Goal: Task Accomplishment & Management: Manage account settings

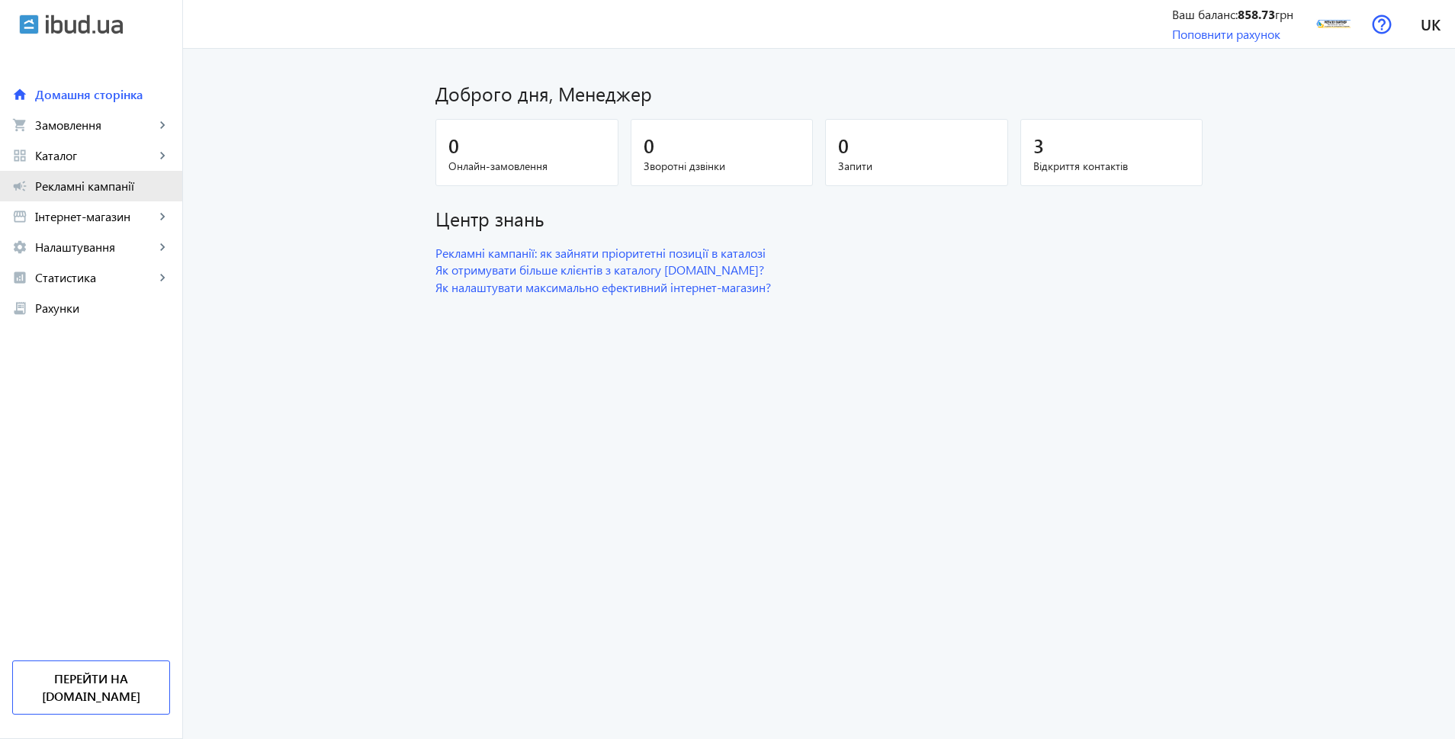
click at [79, 191] on span "Рекламні кампанії" at bounding box center [102, 185] width 135 height 15
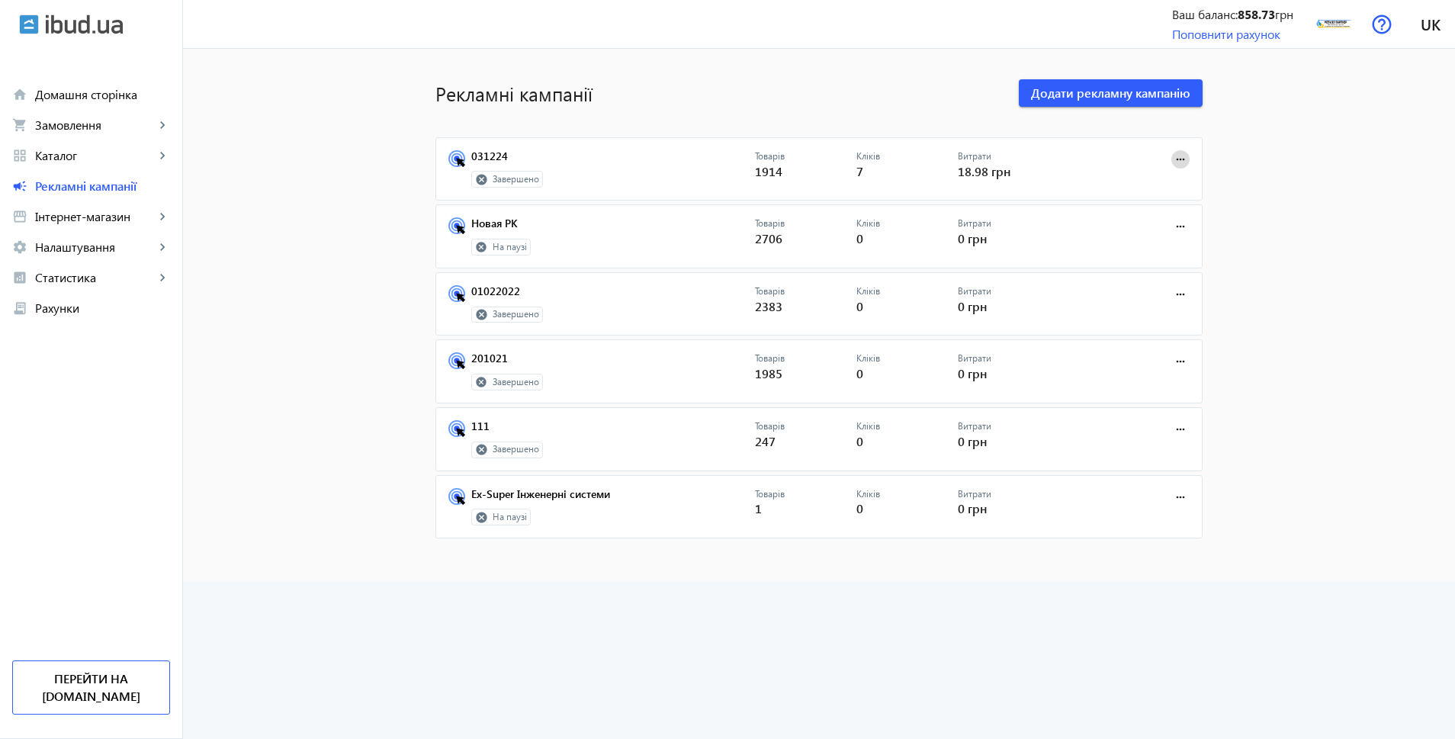
click at [1175, 156] on mat-icon "more_horiz" at bounding box center [1180, 159] width 17 height 17
click at [1148, 191] on span "Редагувати" at bounding box center [1133, 193] width 80 height 12
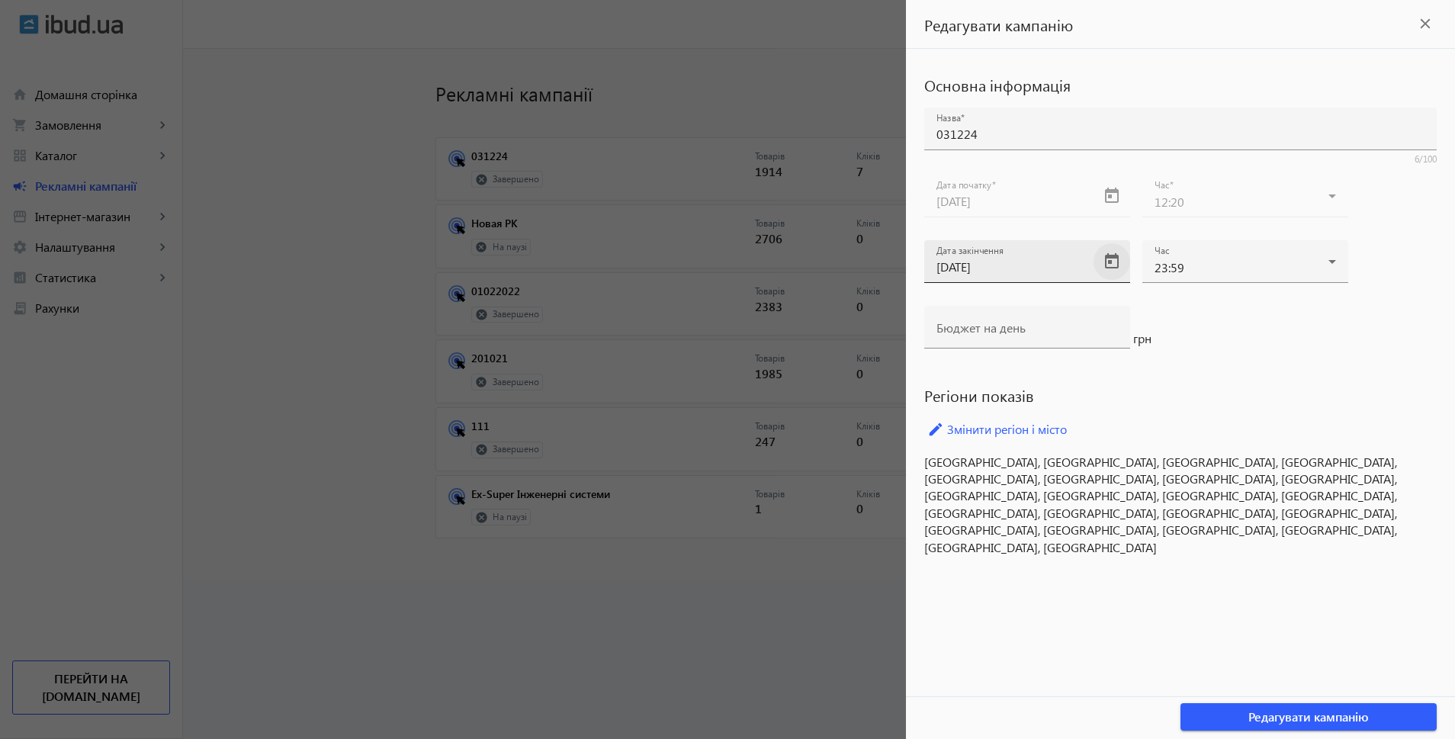
click at [1112, 261] on span "Open calendar" at bounding box center [1112, 261] width 37 height 37
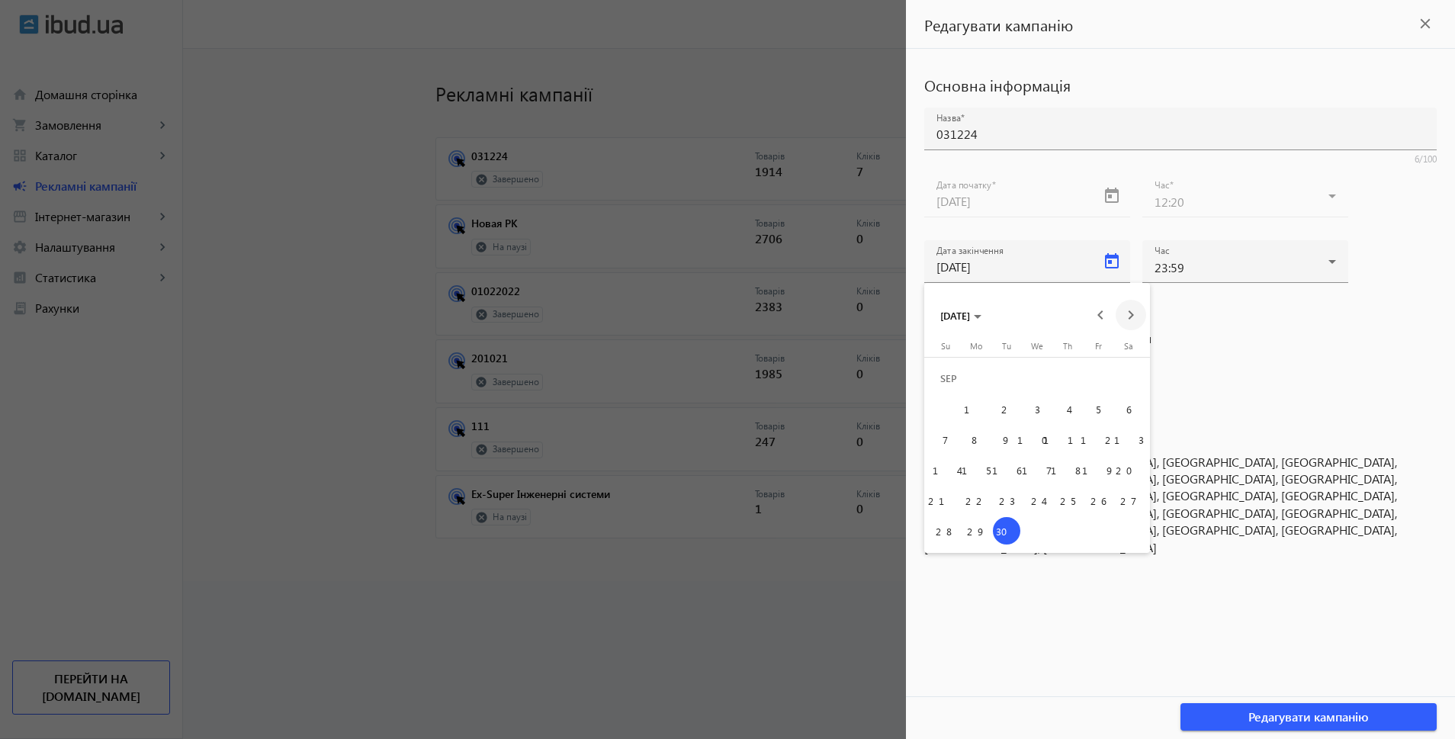
click at [1126, 315] on span "Next month" at bounding box center [1131, 315] width 31 height 31
click at [1101, 508] on span "31" at bounding box center [1098, 500] width 27 height 27
type input "31.10.2025"
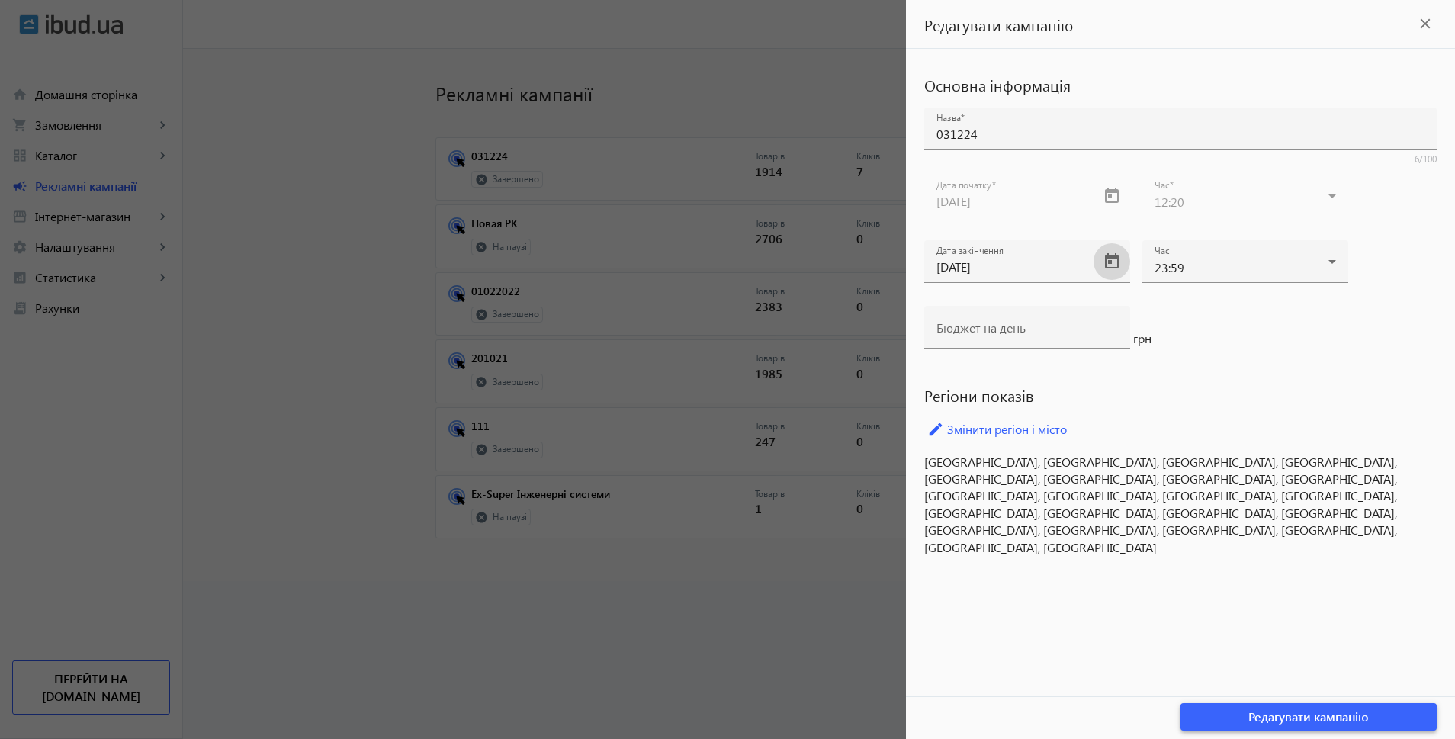
click at [1284, 715] on span "Редагувати кампанію" at bounding box center [1309, 717] width 121 height 17
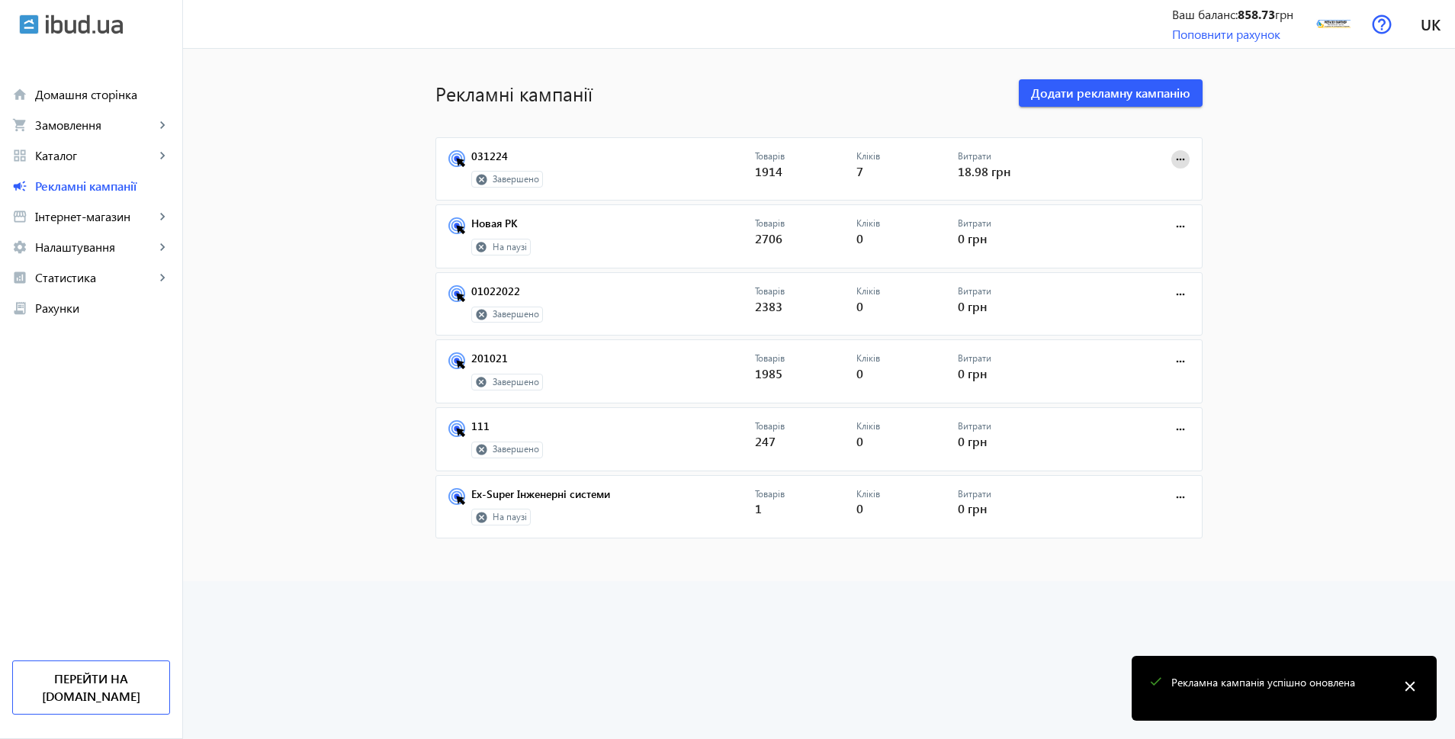
click at [1181, 157] on mat-icon "more_horiz" at bounding box center [1180, 159] width 17 height 17
click at [1236, 173] on div at bounding box center [727, 369] width 1455 height 739
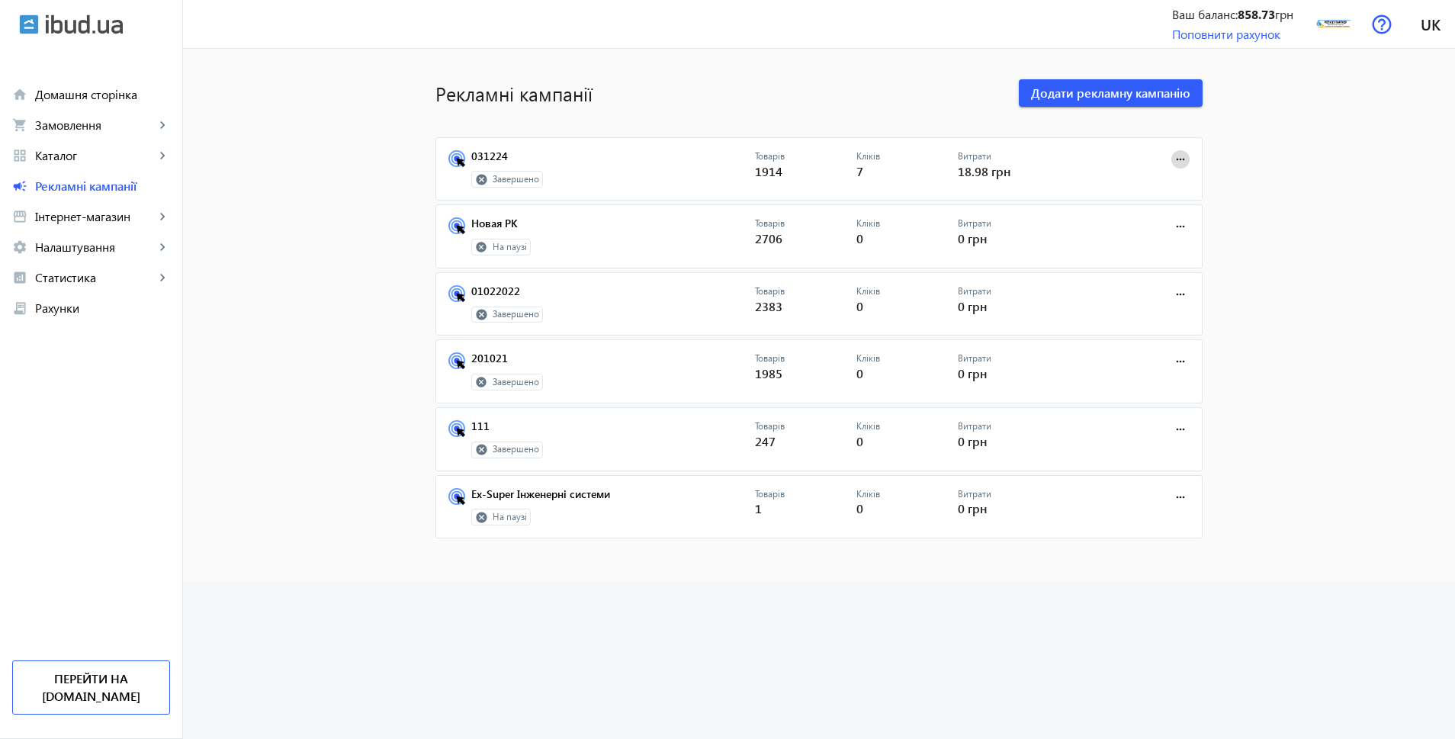
click at [1181, 158] on mat-icon "more_horiz" at bounding box center [1180, 159] width 17 height 17
click at [99, 188] on div at bounding box center [727, 369] width 1455 height 739
click at [100, 182] on span "Рекламні кампанії" at bounding box center [102, 185] width 135 height 15
click at [1177, 161] on mat-icon "more_horiz" at bounding box center [1180, 159] width 17 height 17
click at [1313, 165] on div at bounding box center [727, 369] width 1455 height 739
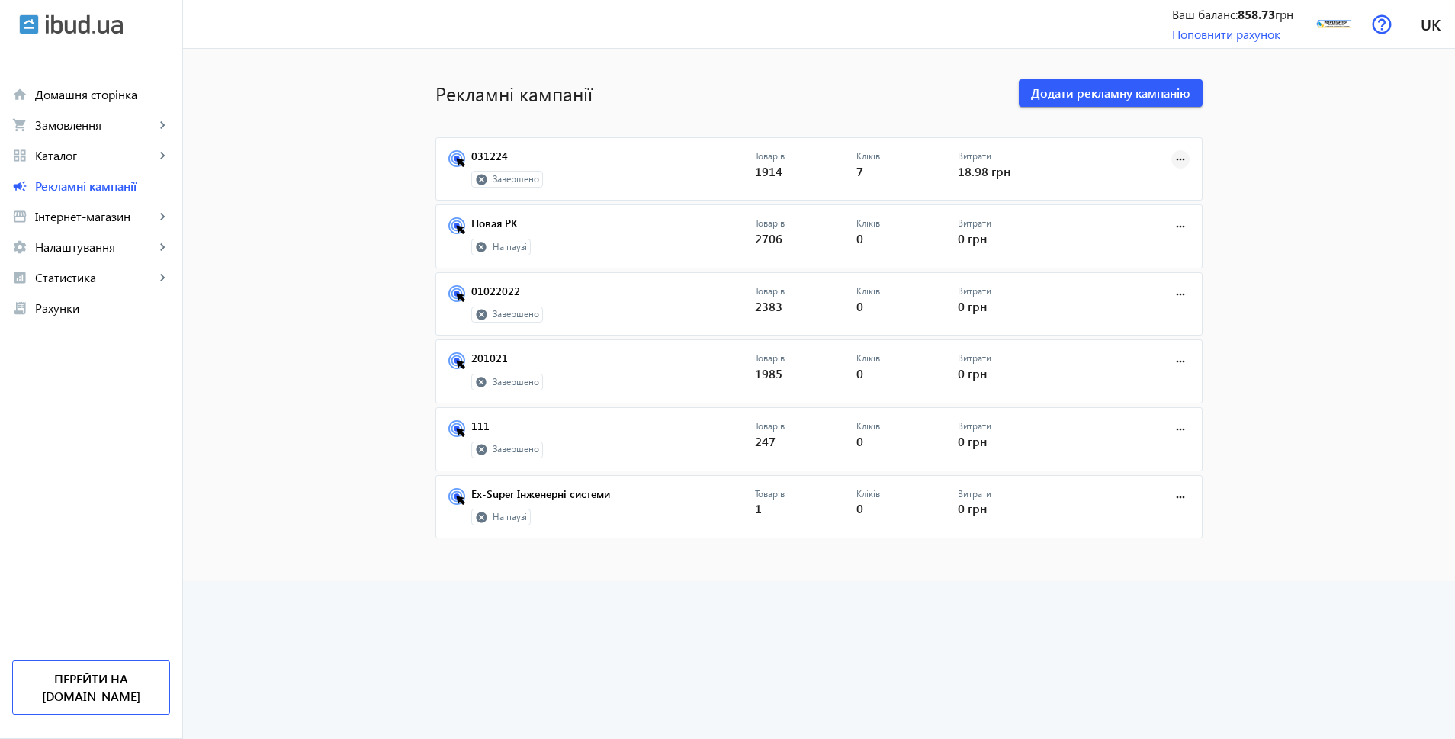
click at [1178, 155] on mat-icon "more_horiz" at bounding box center [1180, 159] width 17 height 17
click at [1144, 188] on span "Редагувати" at bounding box center [1133, 193] width 80 height 12
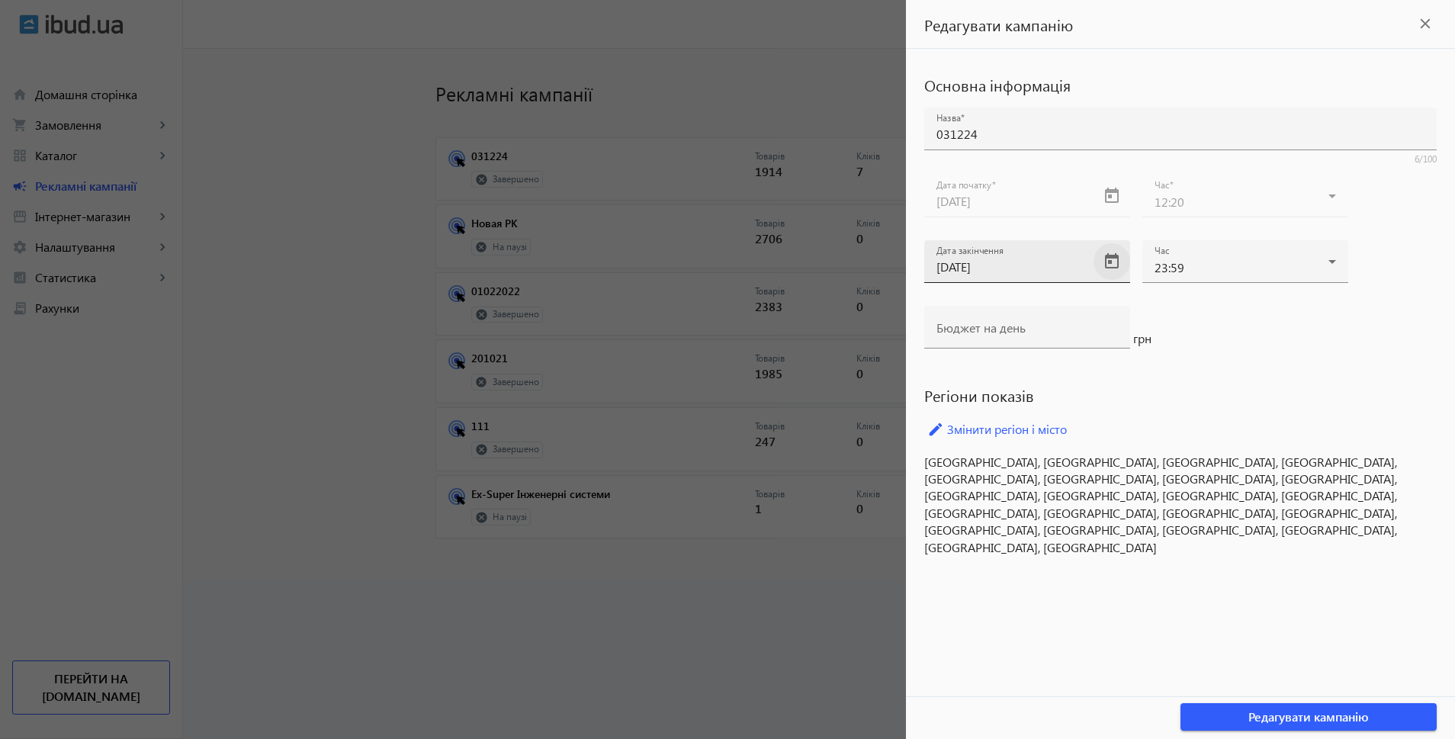
click at [1106, 262] on span "Open calendar" at bounding box center [1112, 261] width 37 height 37
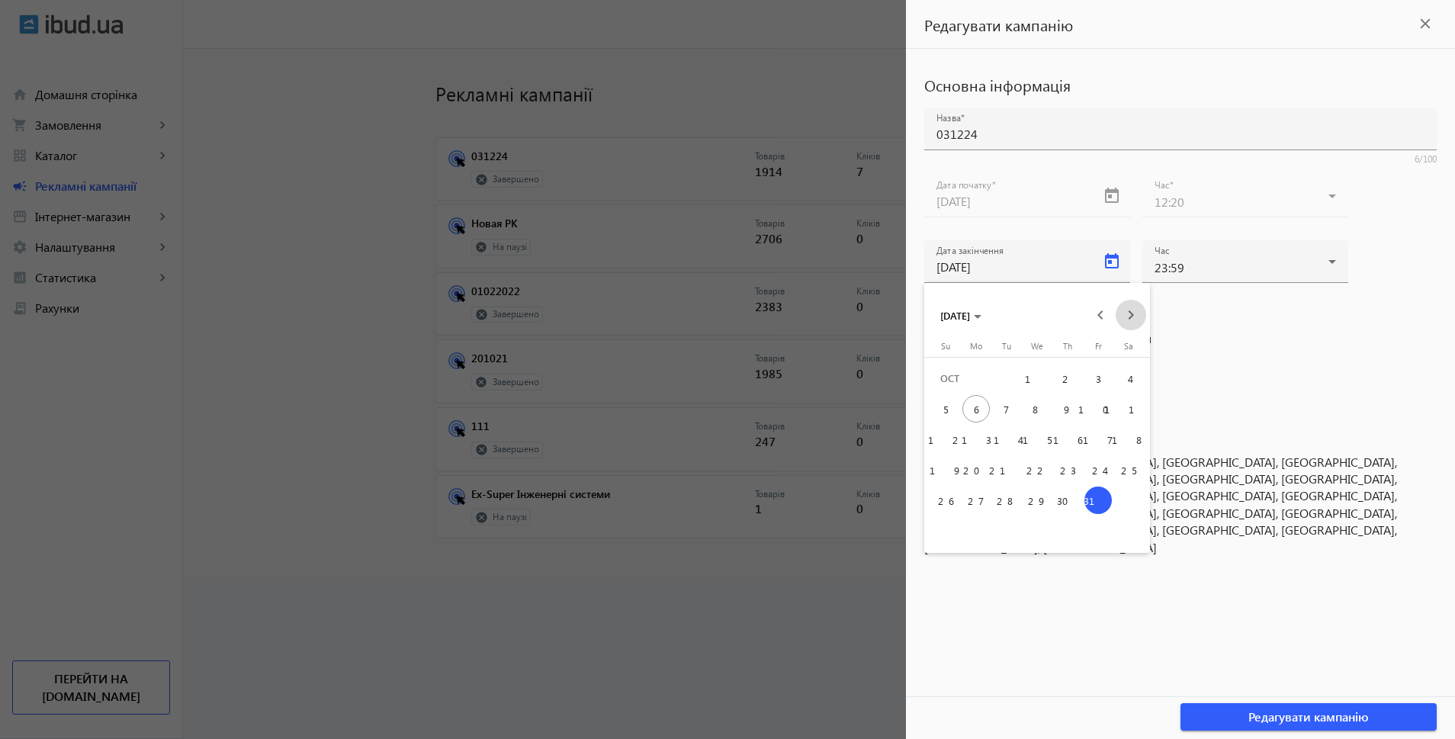
click at [1135, 311] on span "Next month" at bounding box center [1131, 315] width 31 height 31
click at [942, 526] on span "30" at bounding box center [945, 530] width 27 height 27
type input "30.11.2025"
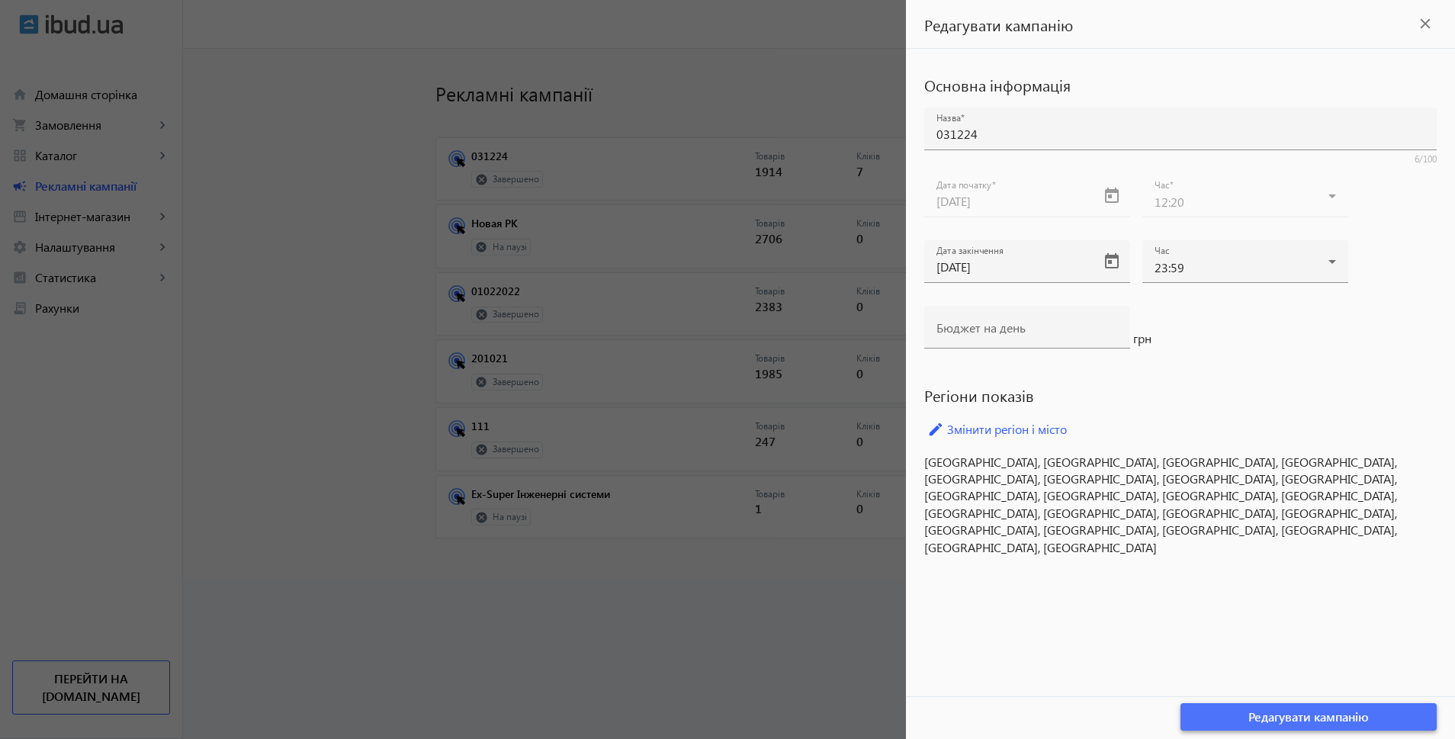
click at [1329, 723] on span "Редагувати кампанію" at bounding box center [1309, 717] width 121 height 17
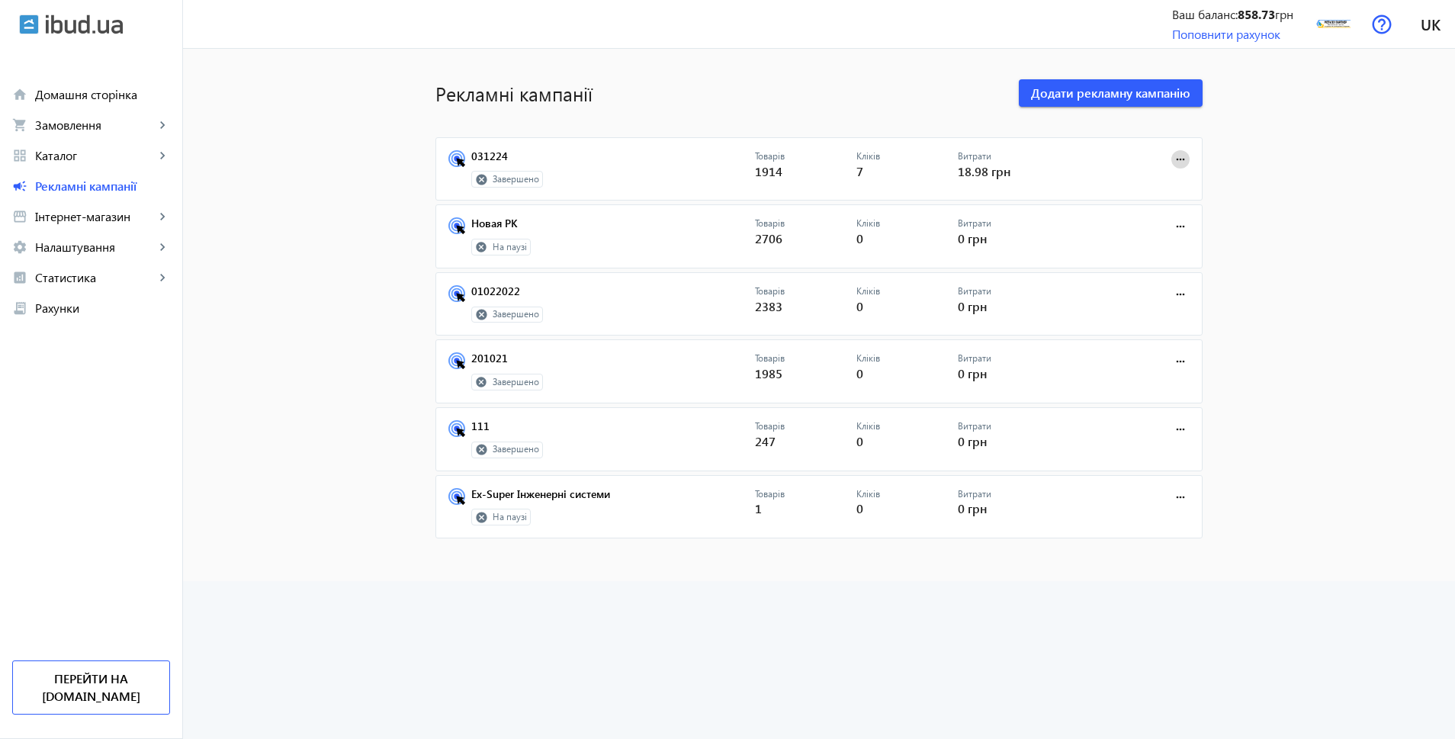
click at [1175, 157] on mat-icon "more_horiz" at bounding box center [1180, 159] width 17 height 17
drag, startPoint x: 1310, startPoint y: 165, endPoint x: 812, endPoint y: 165, distance: 497.3
click at [1274, 165] on div at bounding box center [727, 369] width 1455 height 739
click at [75, 156] on span "Каталог" at bounding box center [95, 155] width 120 height 15
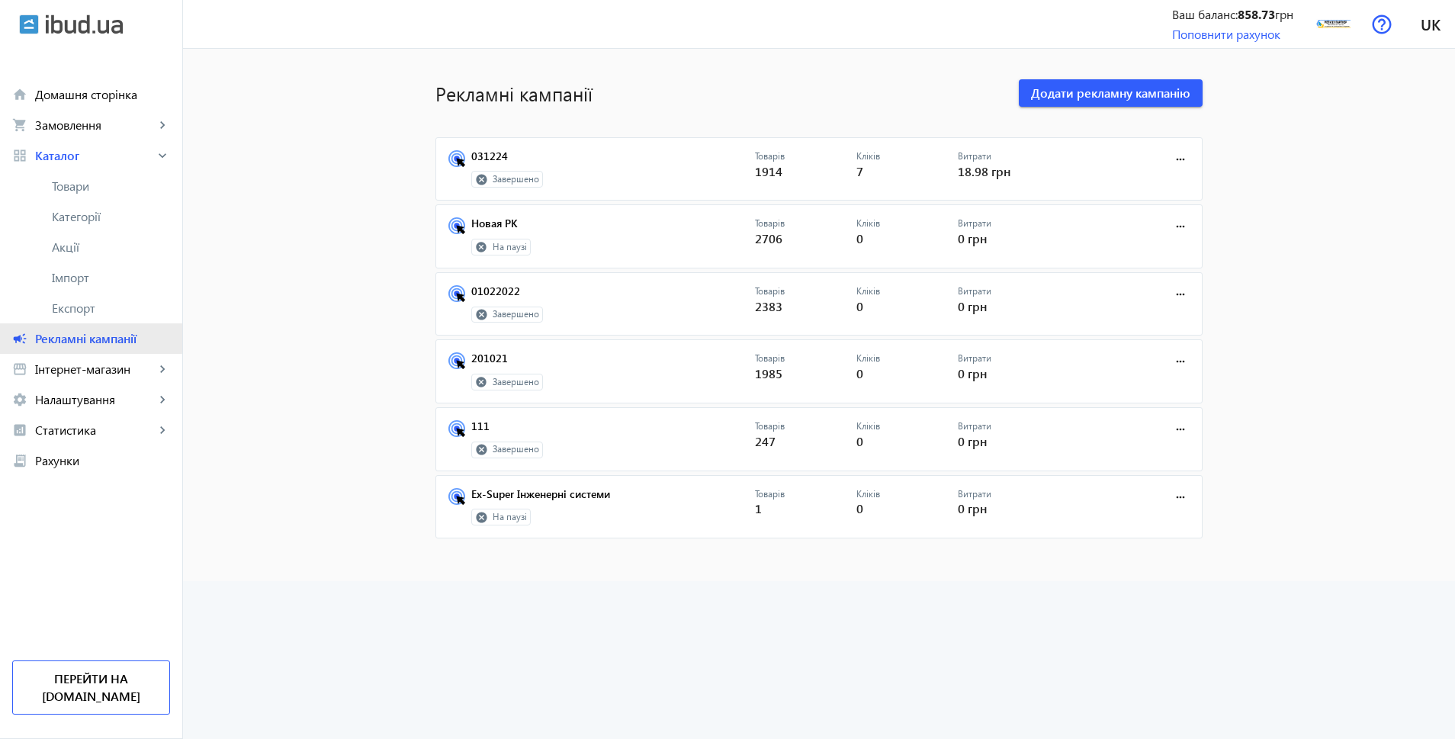
click at [77, 335] on span "Рекламні кампанії" at bounding box center [102, 338] width 135 height 15
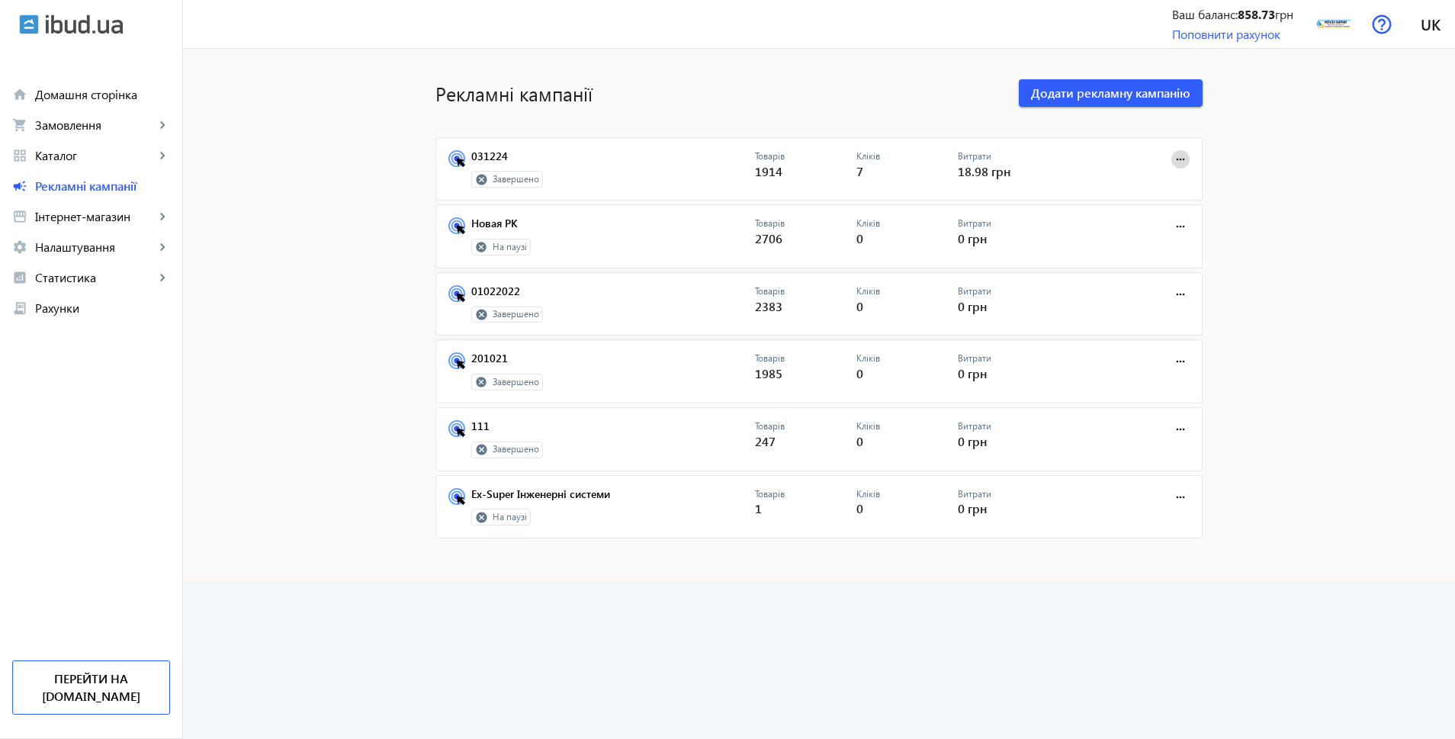
click at [1184, 158] on mat-icon "more_horiz" at bounding box center [1180, 159] width 17 height 17
drag, startPoint x: 268, startPoint y: 262, endPoint x: 228, endPoint y: 256, distance: 40.8
click at [268, 261] on div at bounding box center [727, 369] width 1455 height 739
click at [76, 160] on span "Каталог" at bounding box center [95, 155] width 120 height 15
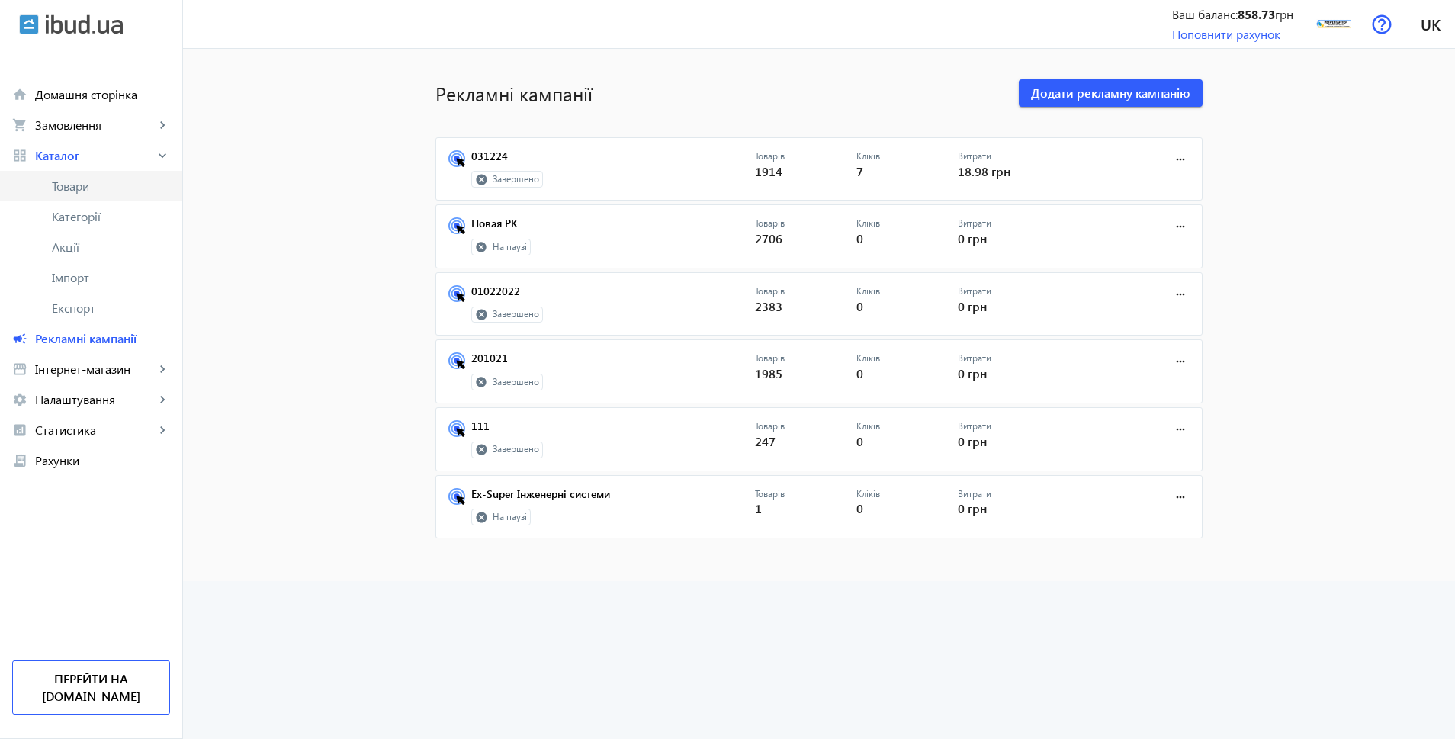
click at [111, 189] on span "Товари" at bounding box center [111, 185] width 118 height 15
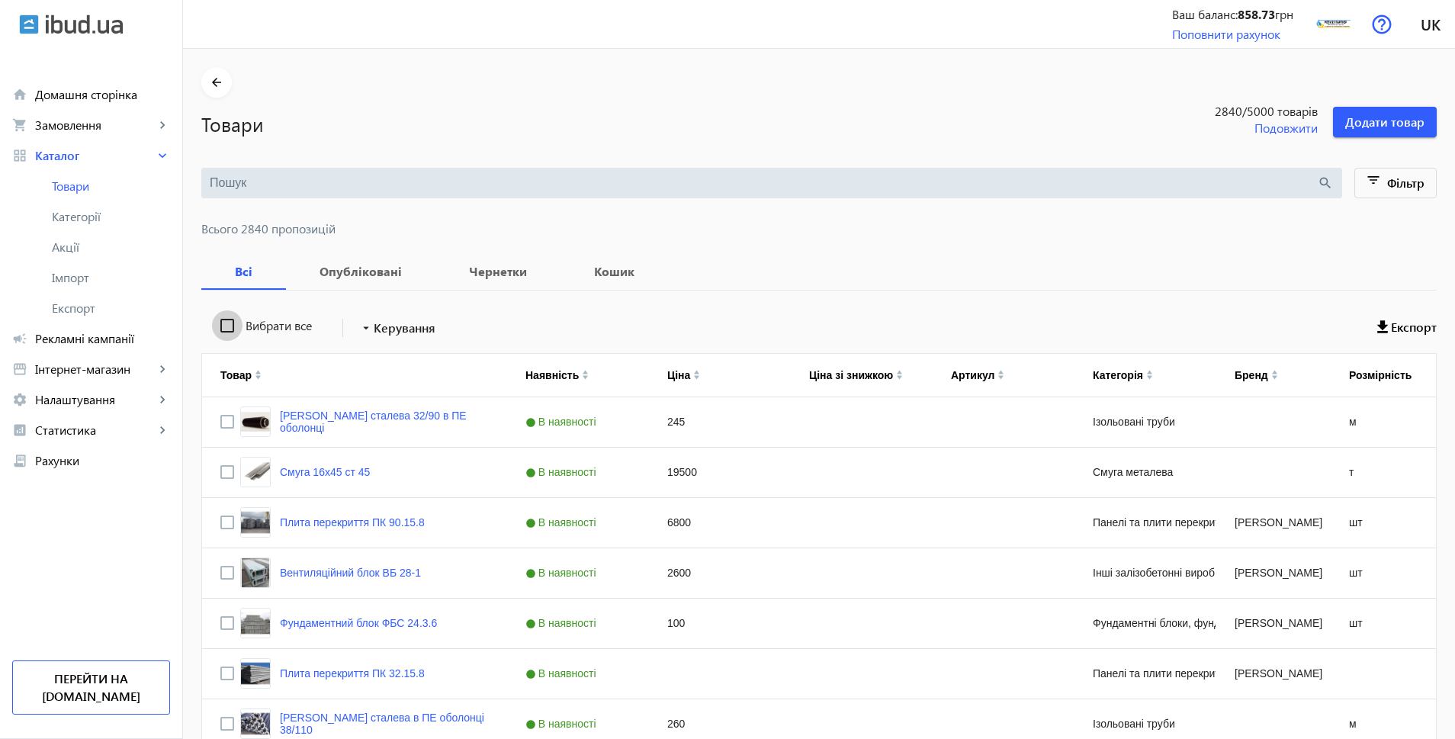
click at [223, 320] on input "Вибрати все" at bounding box center [227, 325] width 31 height 31
checkbox input "true"
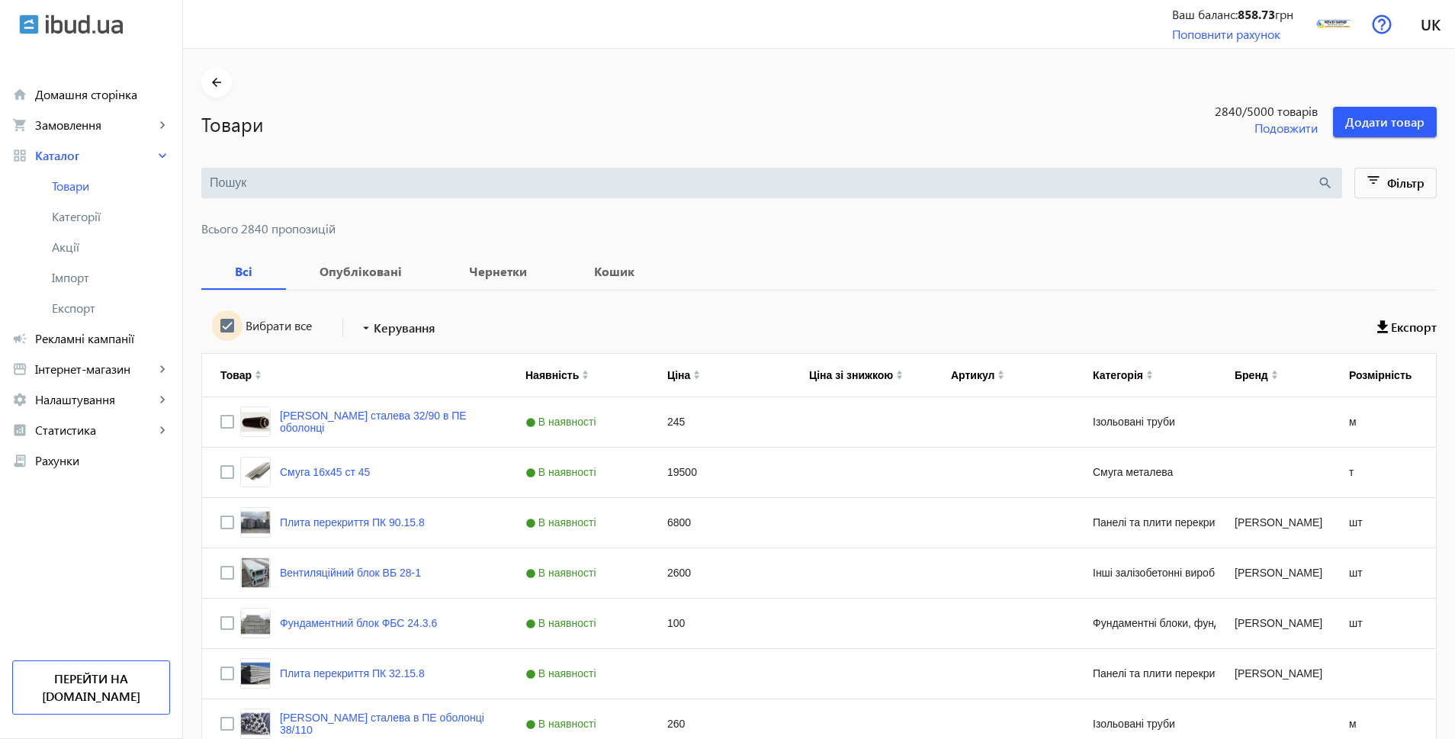
checkbox input "true"
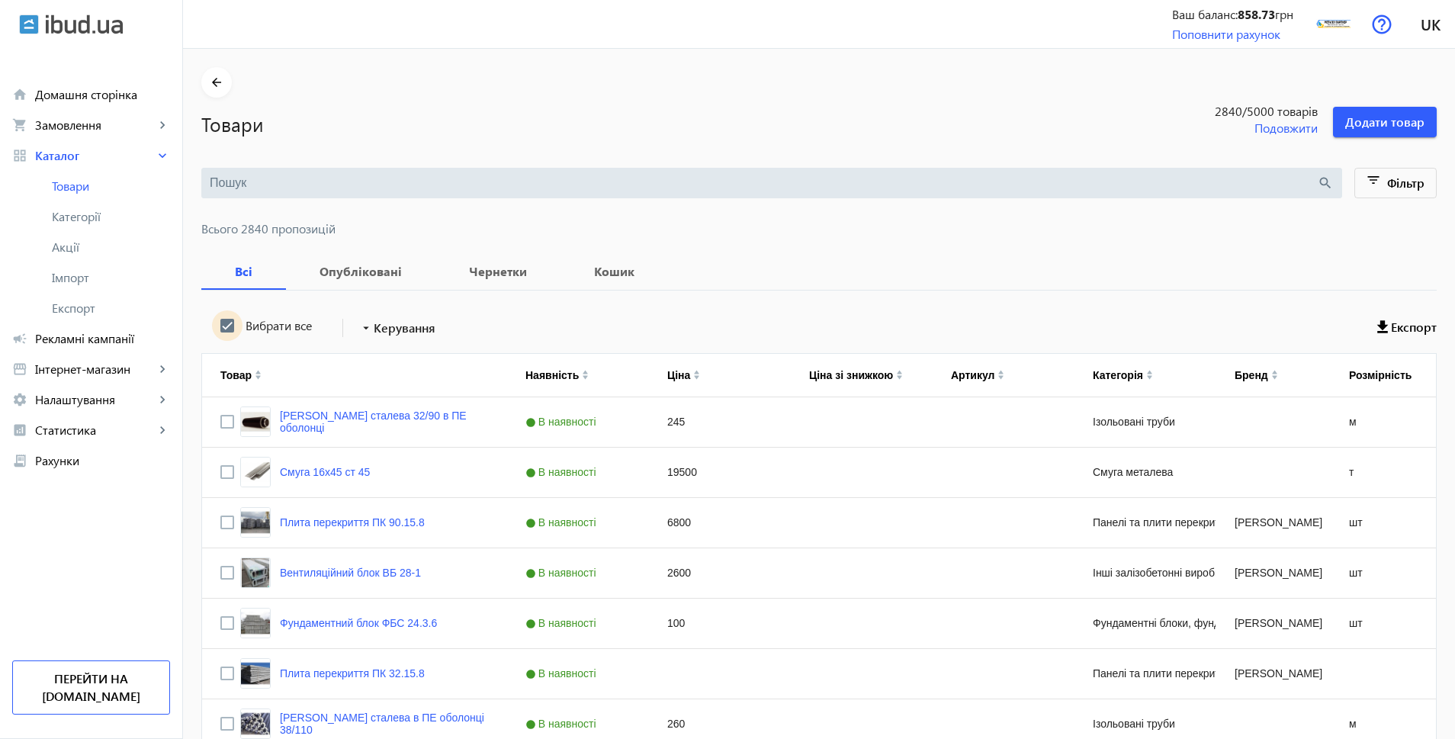
checkbox input "true"
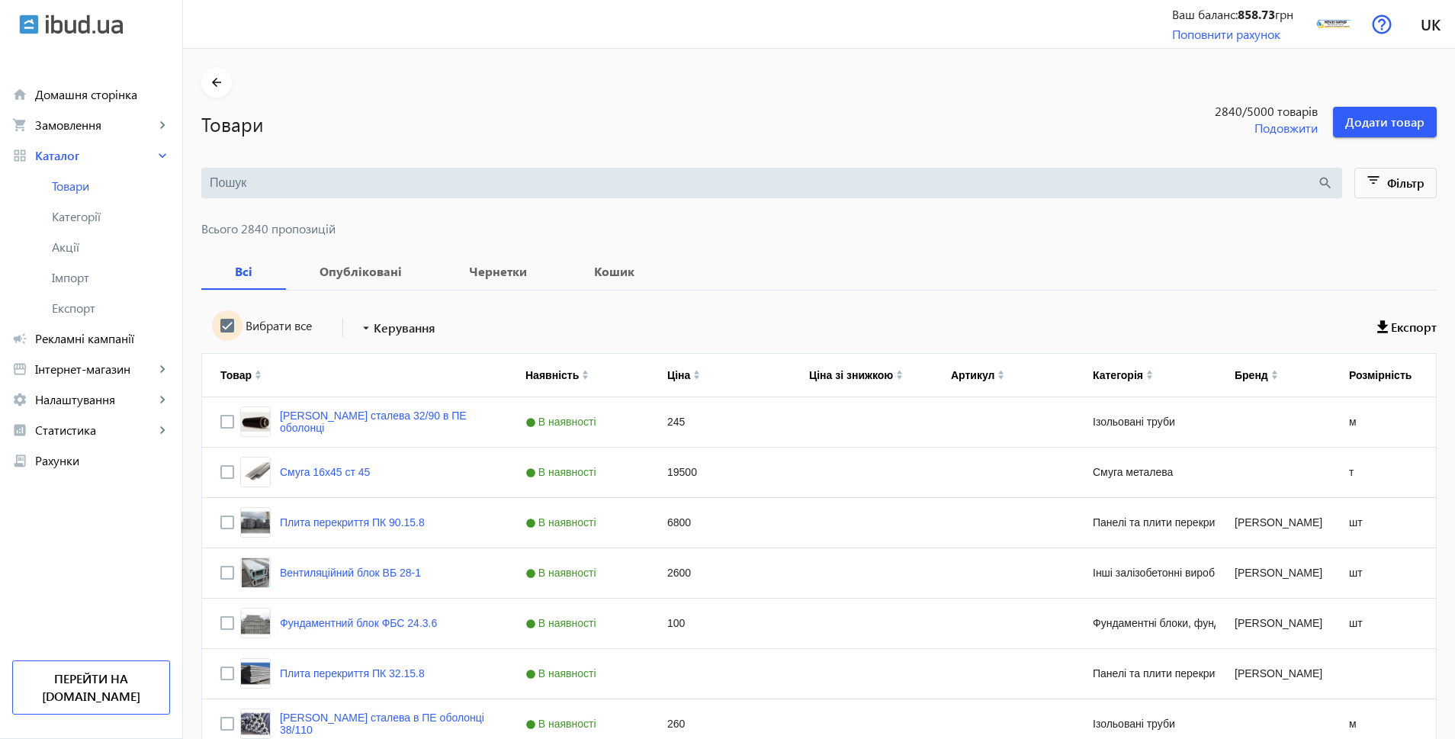
checkbox input "true"
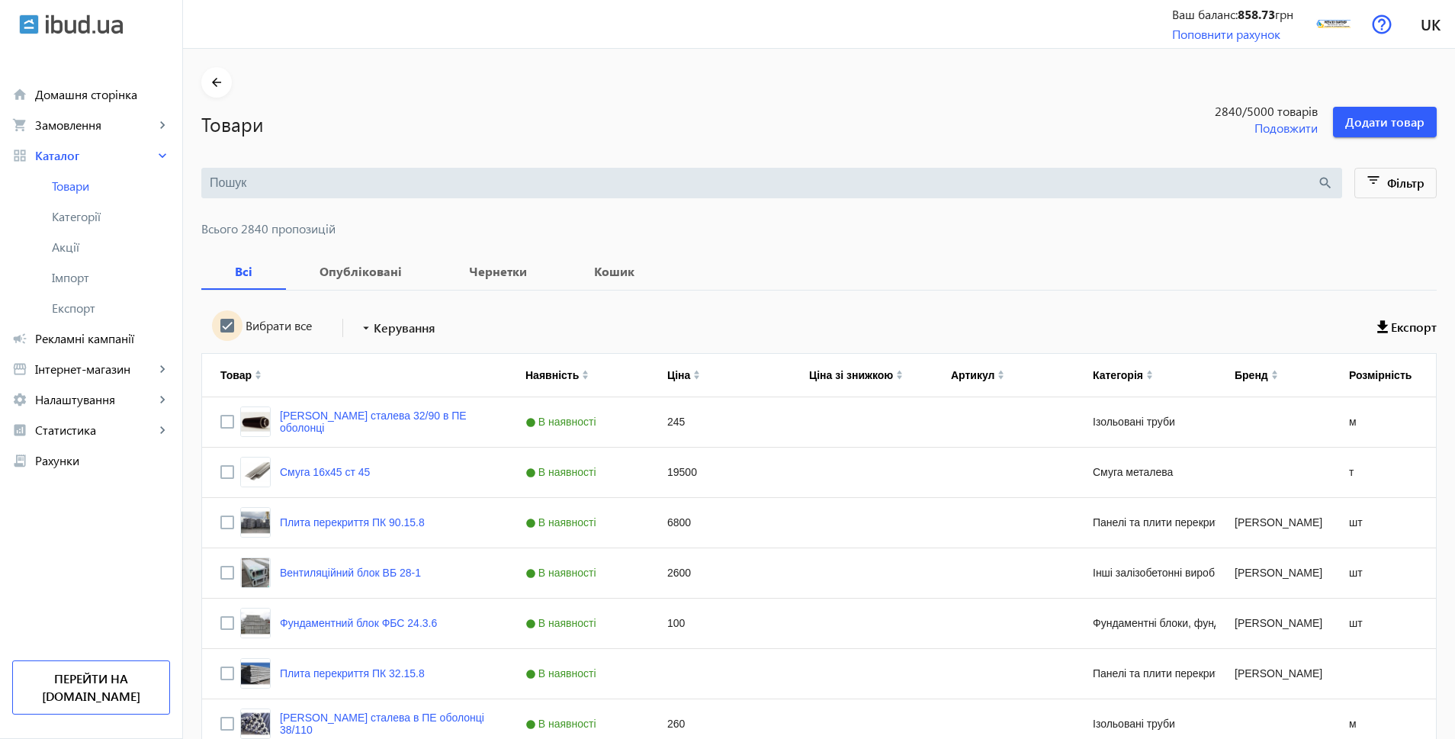
checkbox input "true"
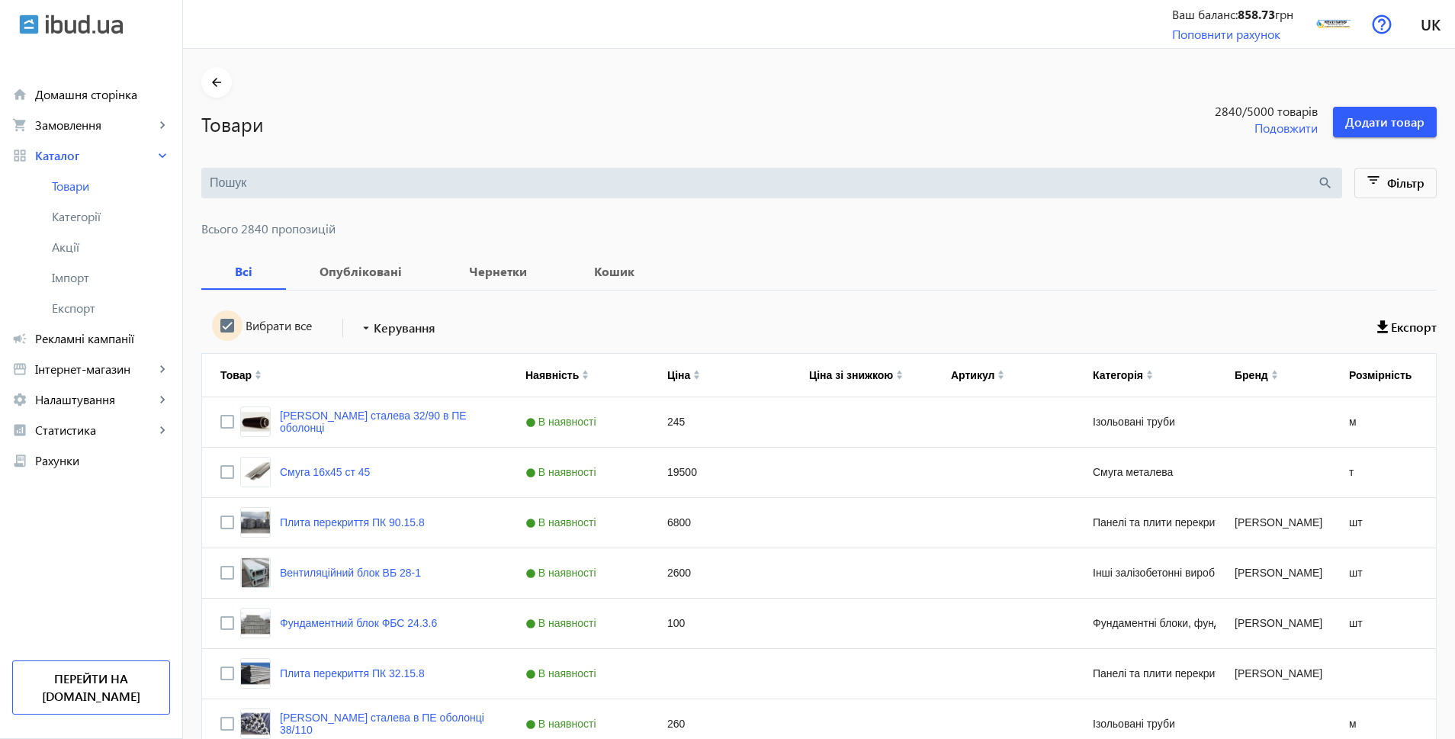
checkbox input "true"
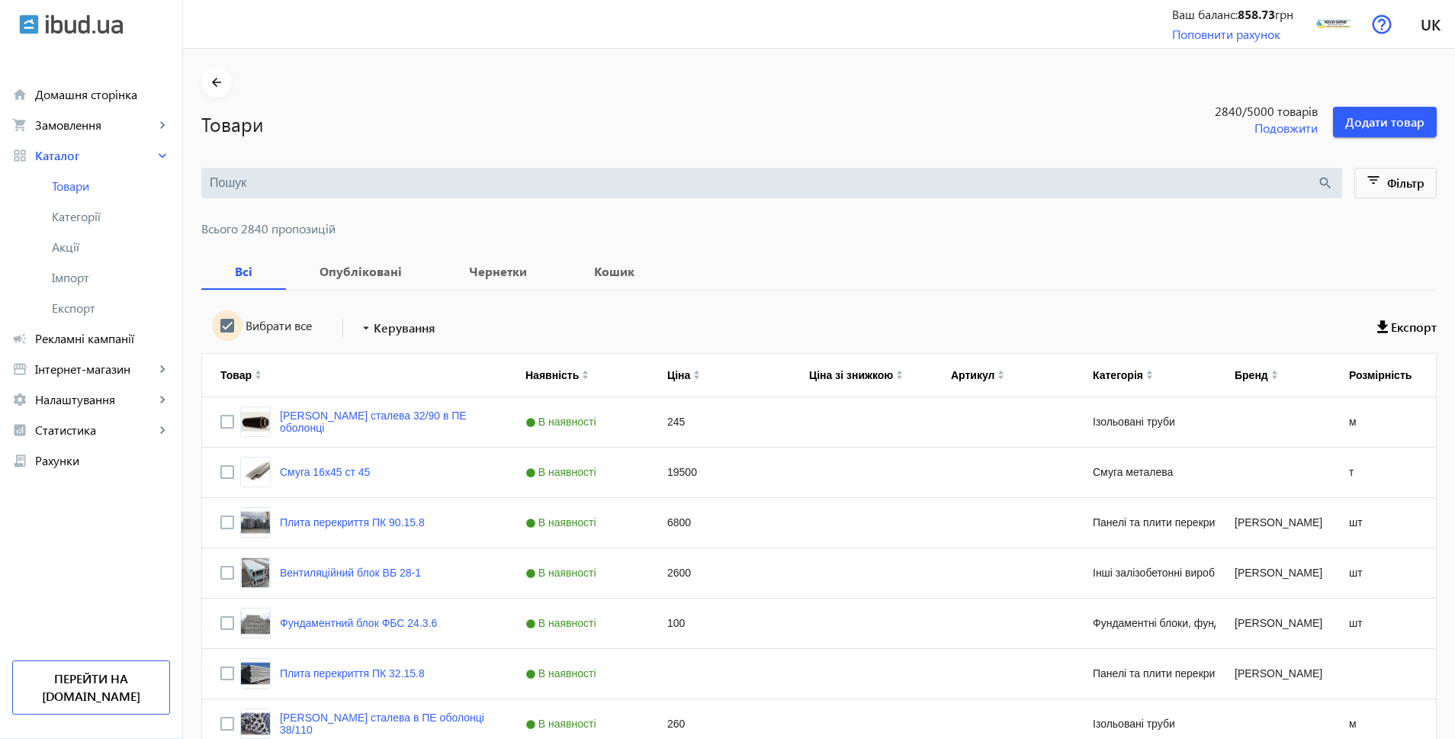
checkbox input "true"
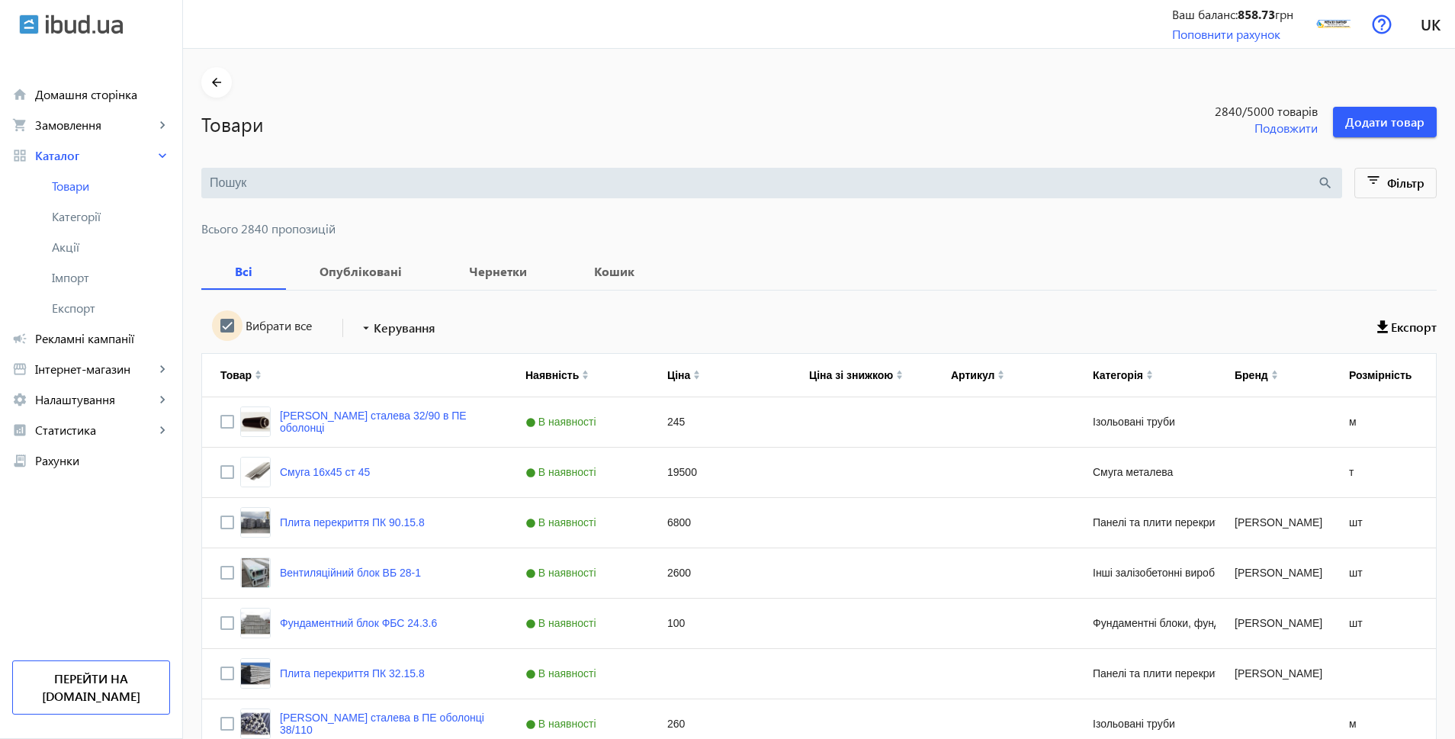
checkbox input "true"
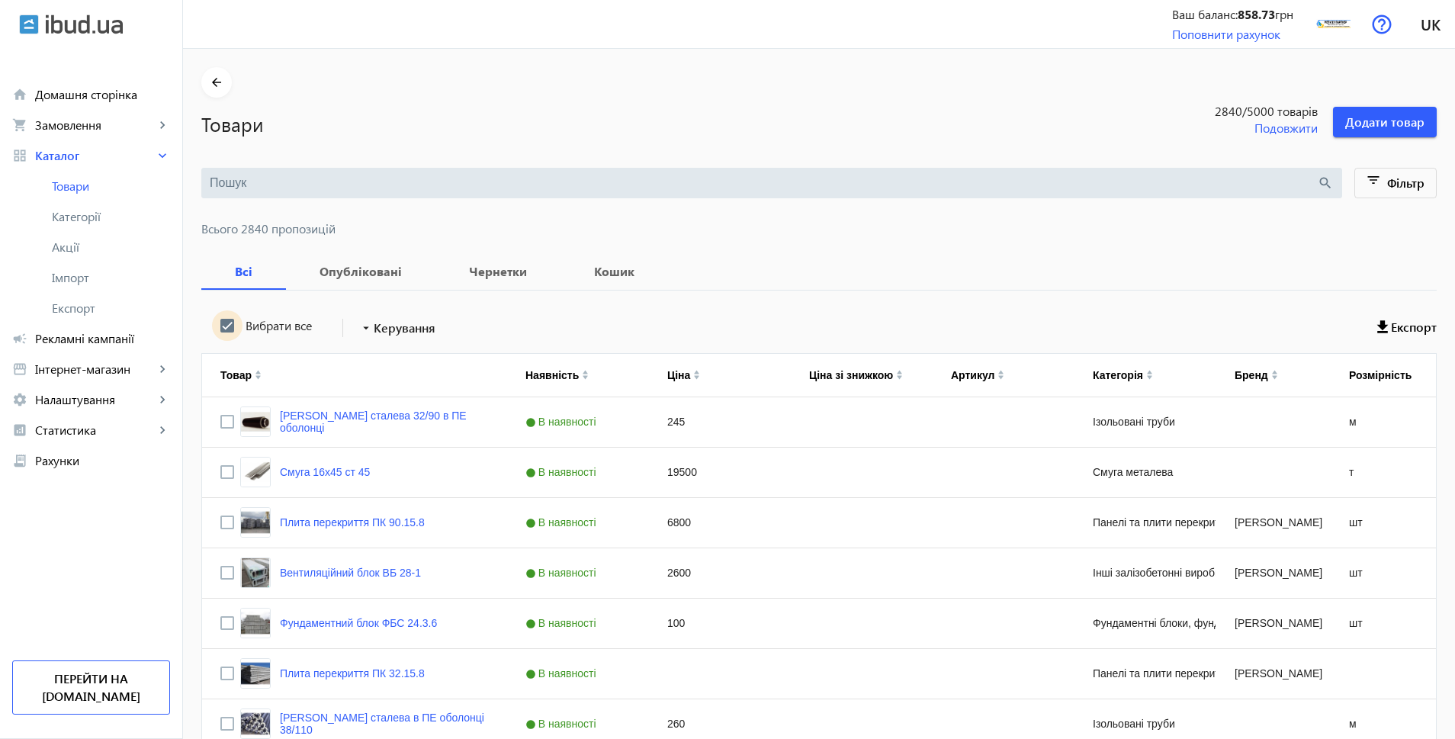
checkbox input "true"
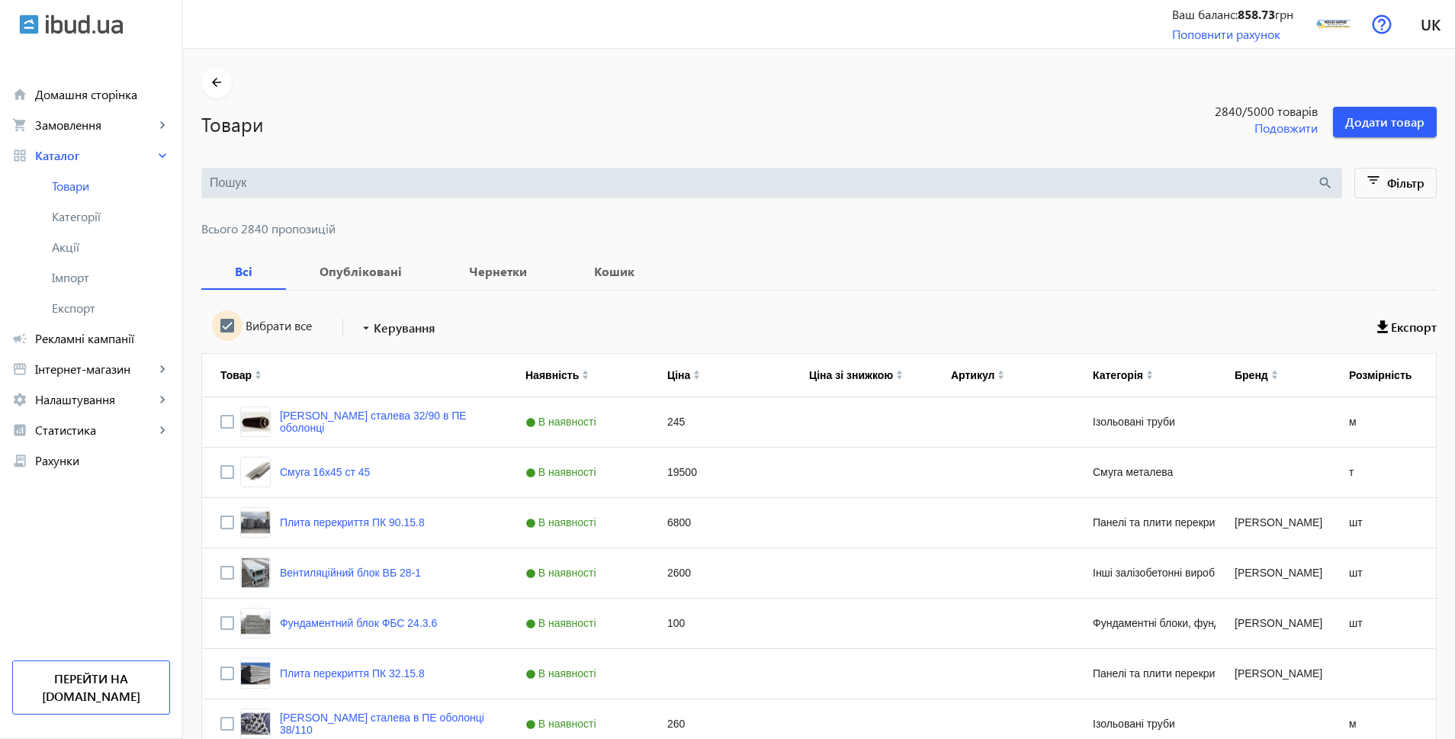
checkbox input "true"
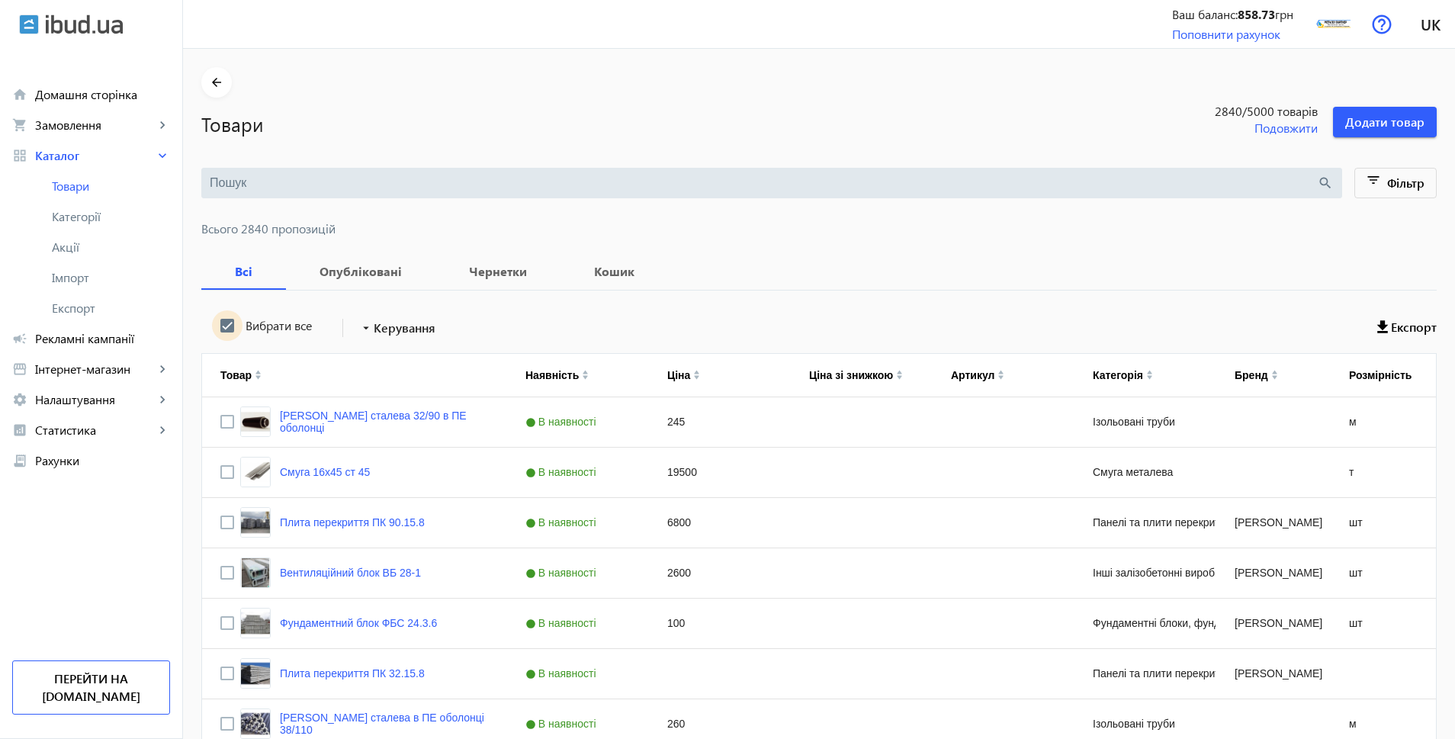
checkbox input "true"
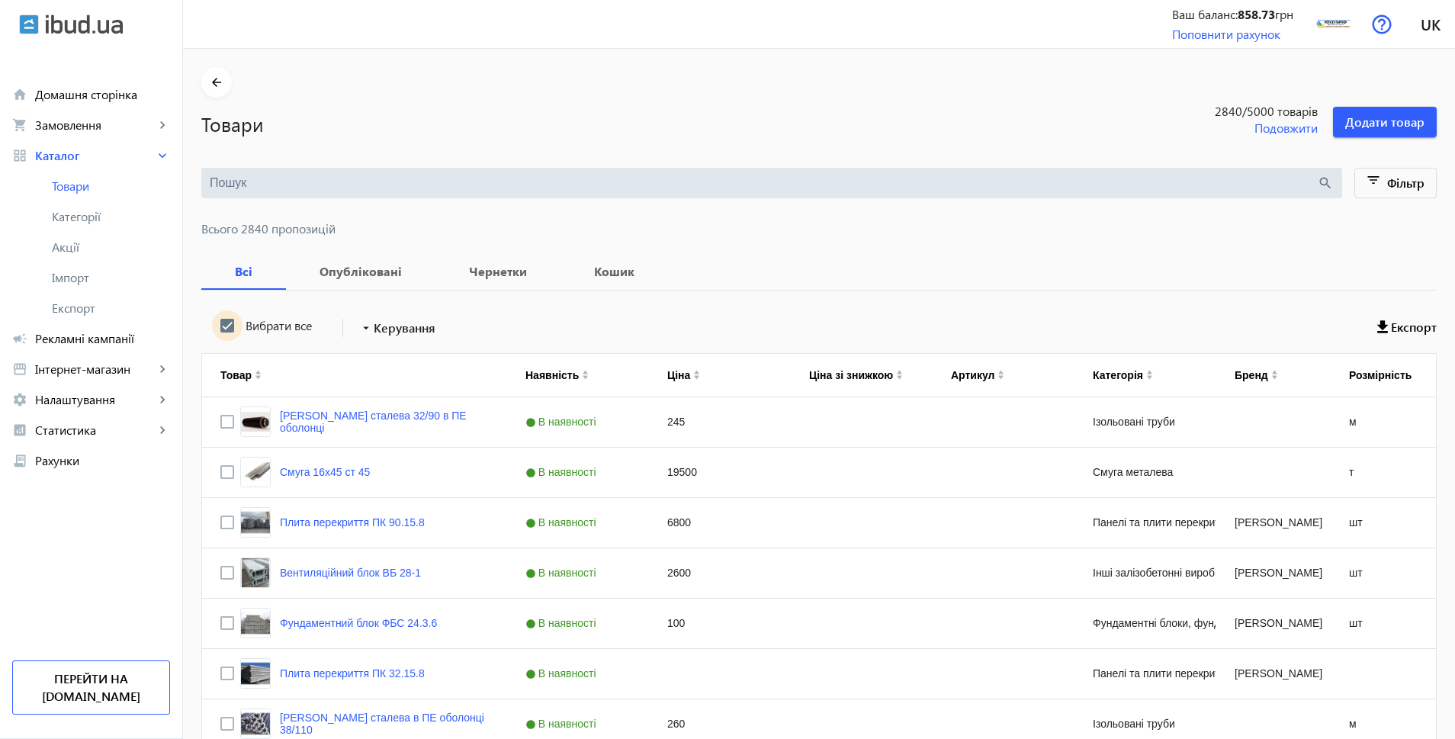
checkbox input "true"
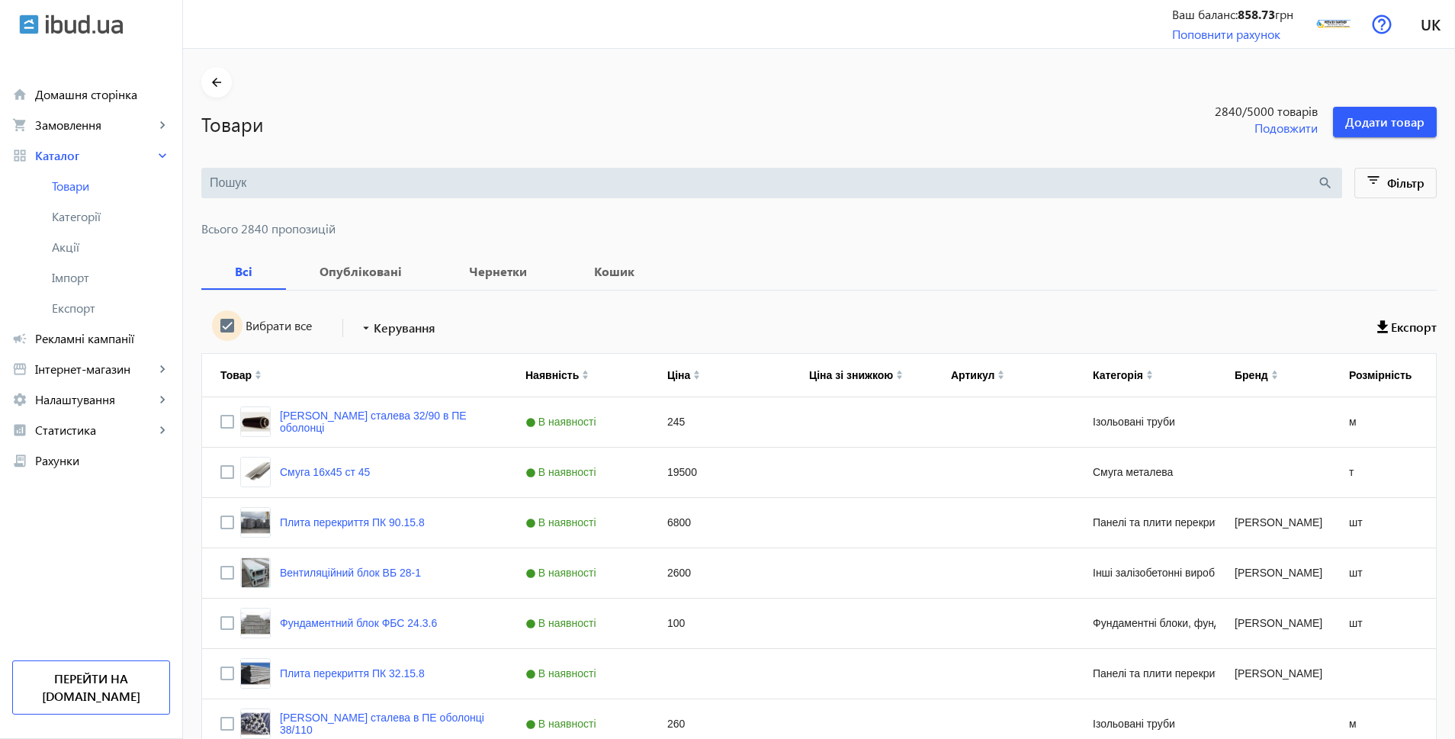
checkbox input "true"
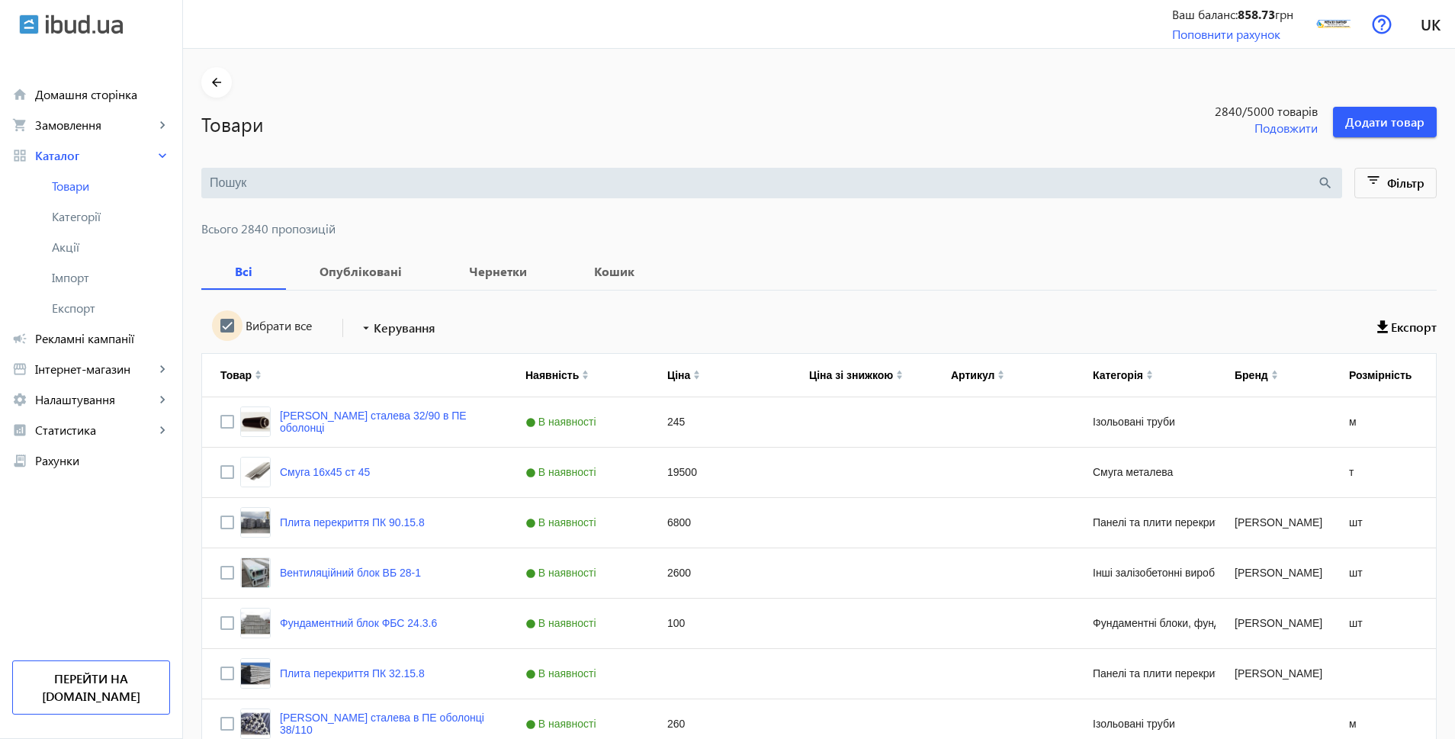
checkbox input "true"
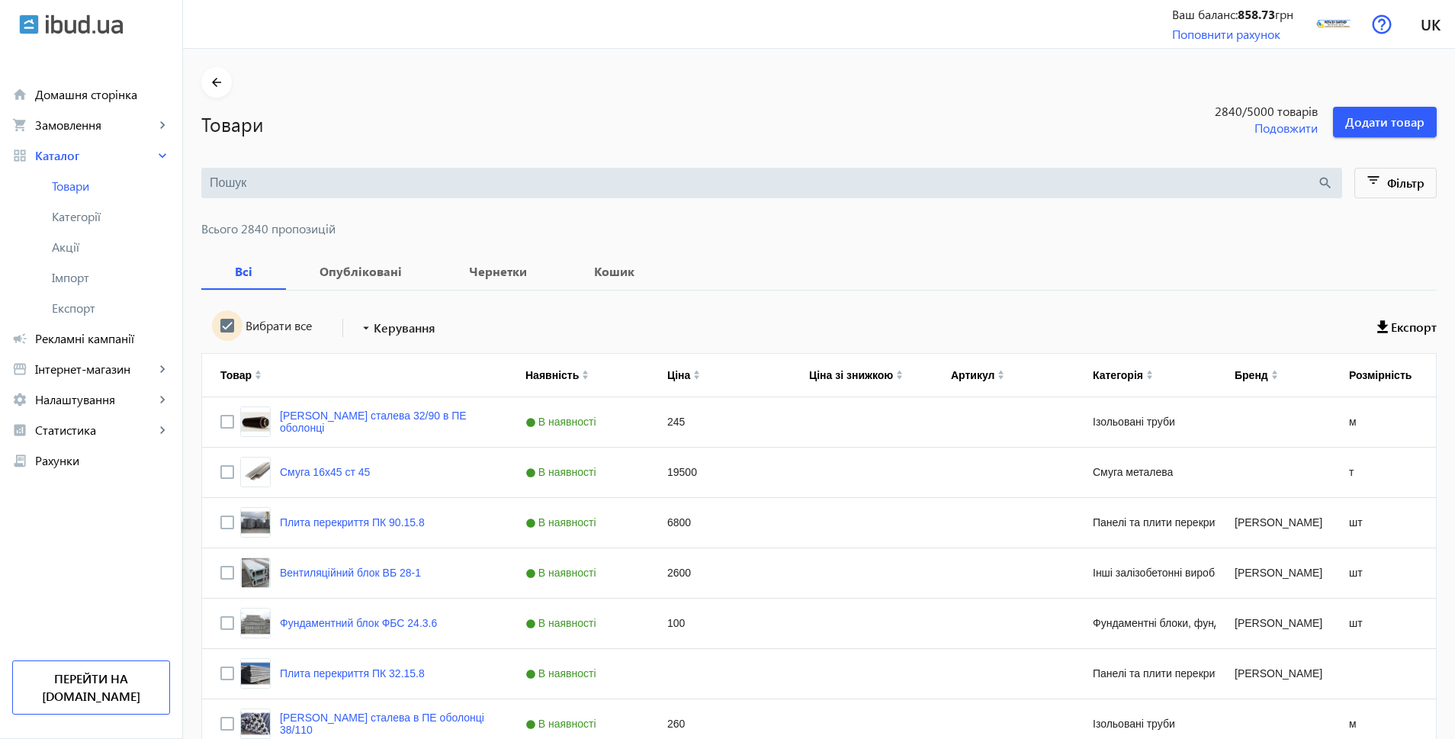
checkbox input "true"
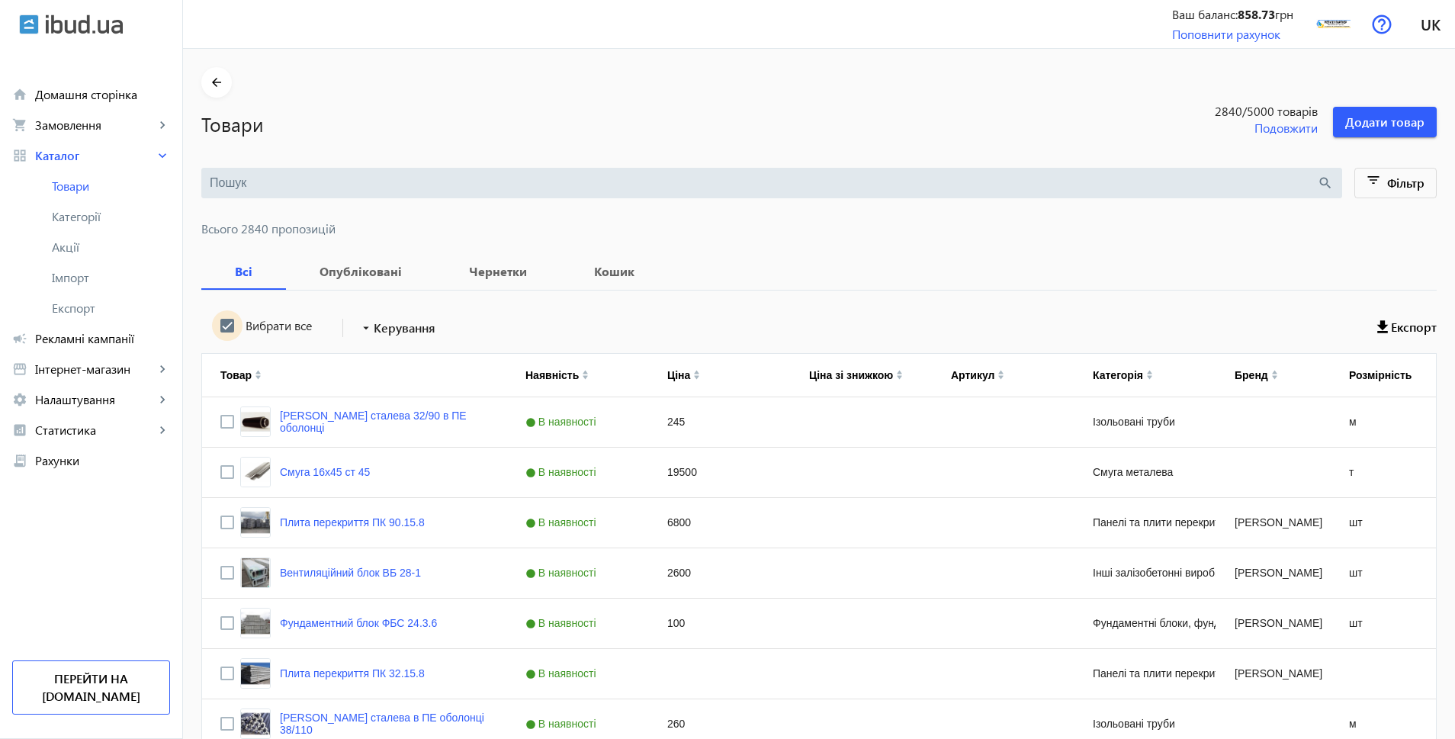
checkbox input "true"
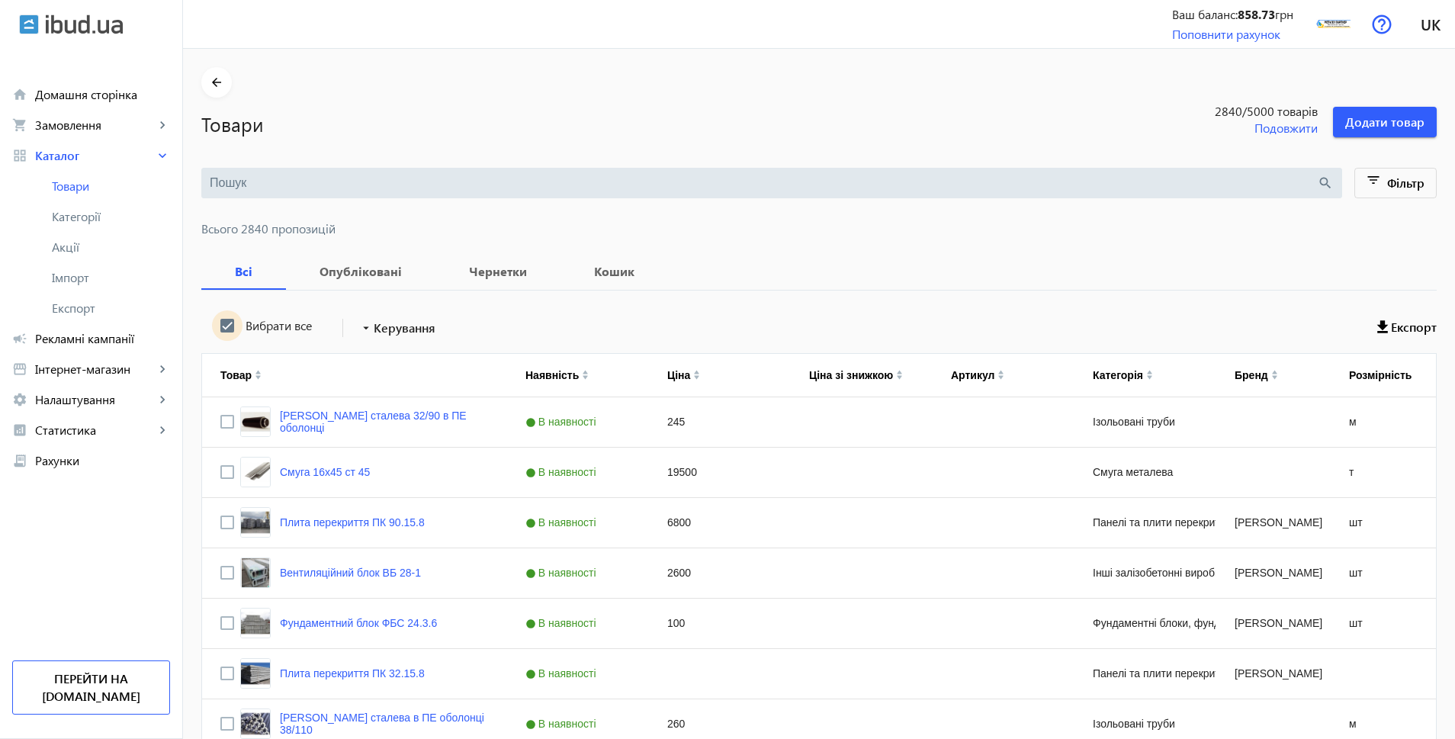
checkbox input "true"
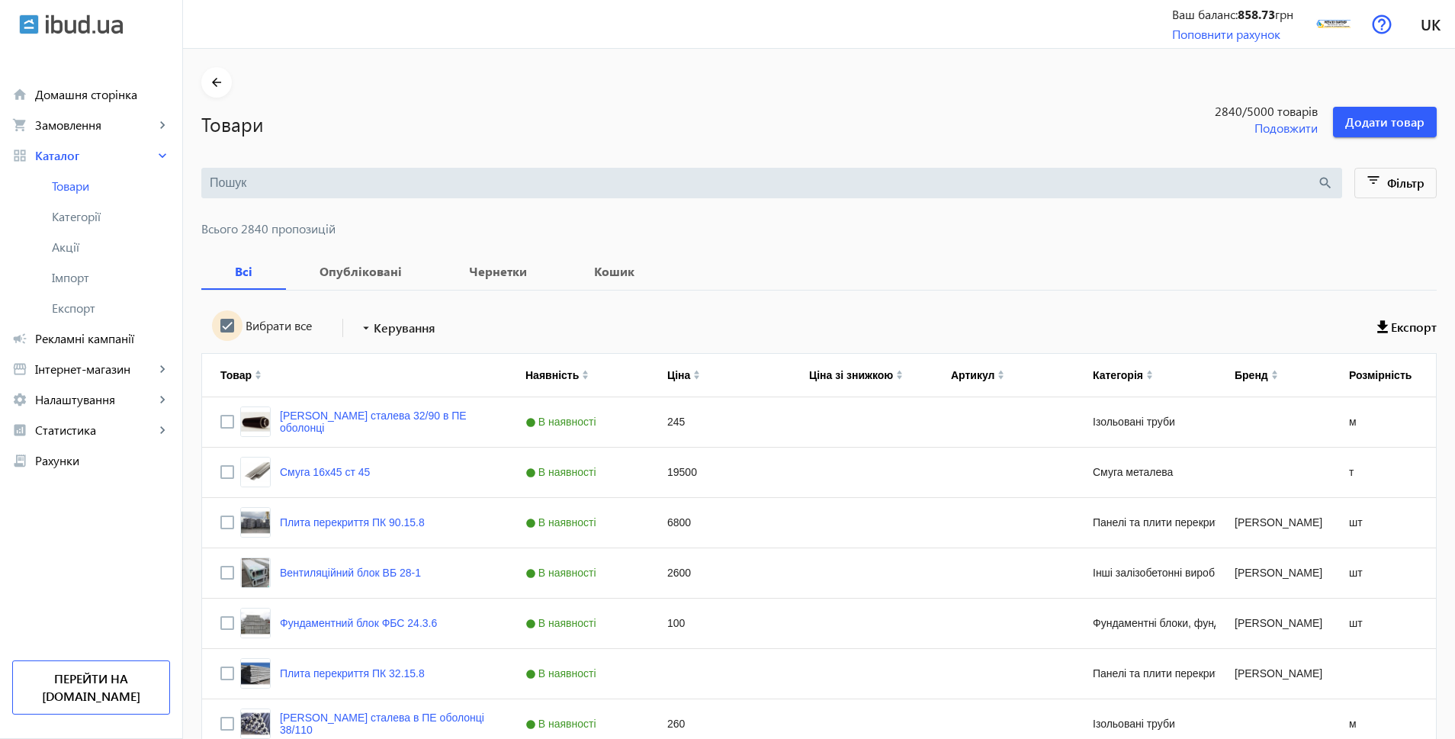
checkbox input "true"
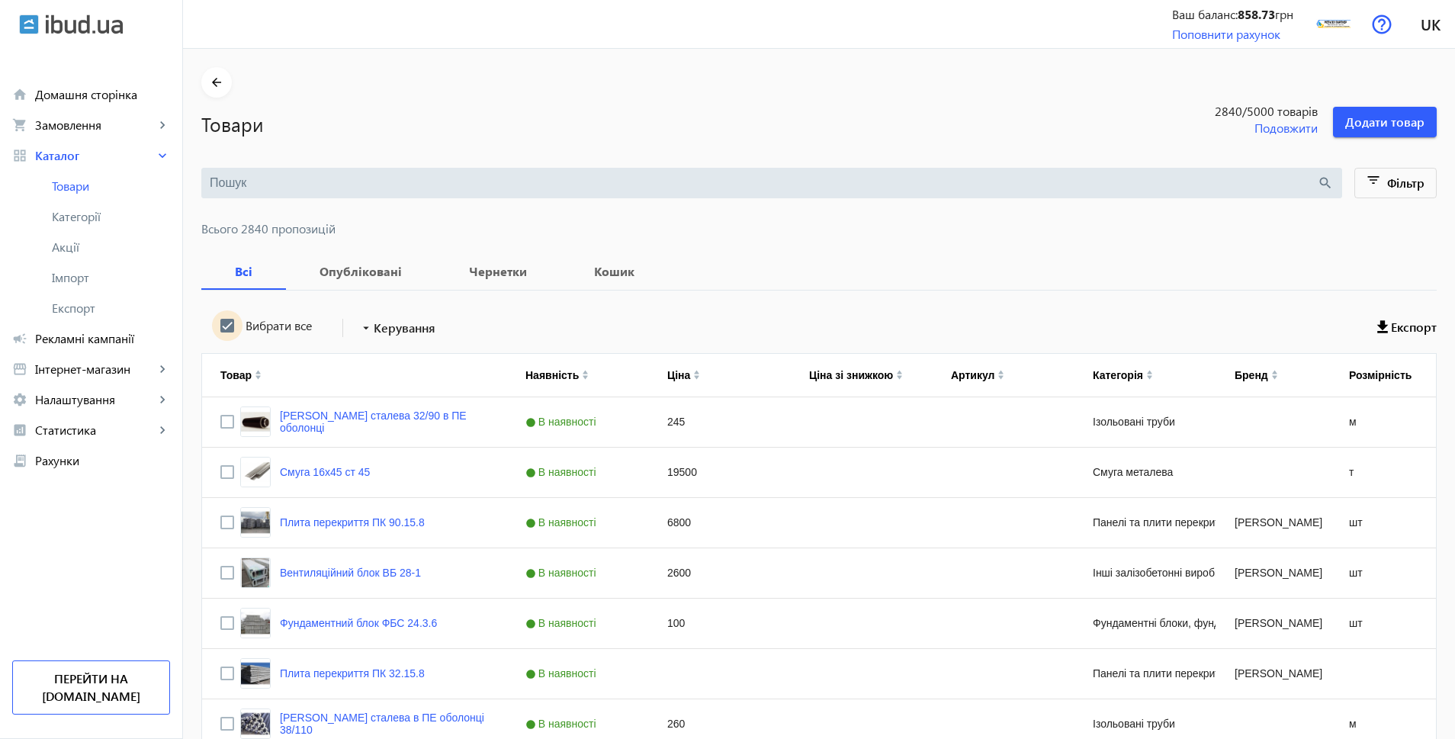
checkbox input "true"
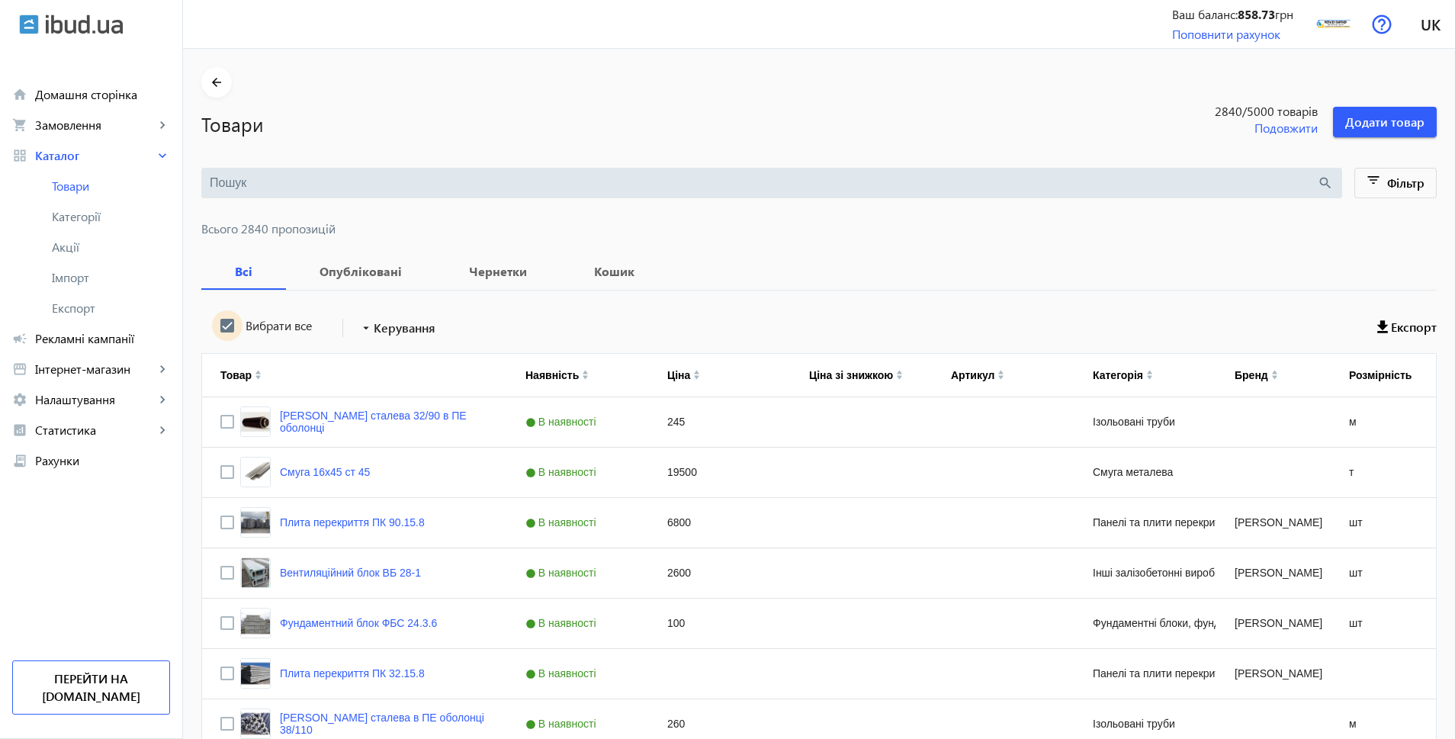
checkbox input "true"
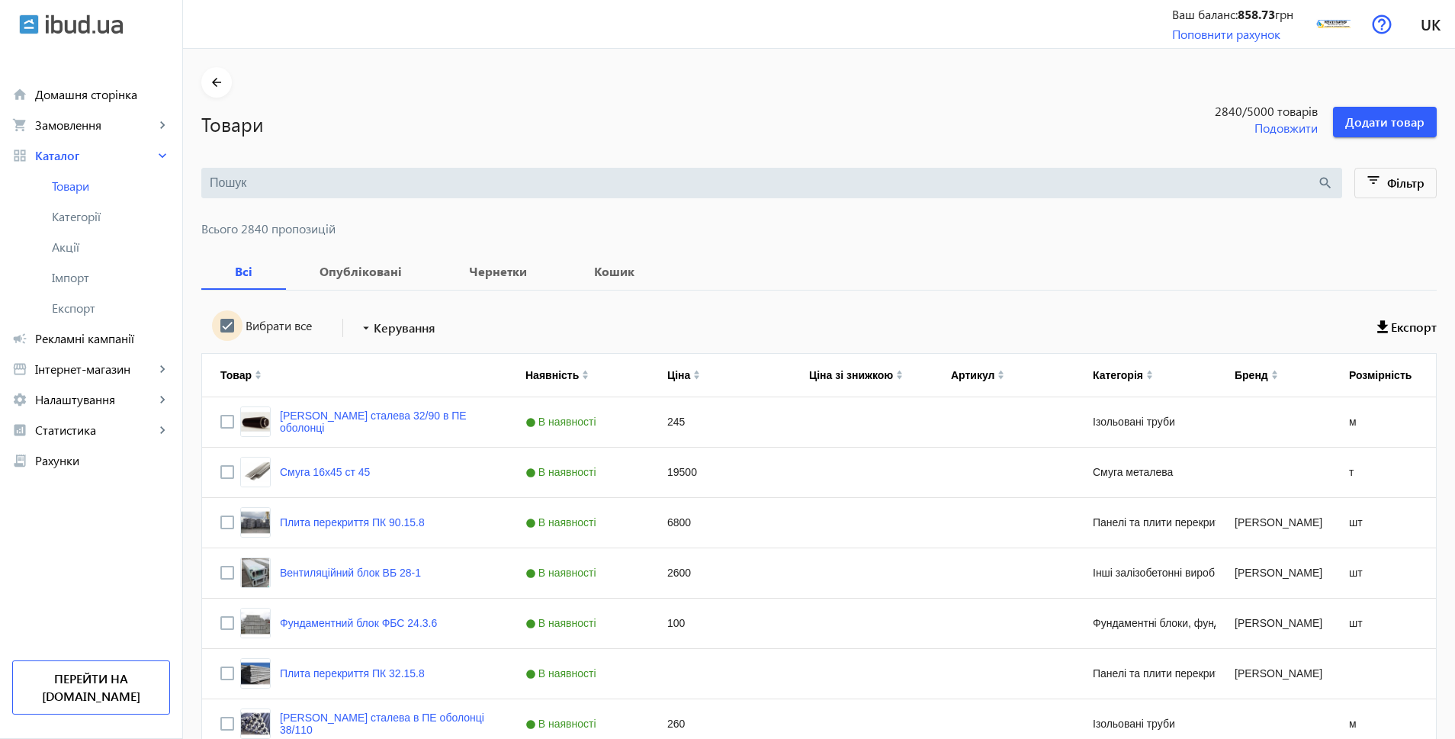
checkbox input "true"
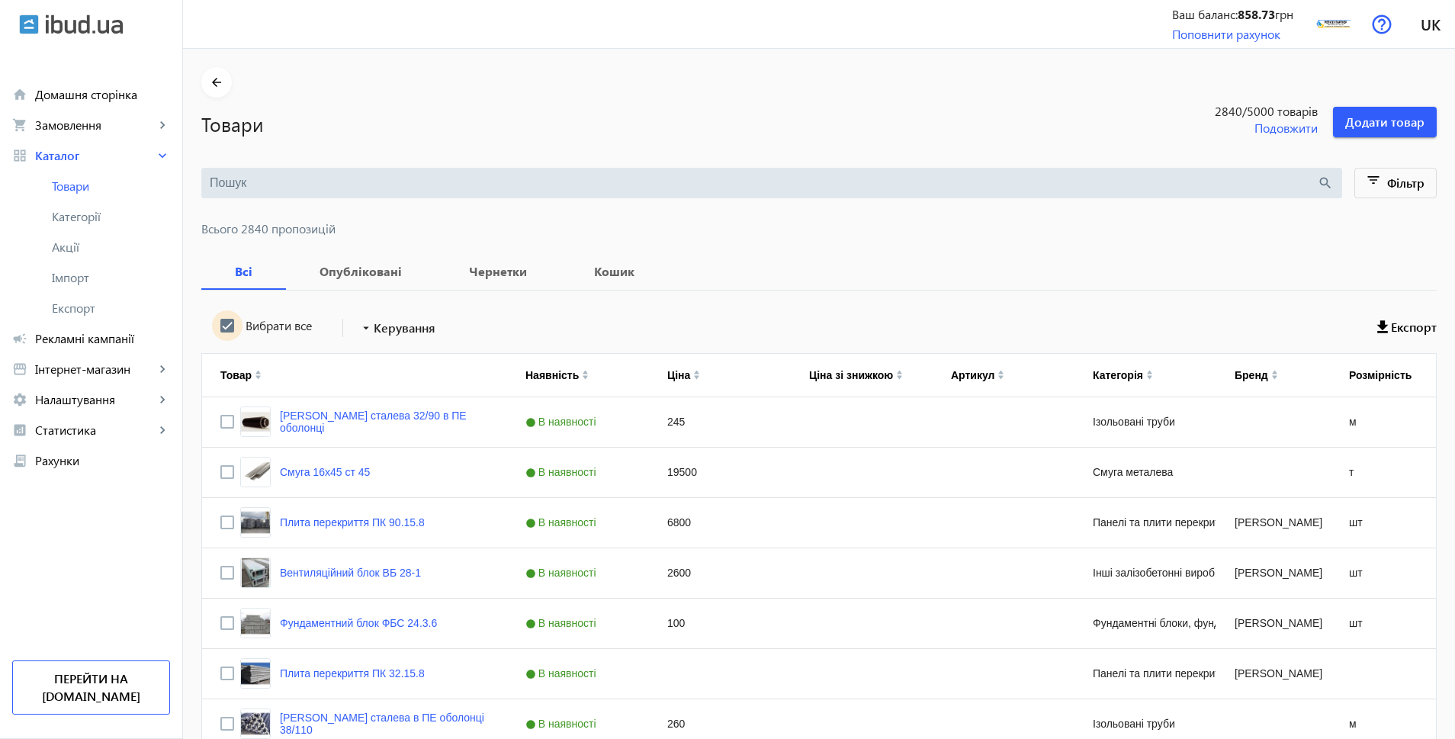
checkbox input "true"
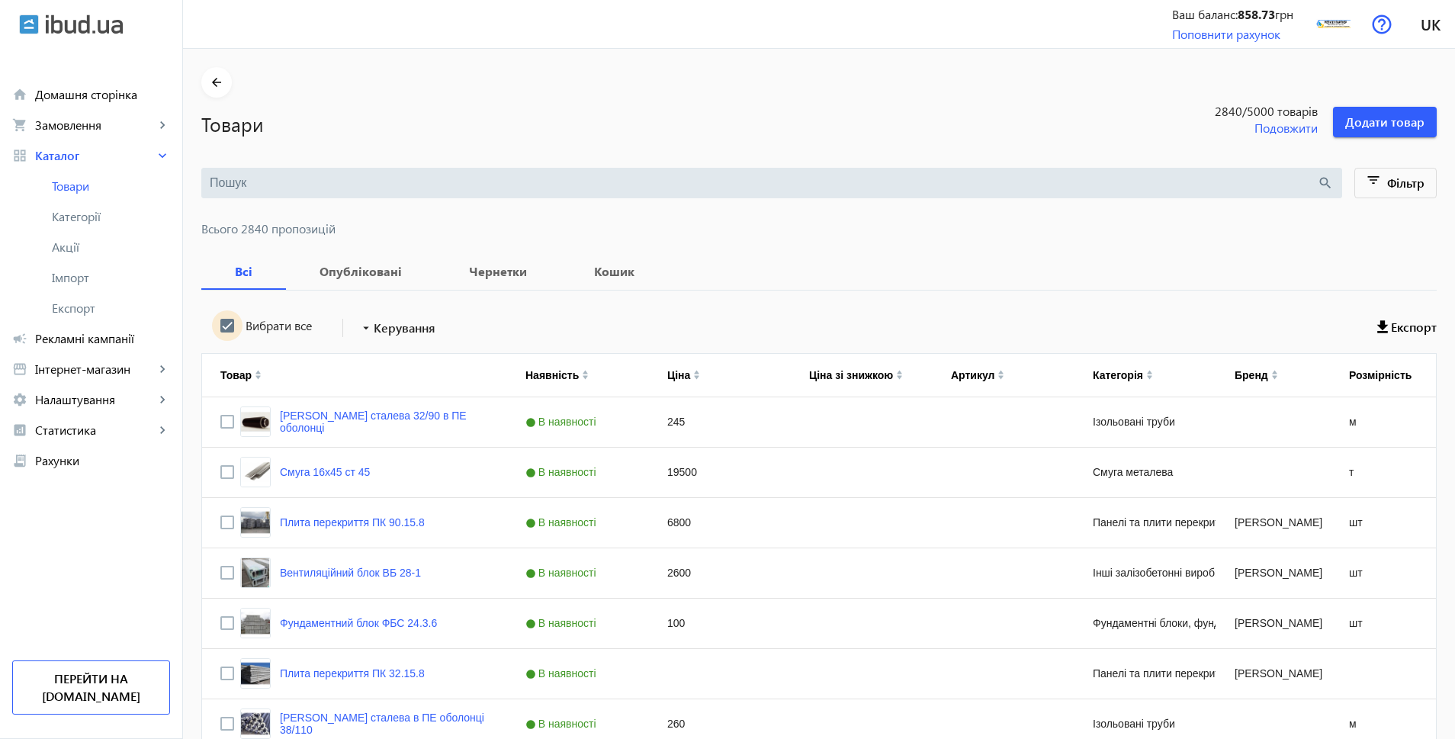
checkbox input "true"
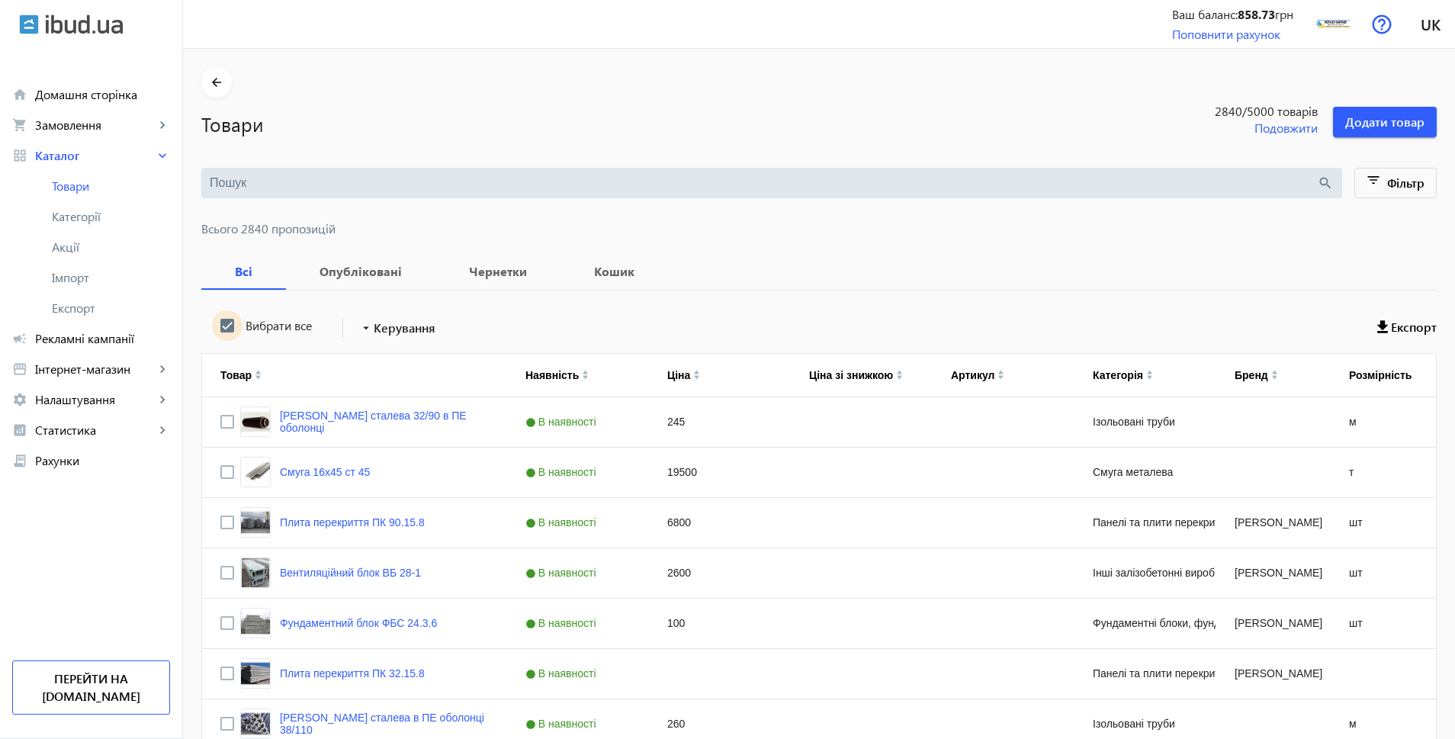
checkbox input "true"
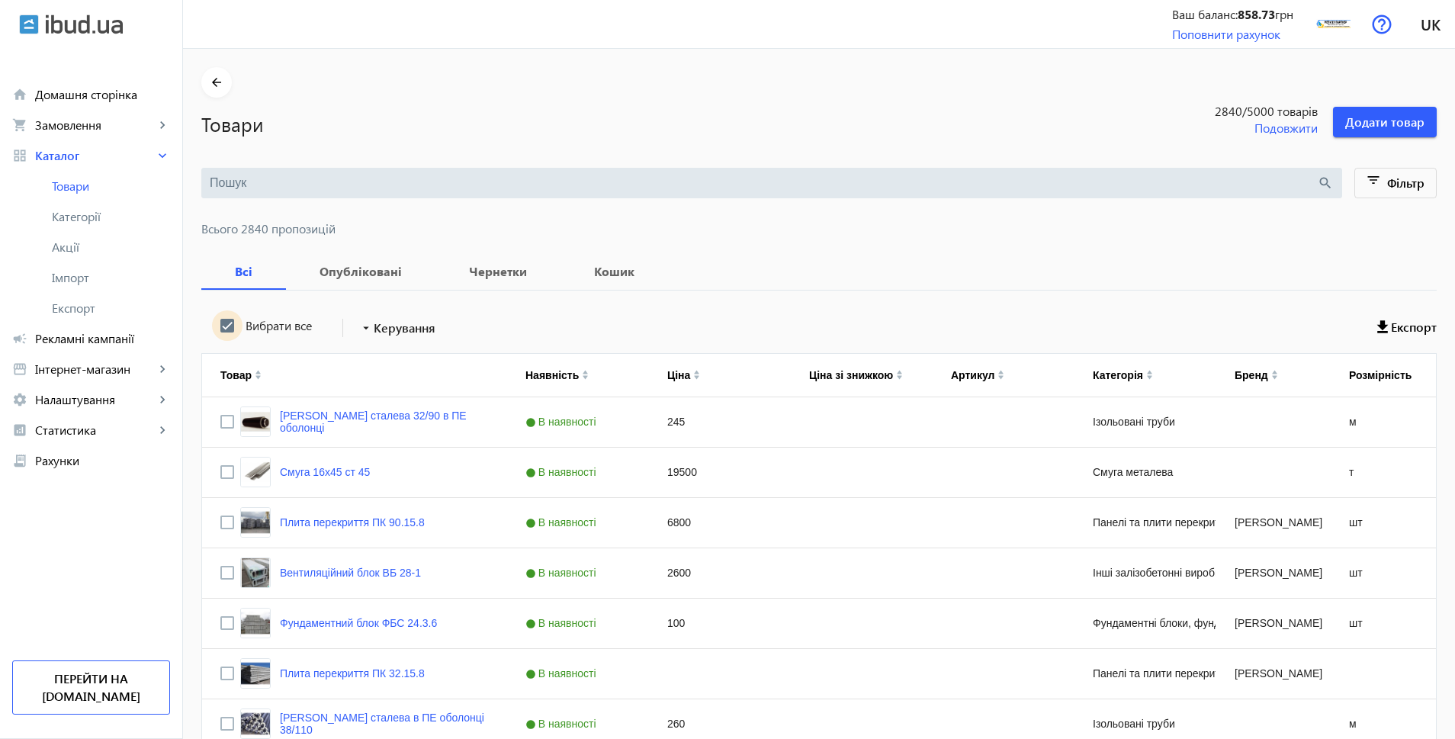
checkbox input "true"
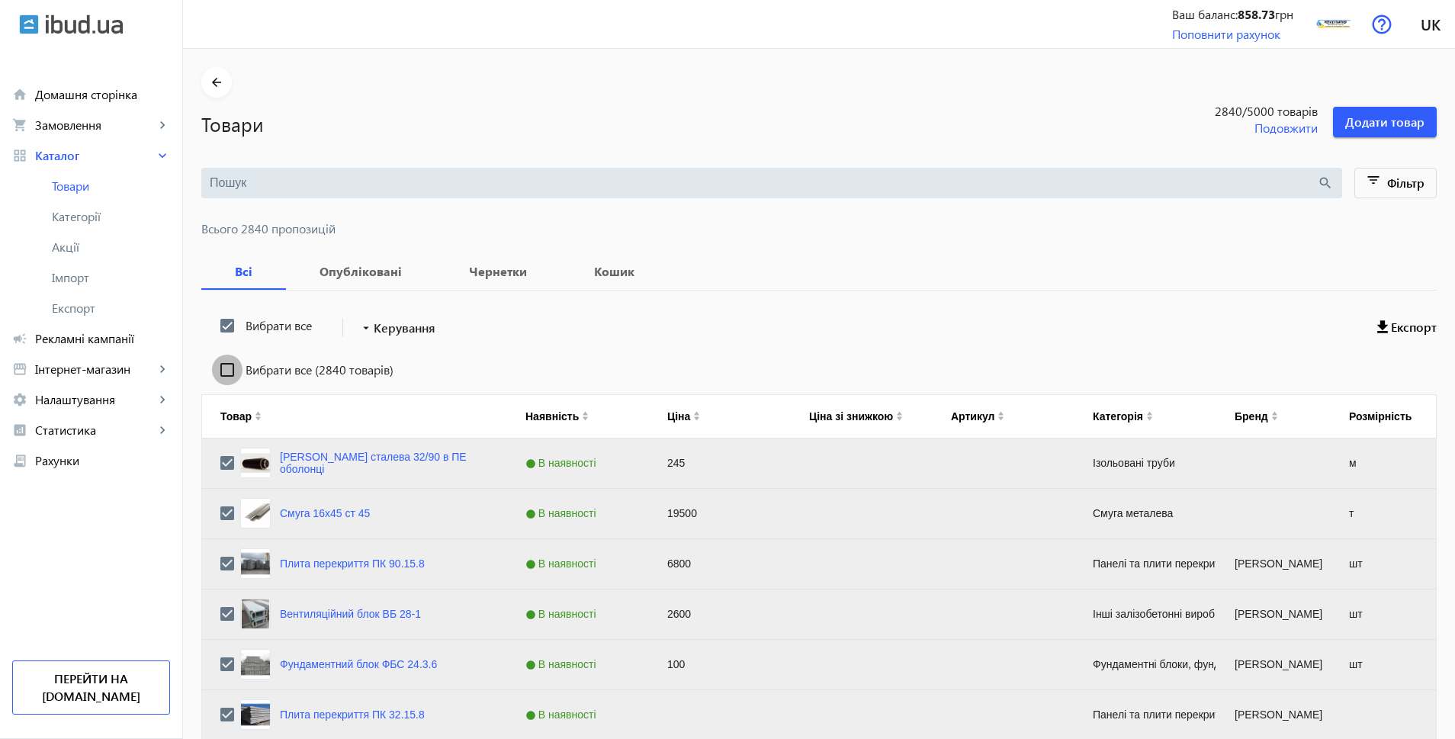
click at [224, 368] on input "Вибрати все (2840 товарів)" at bounding box center [227, 370] width 31 height 31
checkbox input "true"
click at [391, 326] on span "Керування" at bounding box center [405, 328] width 62 height 18
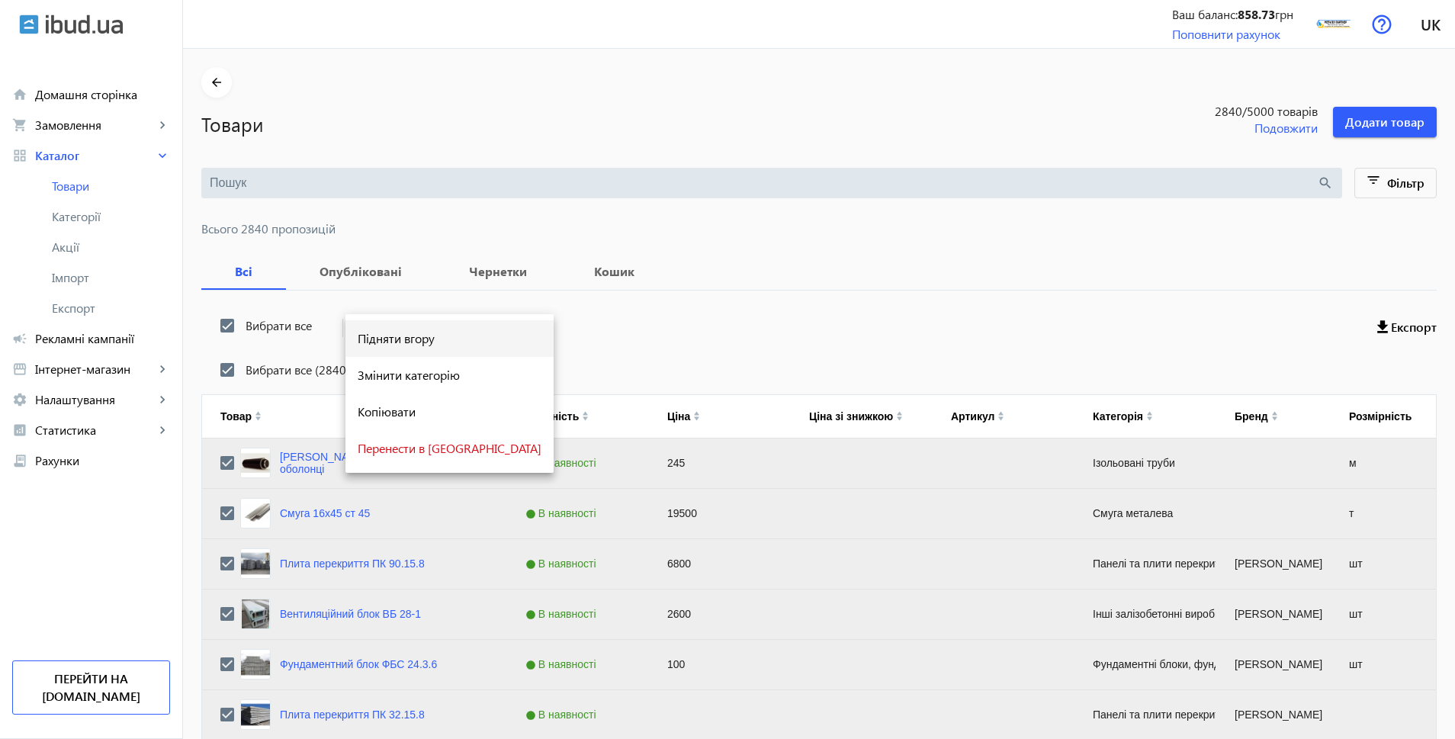
click at [406, 338] on span "Підняти вгору" at bounding box center [450, 339] width 184 height 12
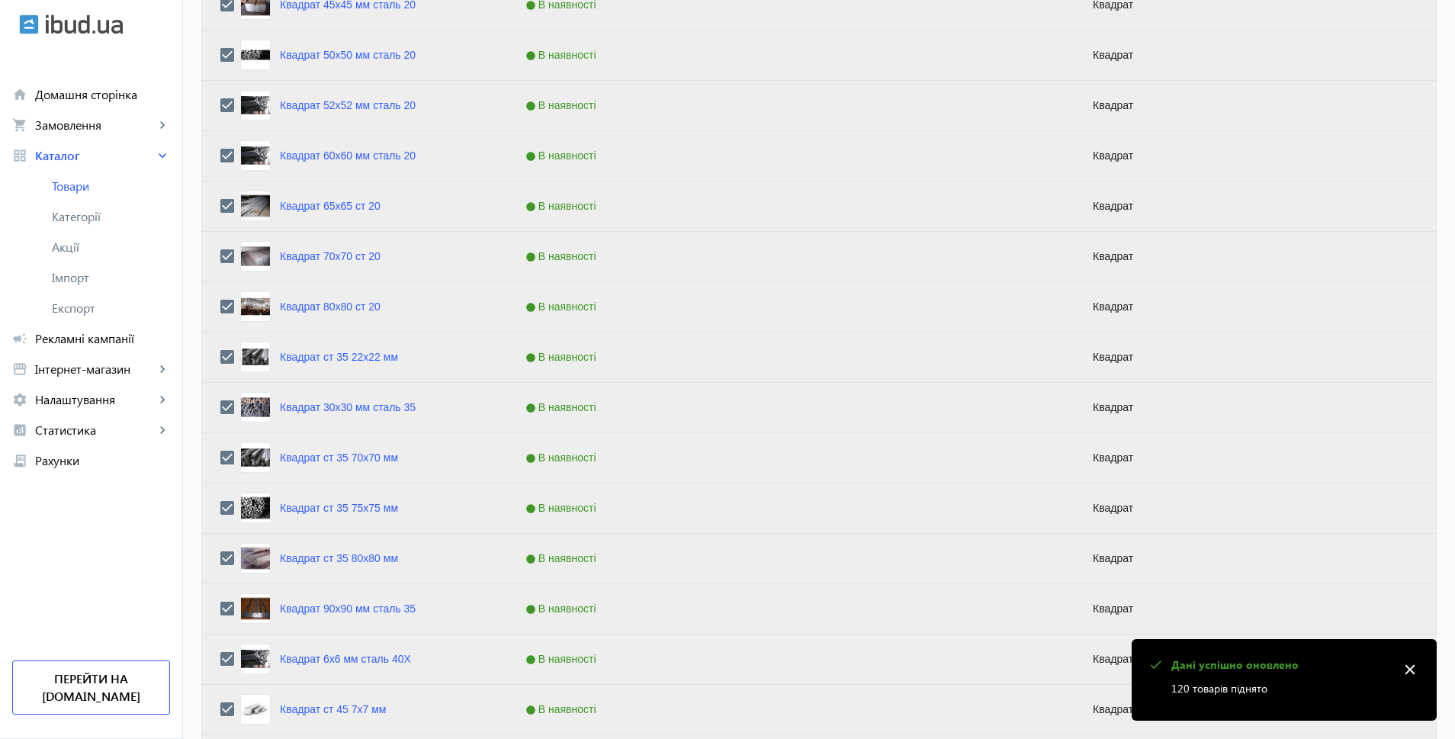
scroll to position [5876, 0]
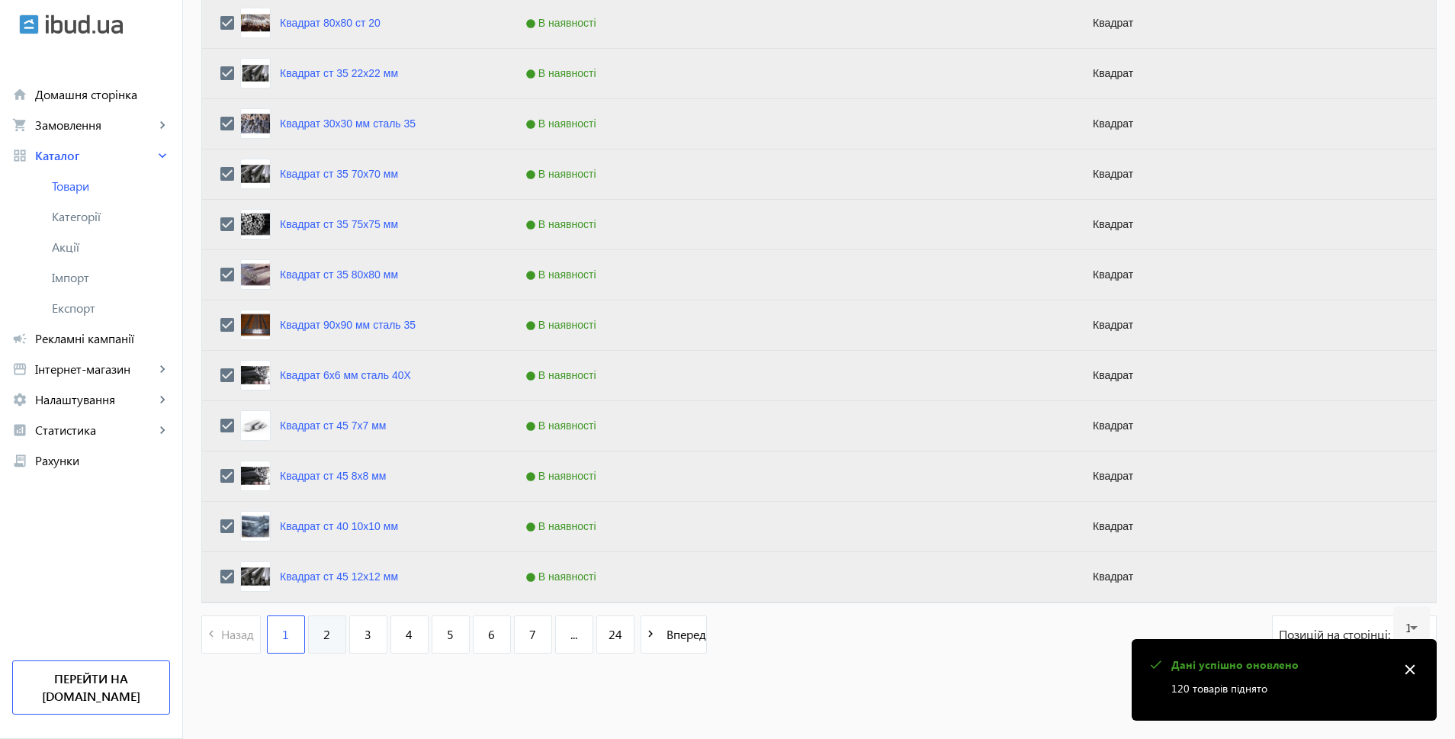
click at [308, 636] on link "2" at bounding box center [327, 634] width 38 height 38
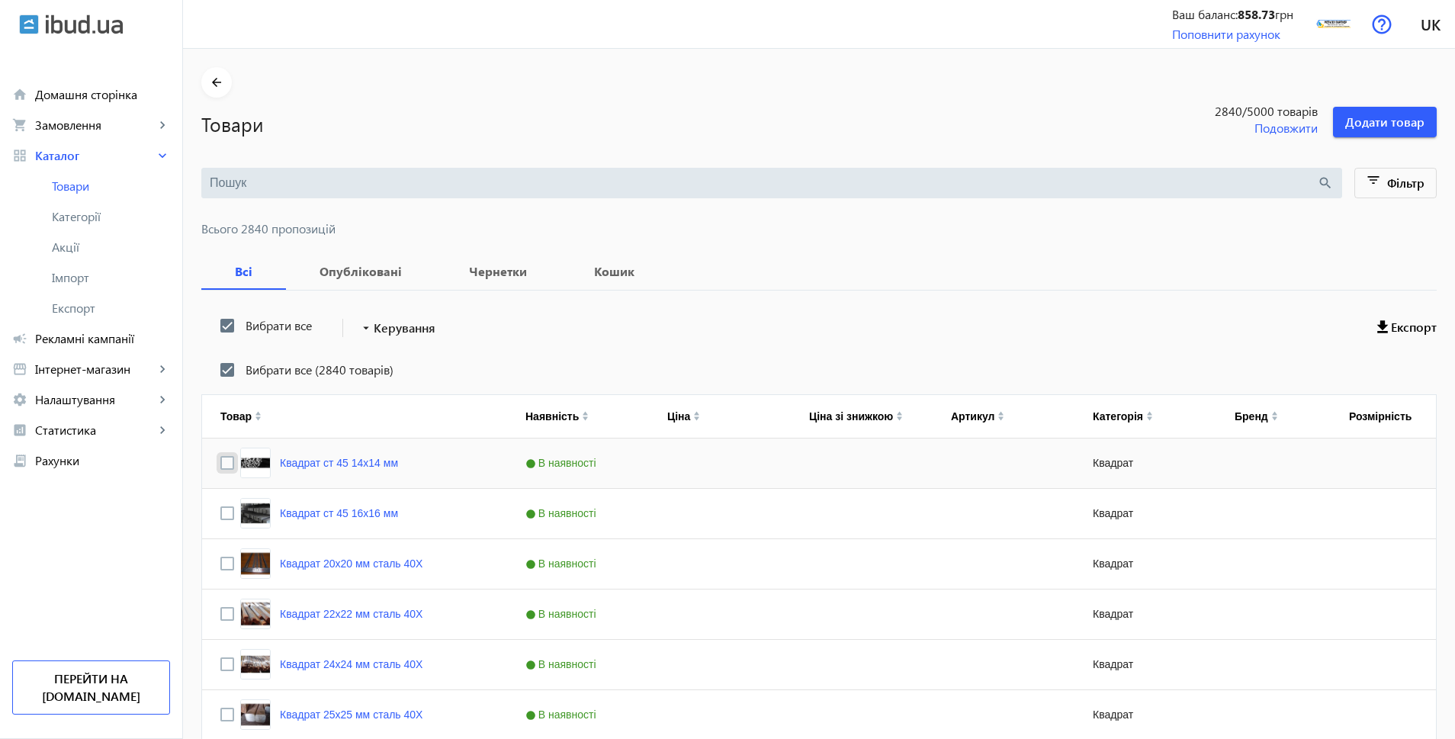
click at [221, 465] on input "Press Space to toggle row selection (unchecked)" at bounding box center [227, 463] width 14 height 14
checkbox input "true"
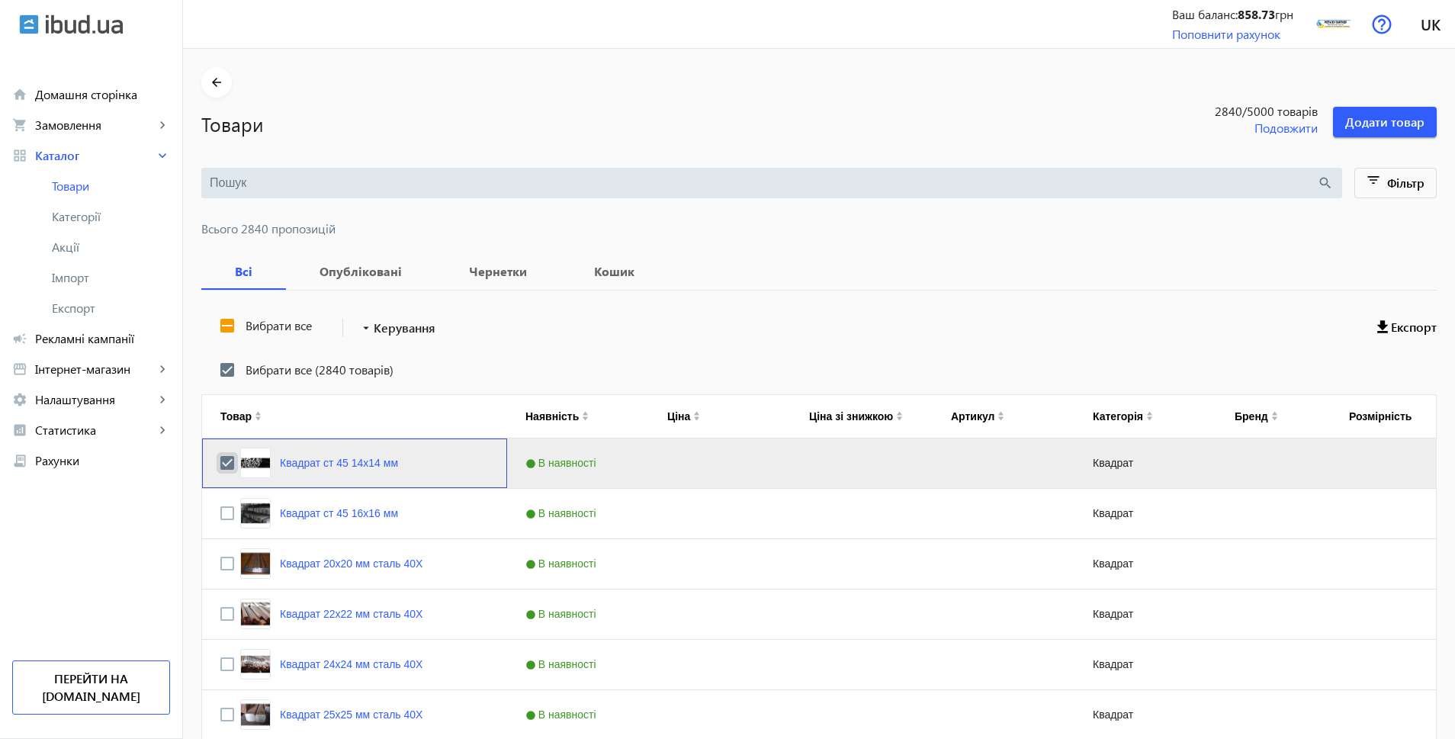
checkbox input "false"
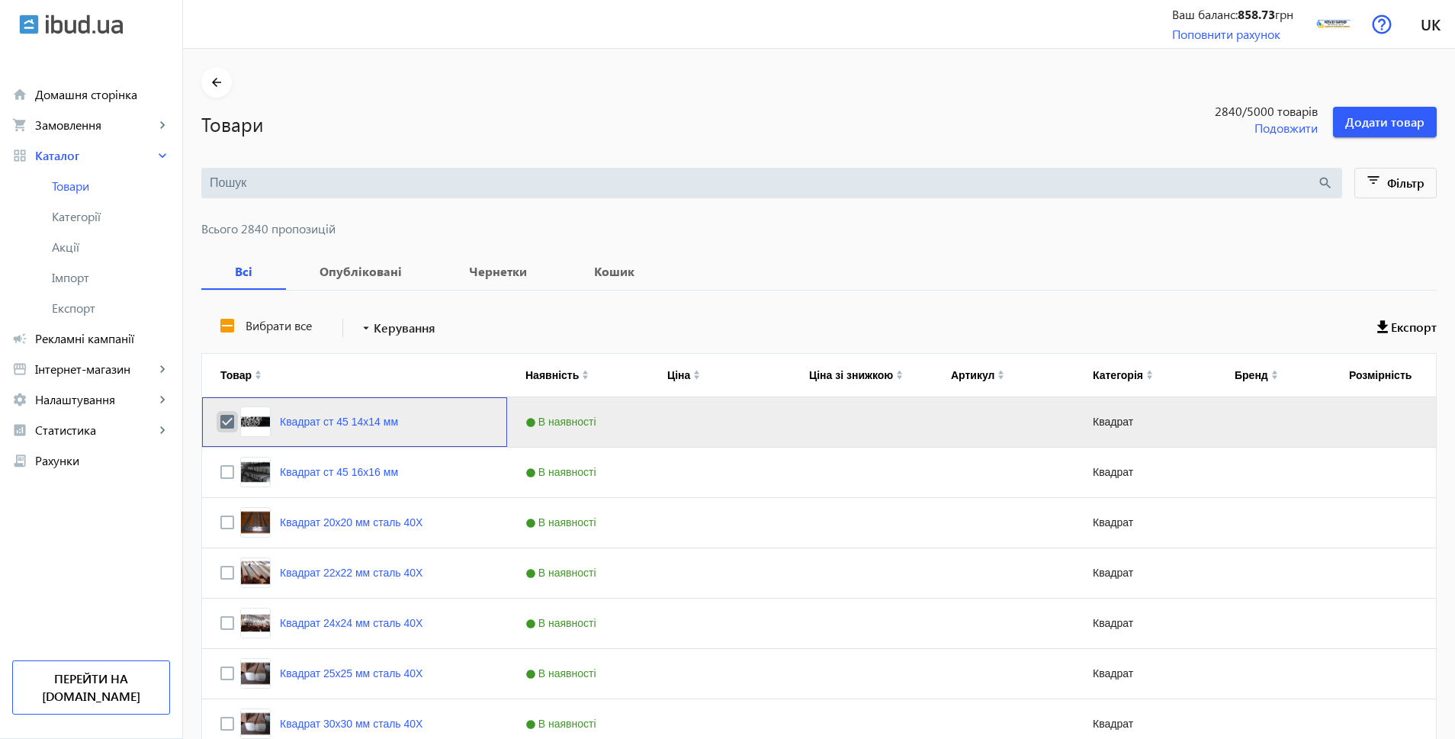
click at [220, 422] on input "Press Space to toggle row selection (checked)" at bounding box center [227, 422] width 14 height 14
checkbox input "false"
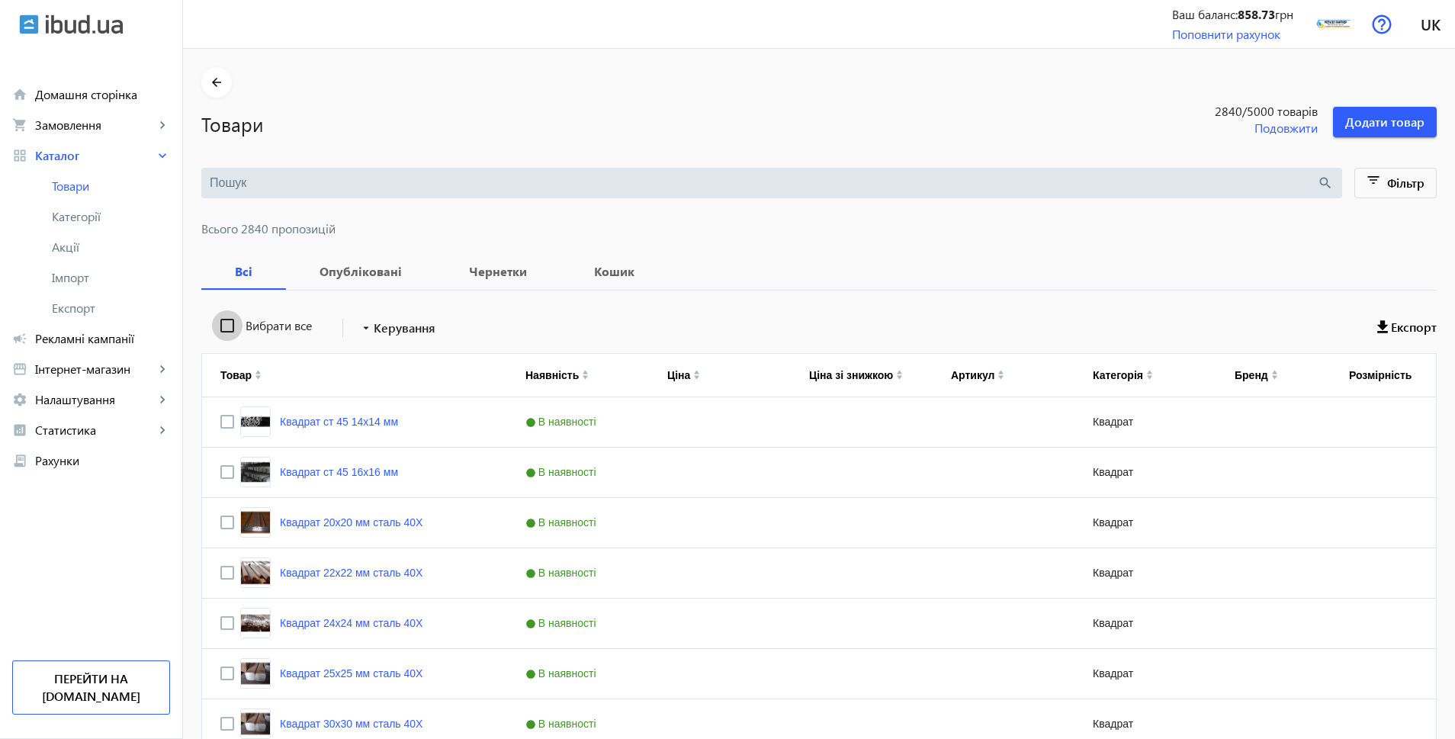
click at [217, 323] on input "Вибрати все" at bounding box center [227, 325] width 31 height 31
checkbox input "true"
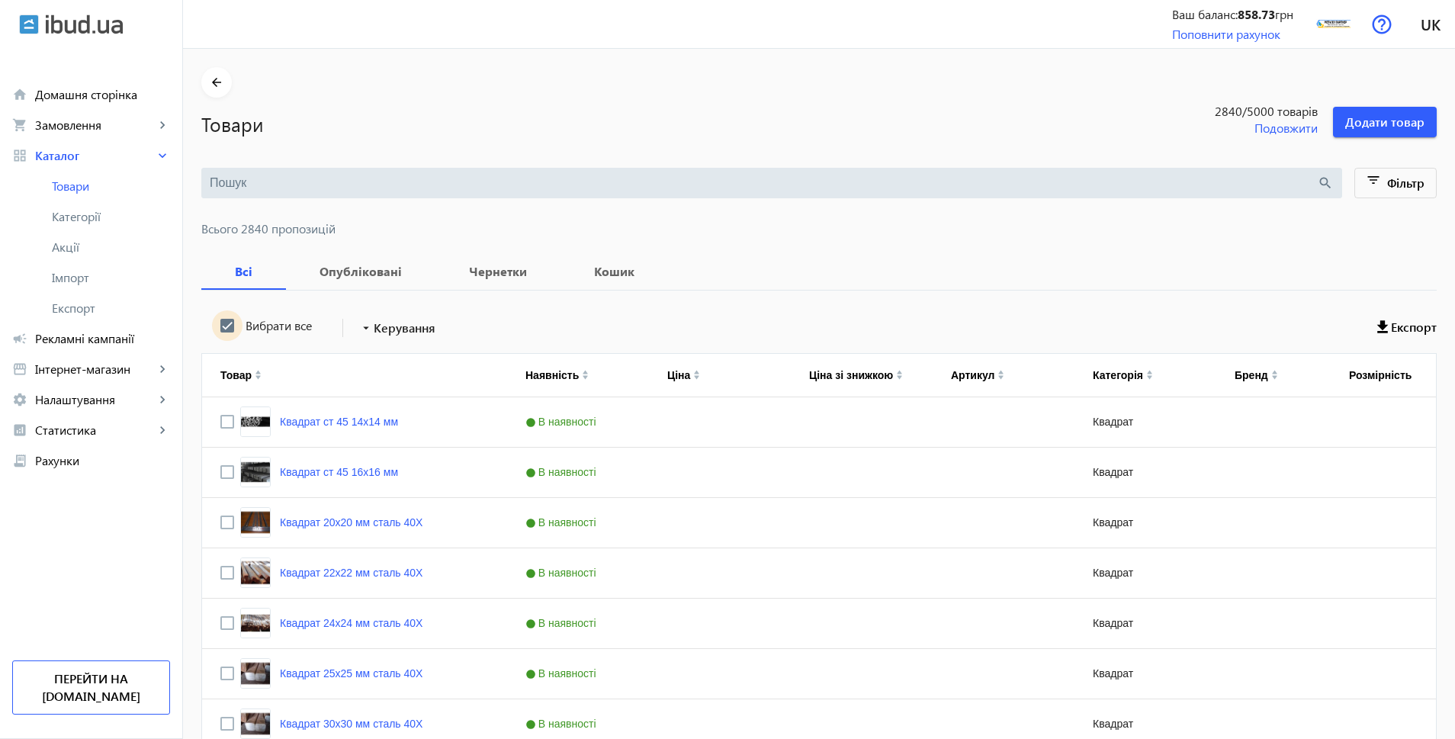
checkbox input "true"
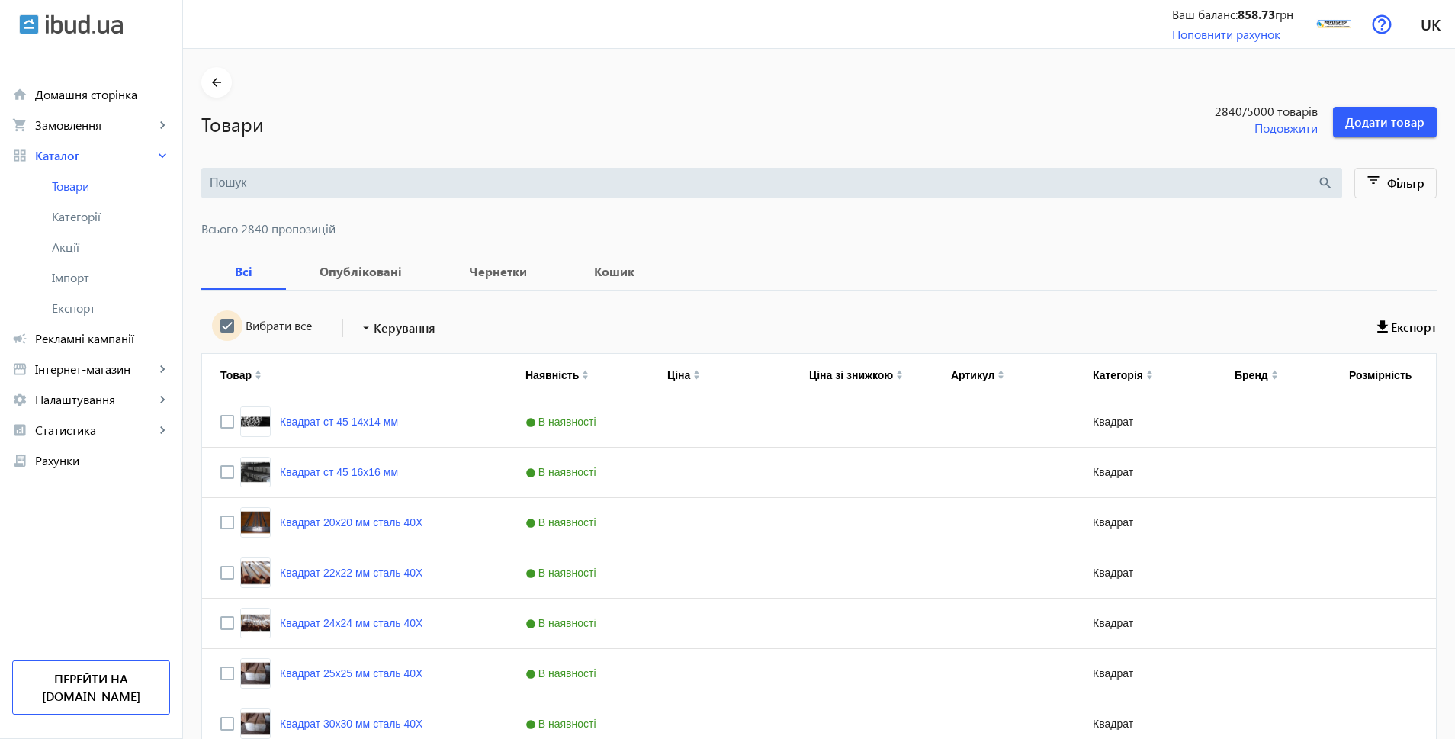
checkbox input "true"
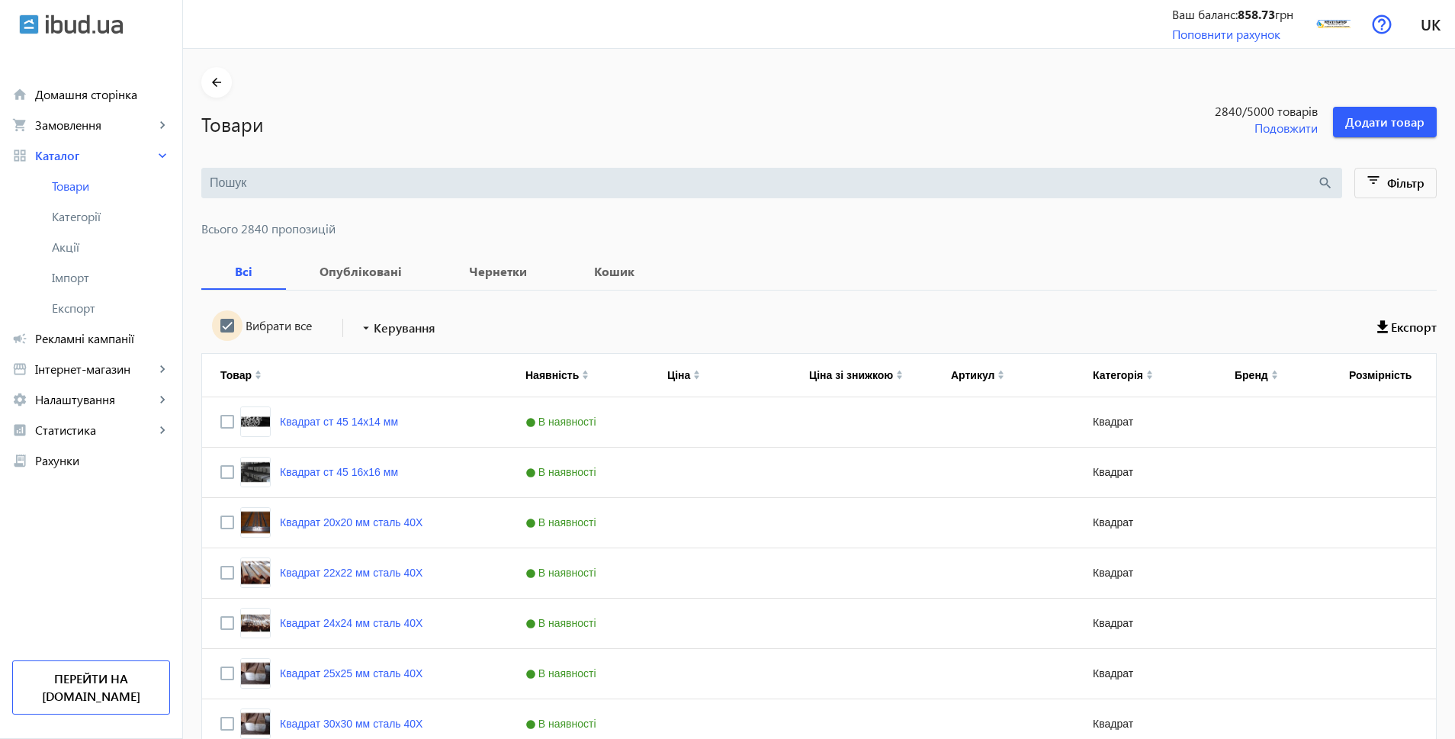
checkbox input "true"
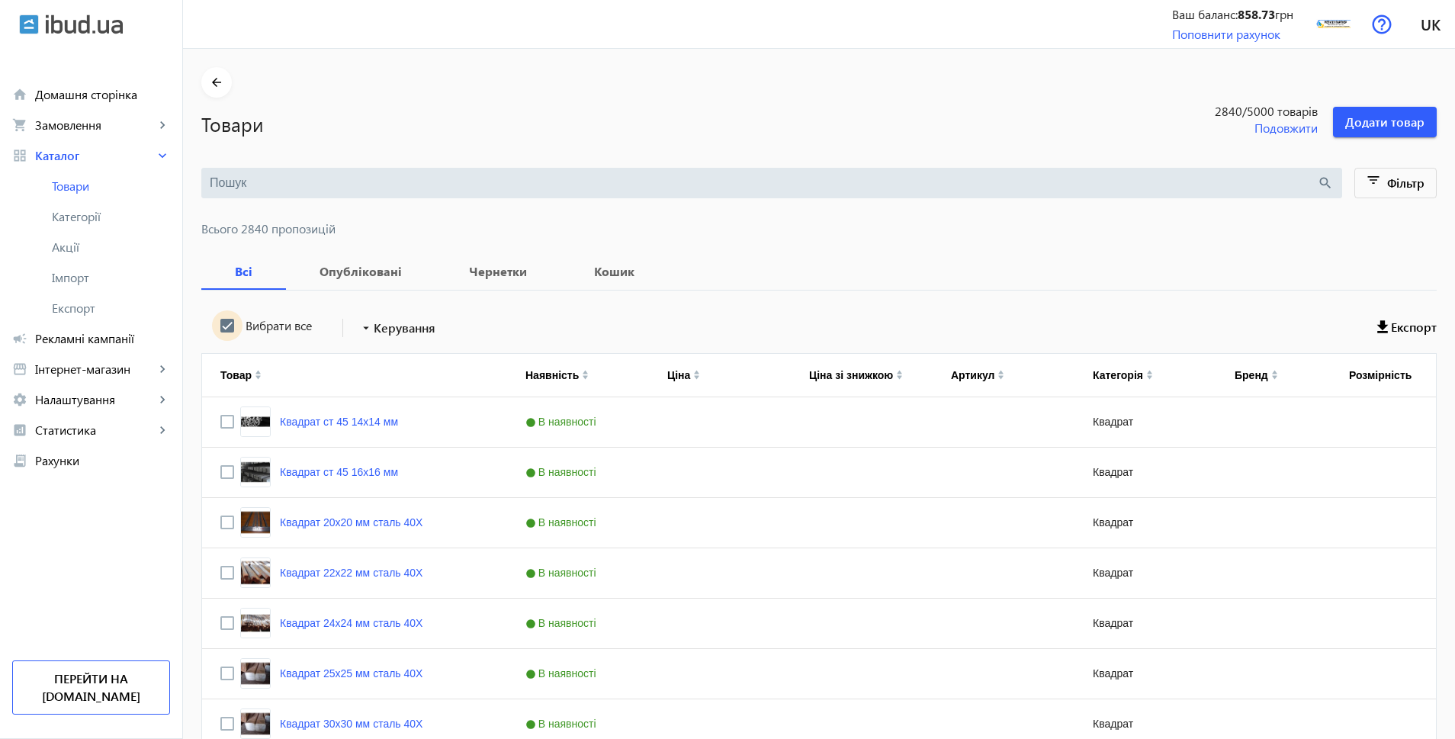
checkbox input "true"
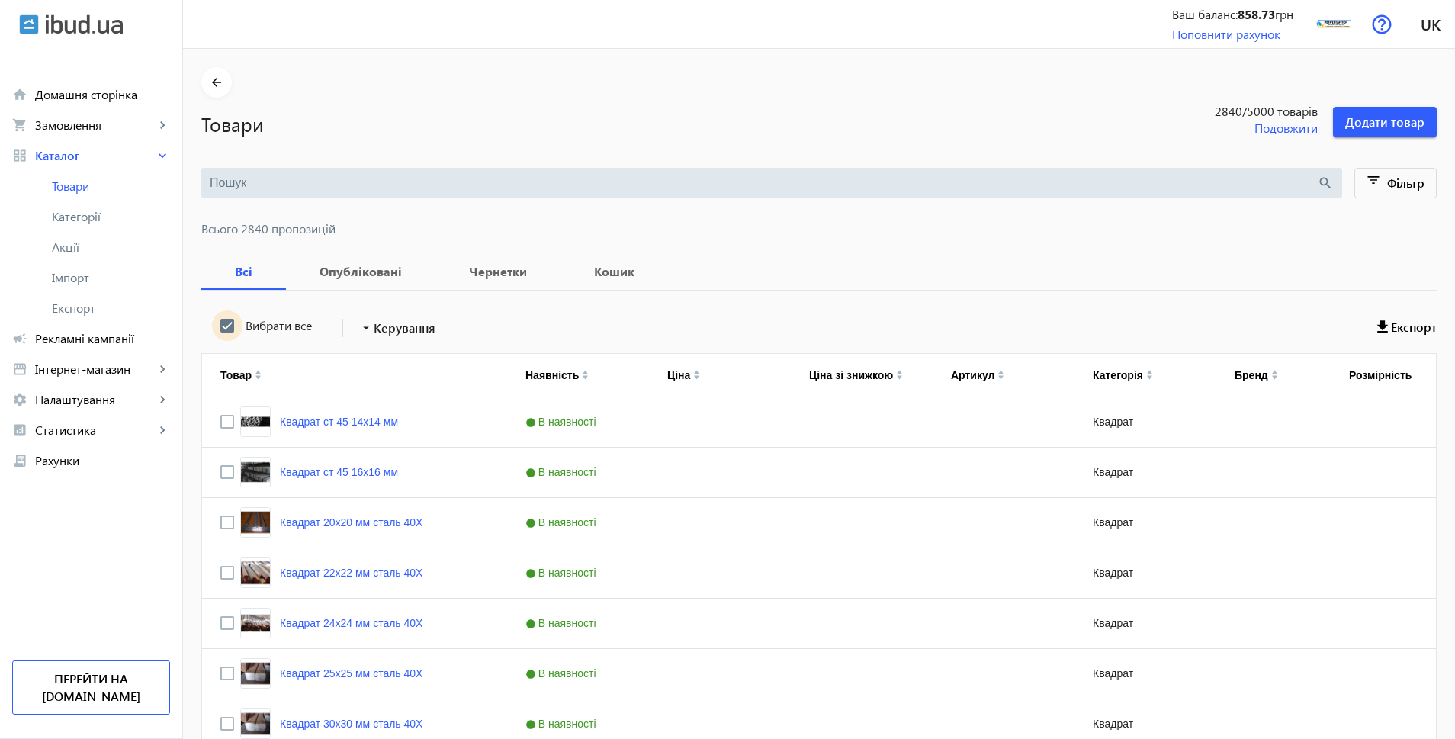
checkbox input "true"
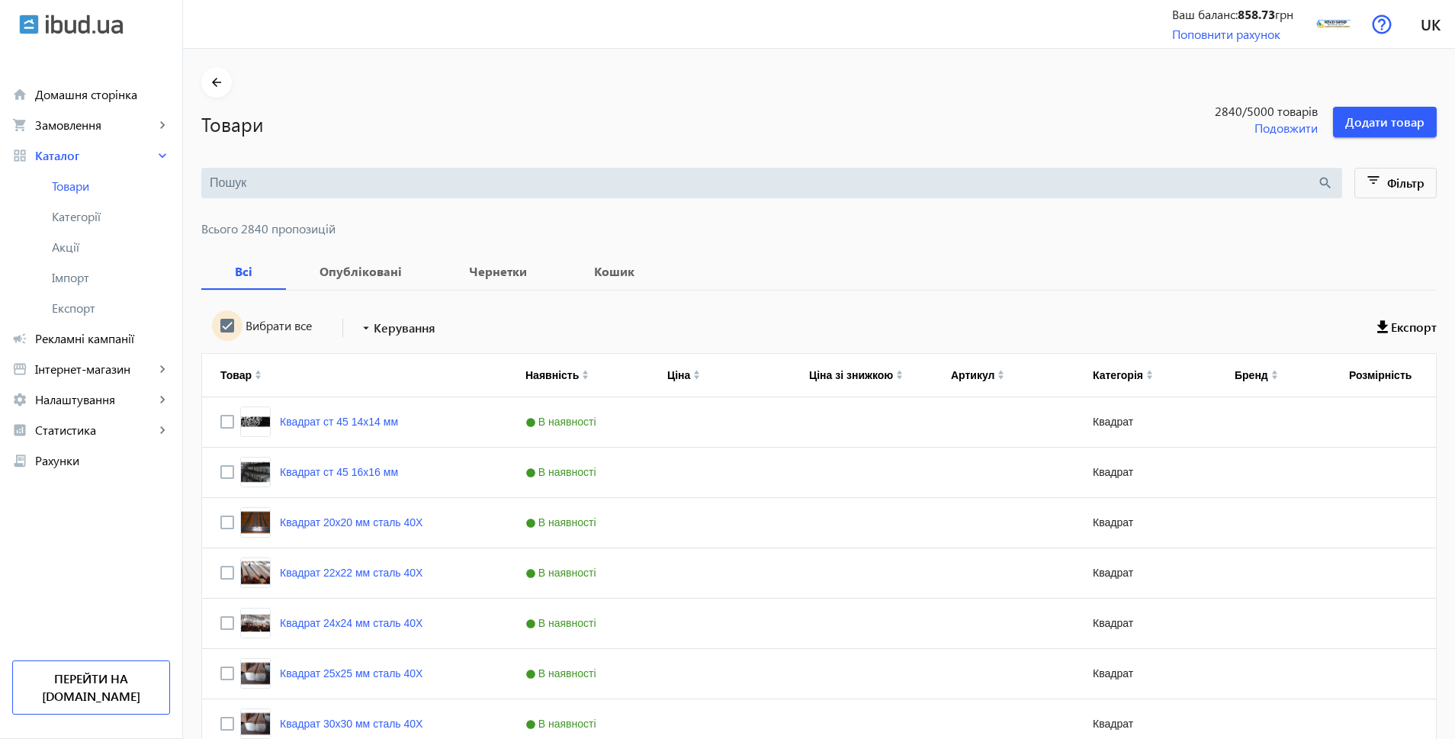
checkbox input "true"
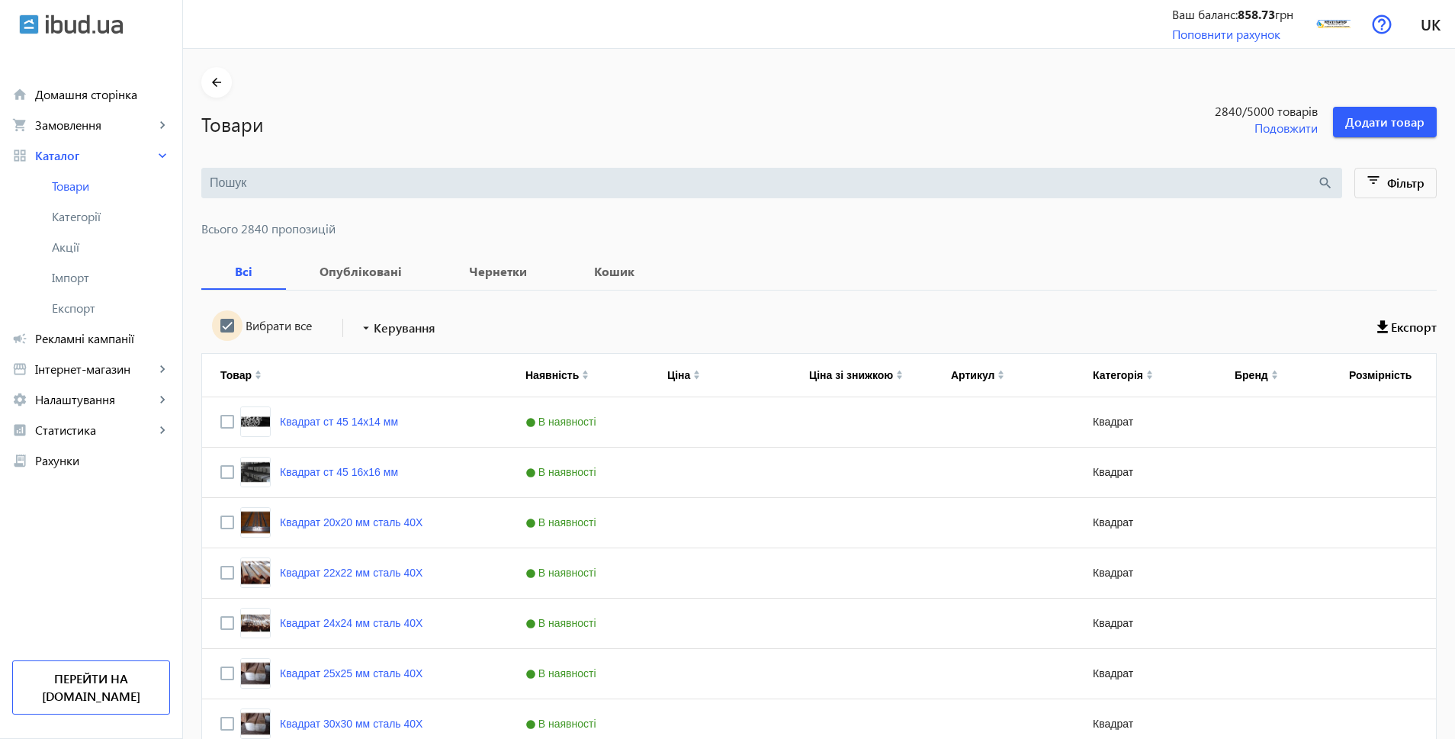
checkbox input "true"
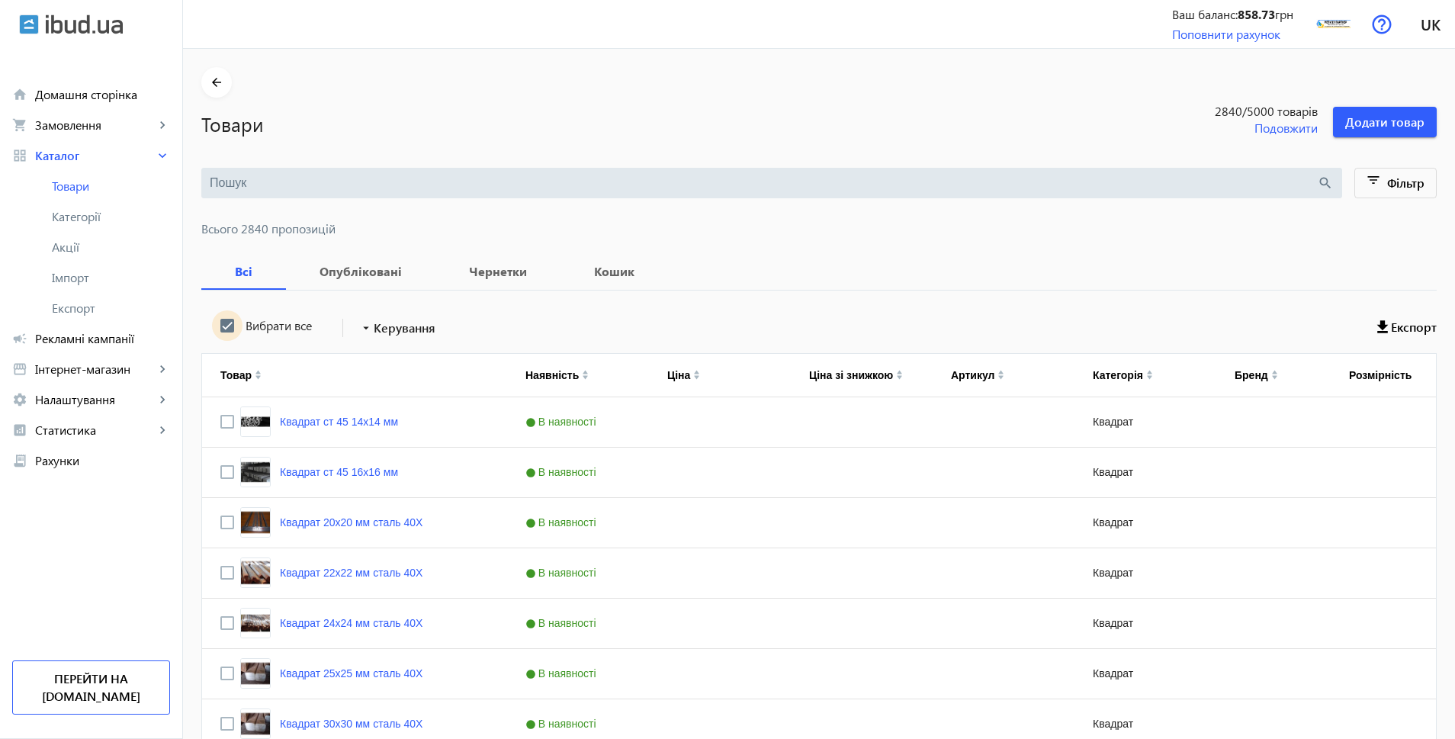
checkbox input "true"
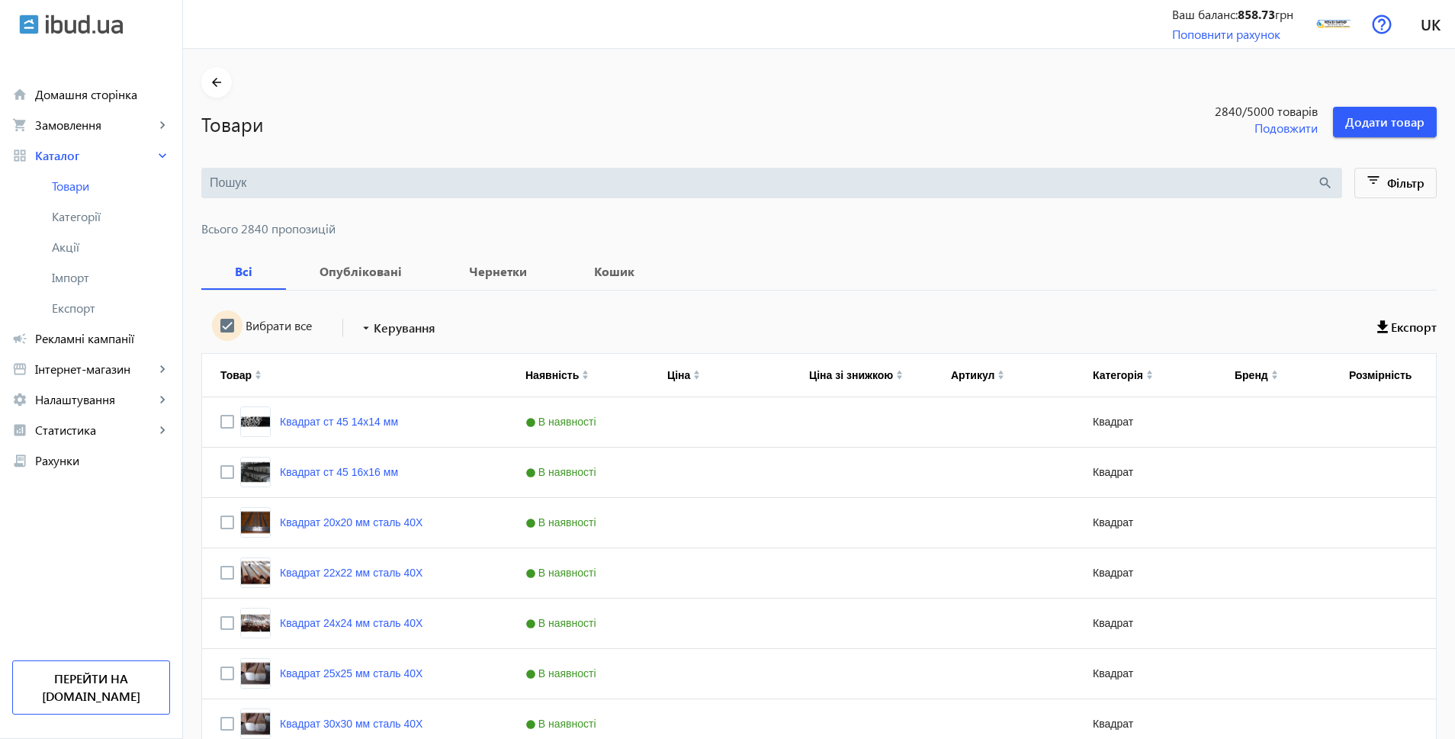
checkbox input "true"
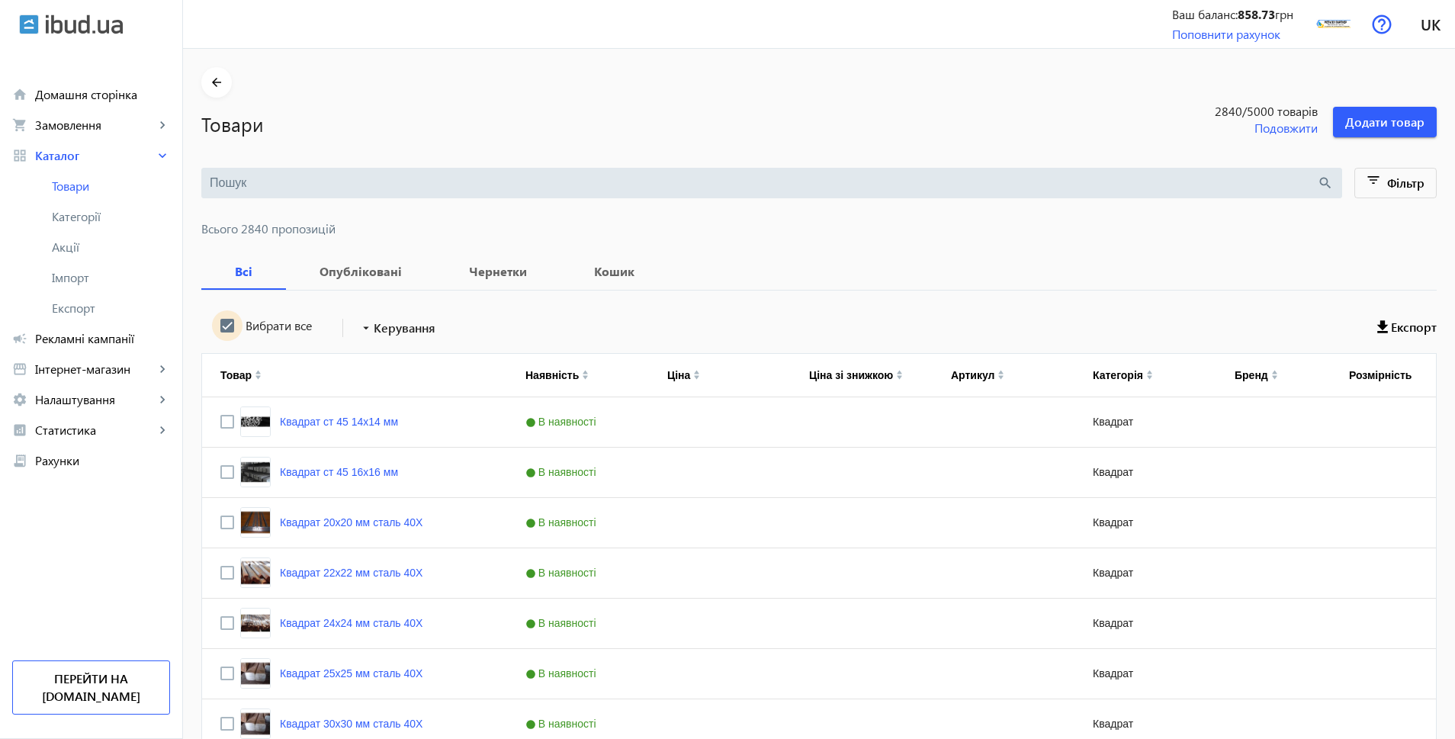
checkbox input "true"
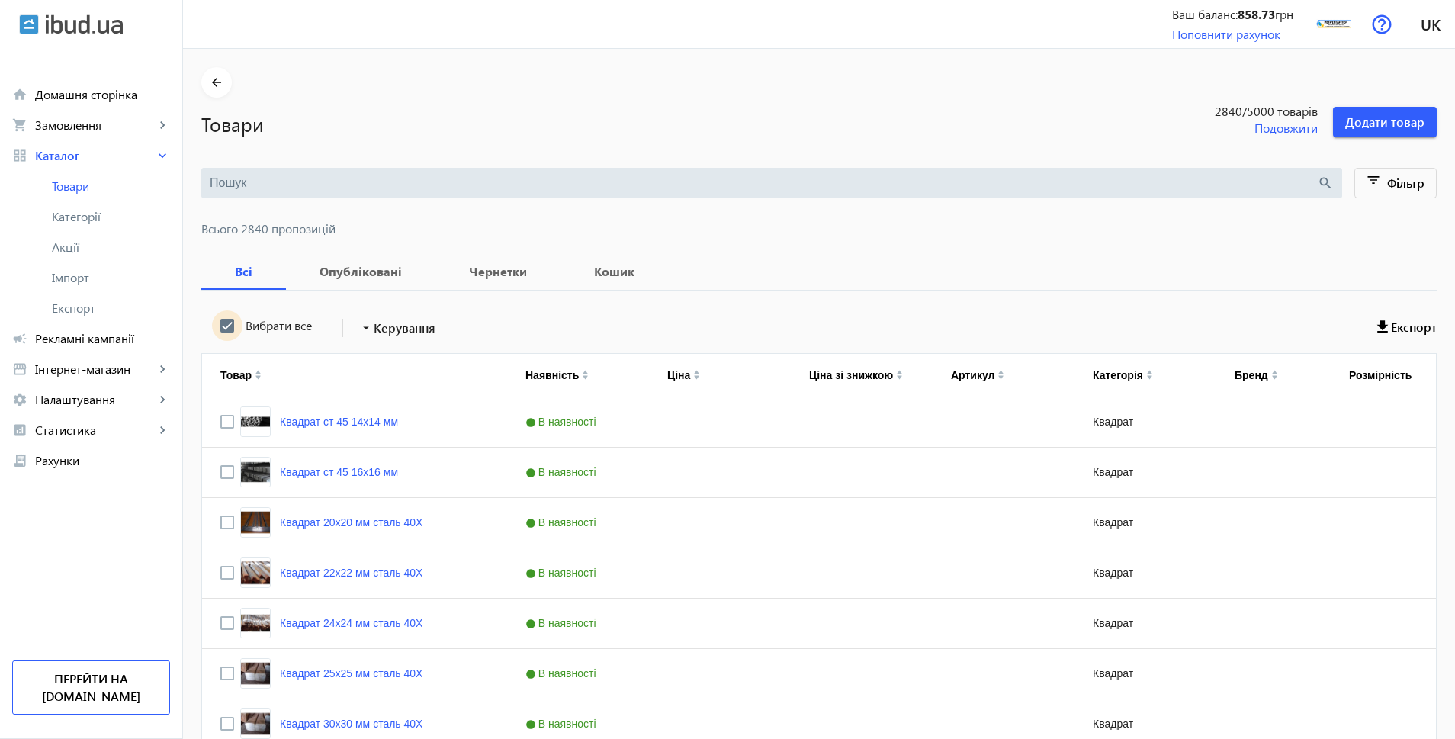
checkbox input "true"
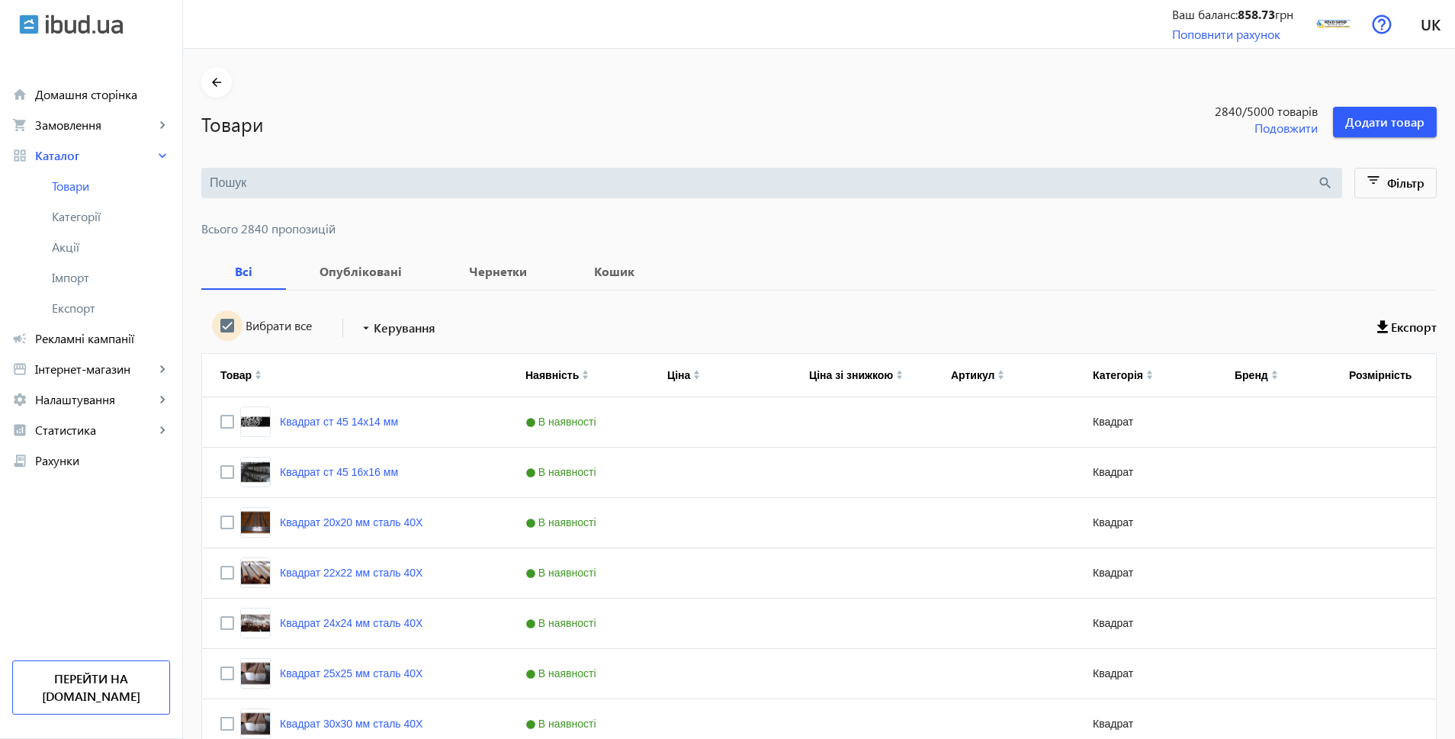
checkbox input "true"
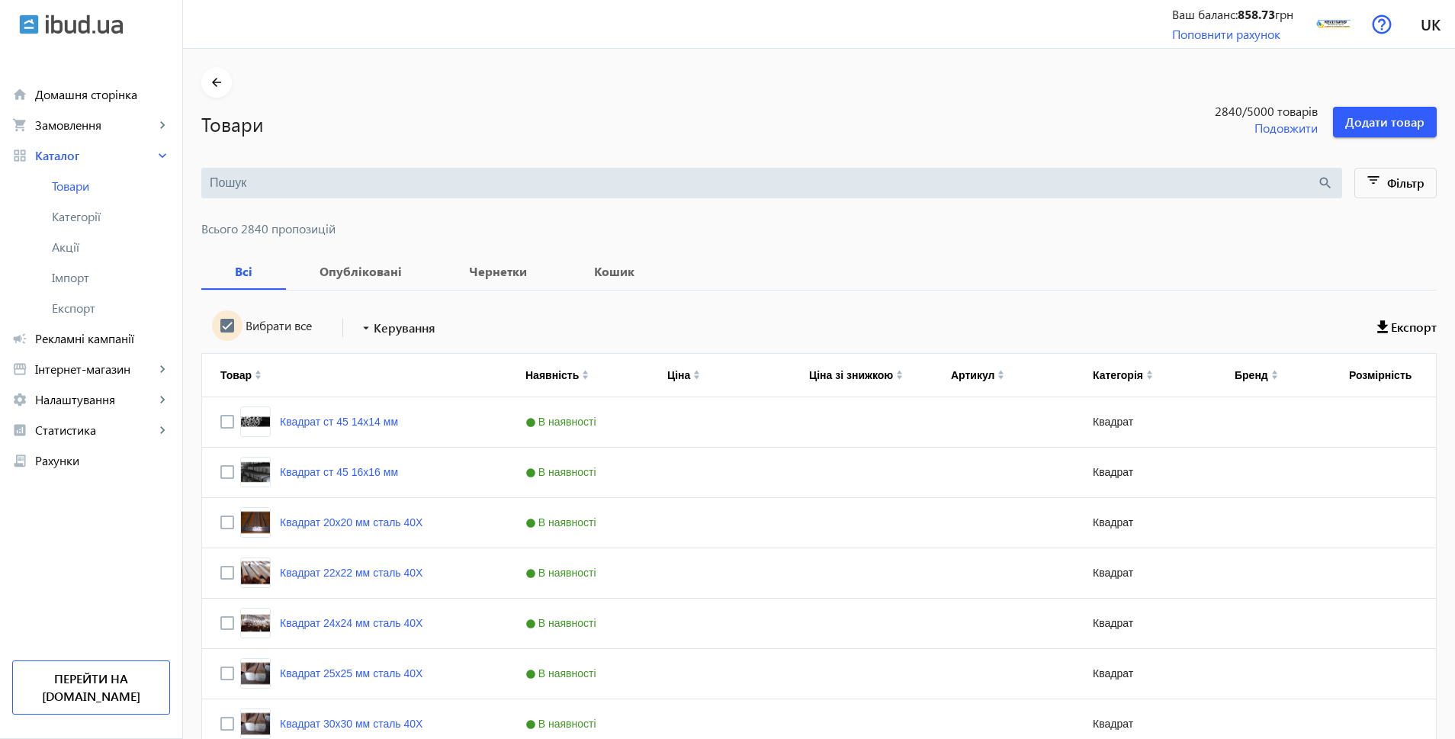
checkbox input "true"
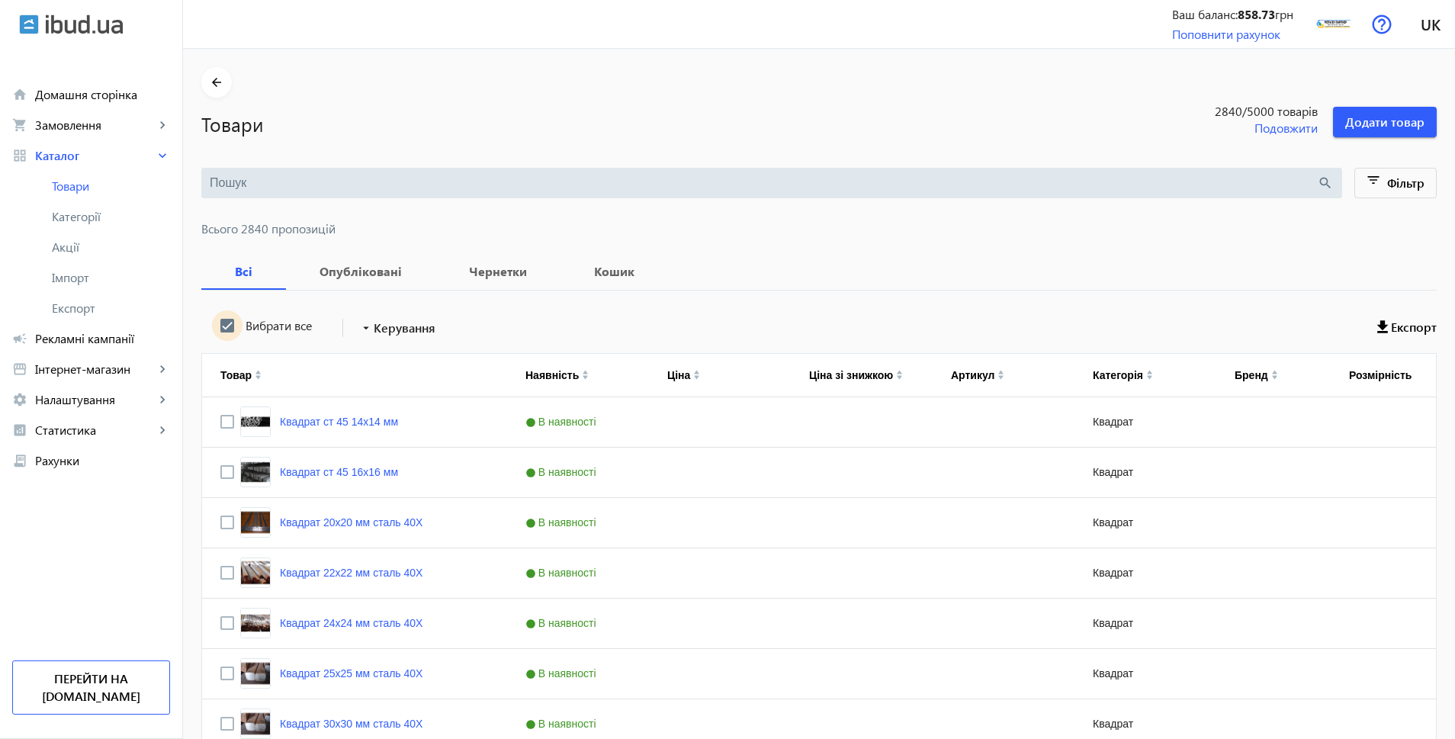
checkbox input "true"
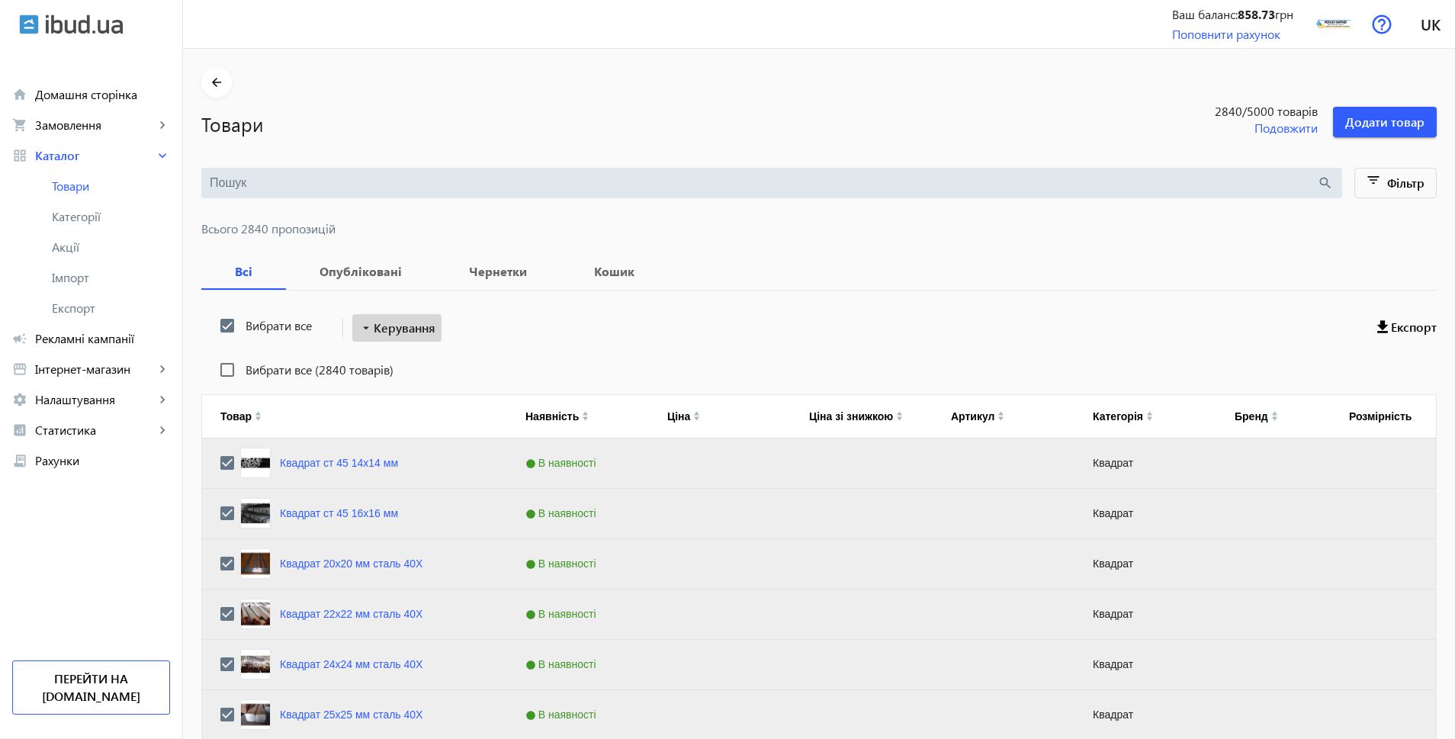
click at [394, 328] on span "Керування" at bounding box center [405, 328] width 62 height 18
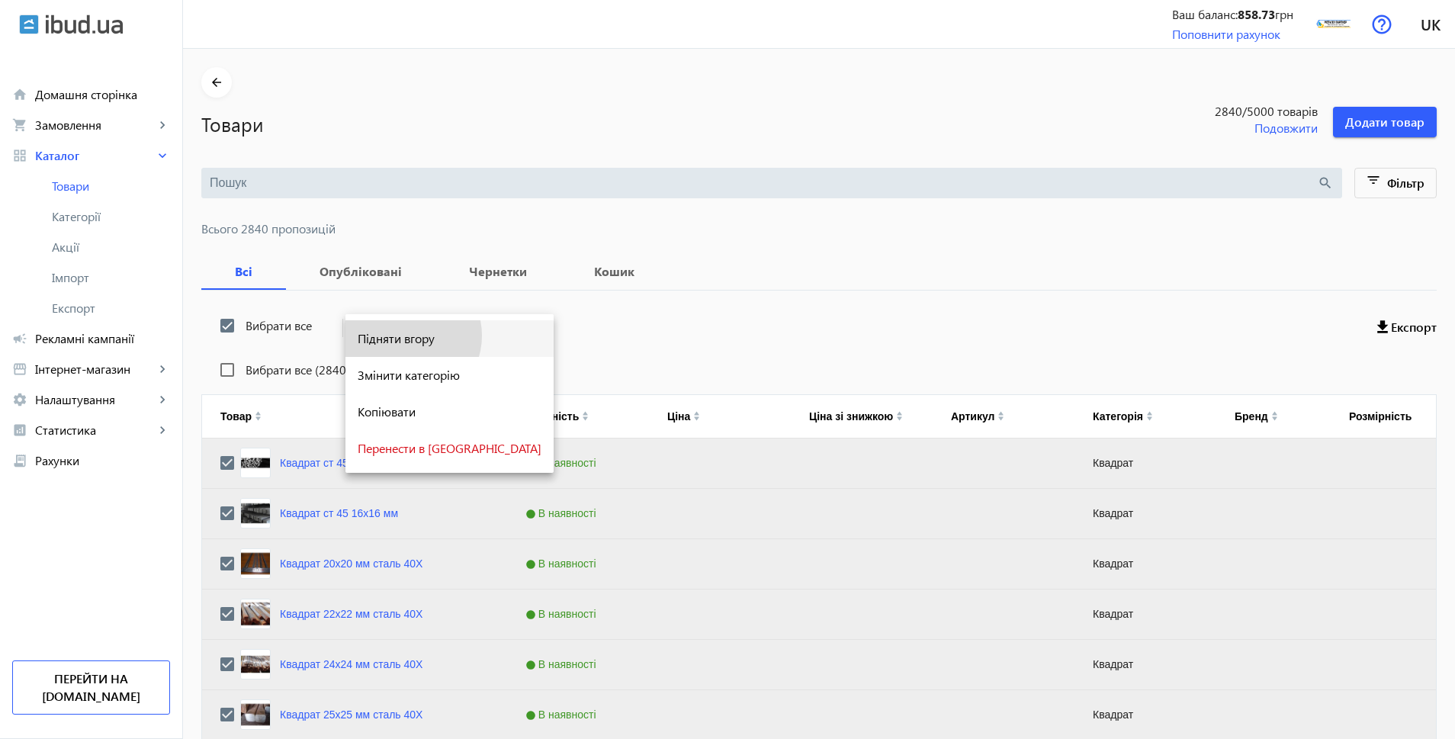
click at [403, 336] on span "Підняти вгору" at bounding box center [450, 339] width 184 height 12
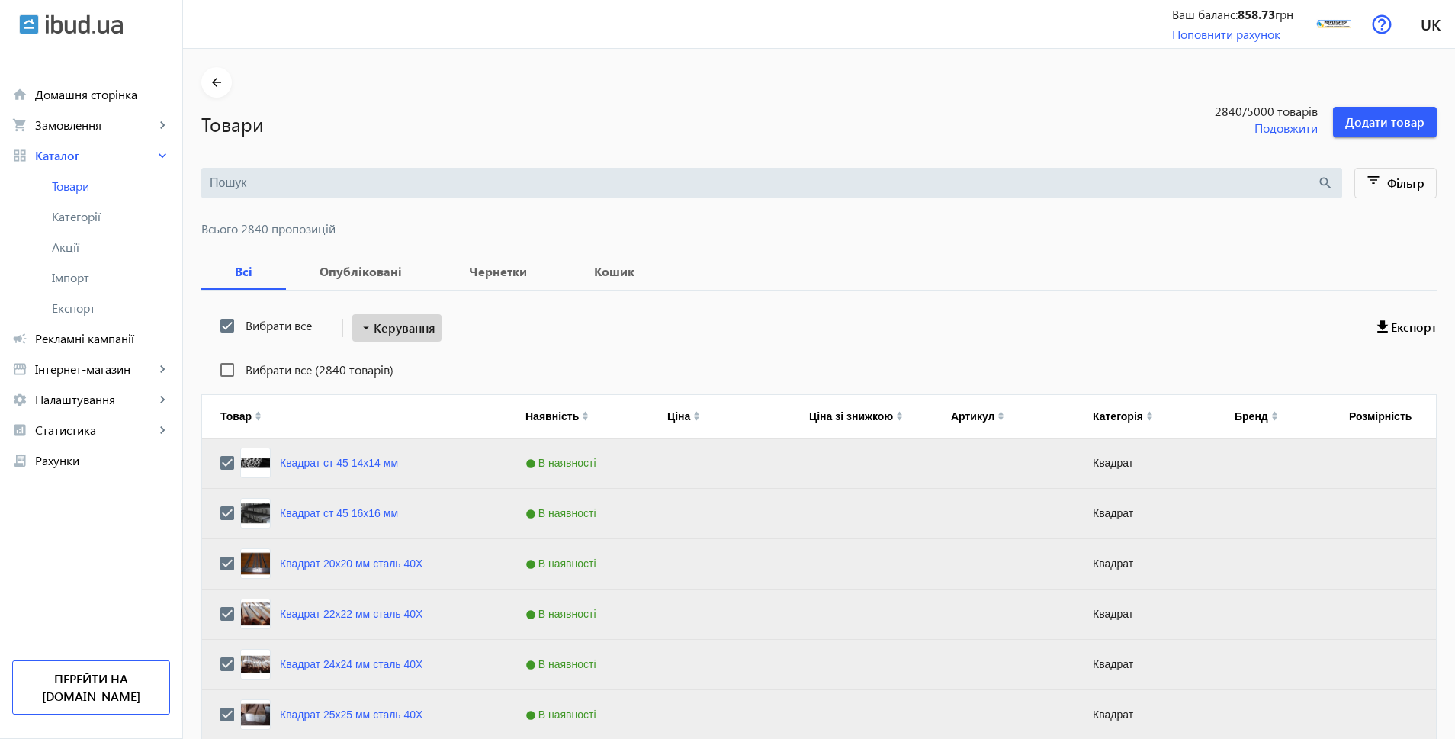
click at [397, 329] on span "Керування" at bounding box center [405, 328] width 62 height 18
click at [405, 336] on span "Підняти вгору" at bounding box center [450, 339] width 184 height 12
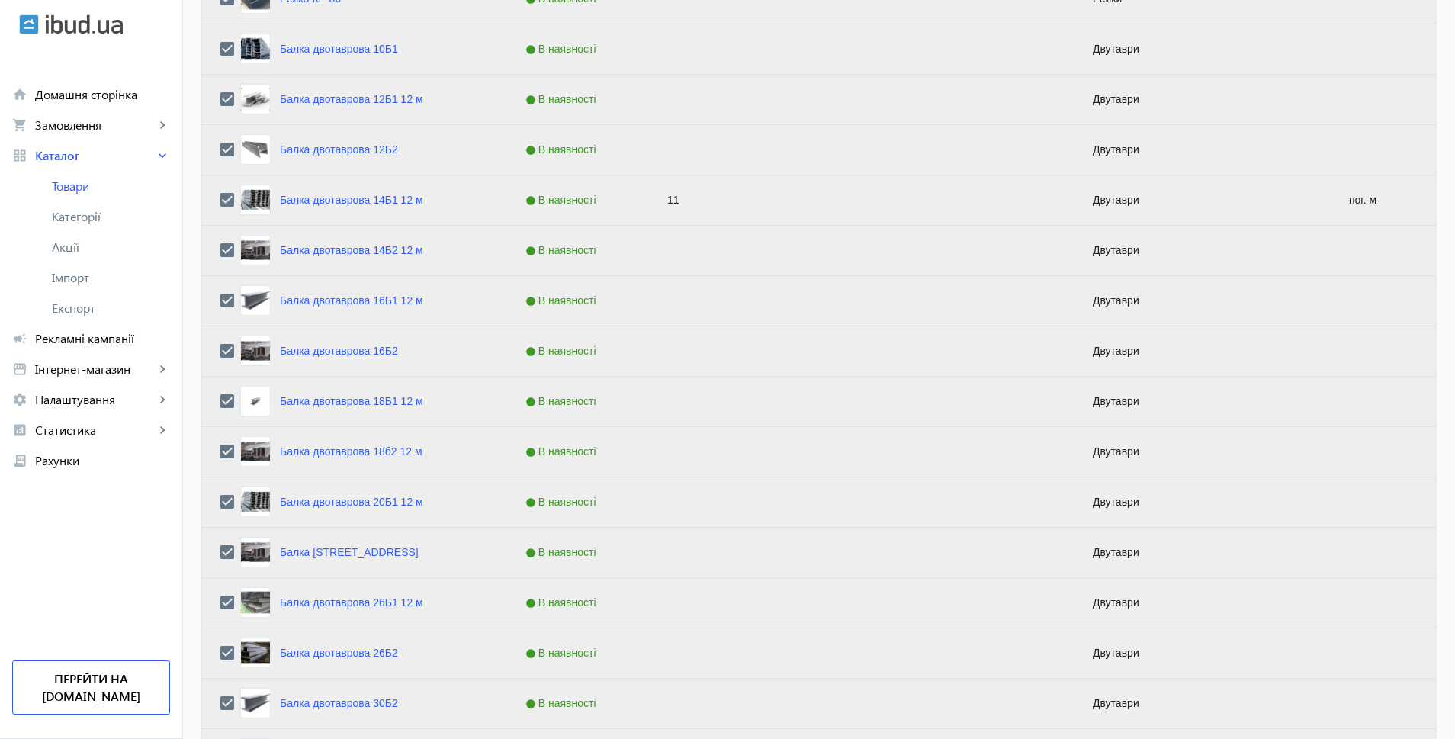
scroll to position [5876, 0]
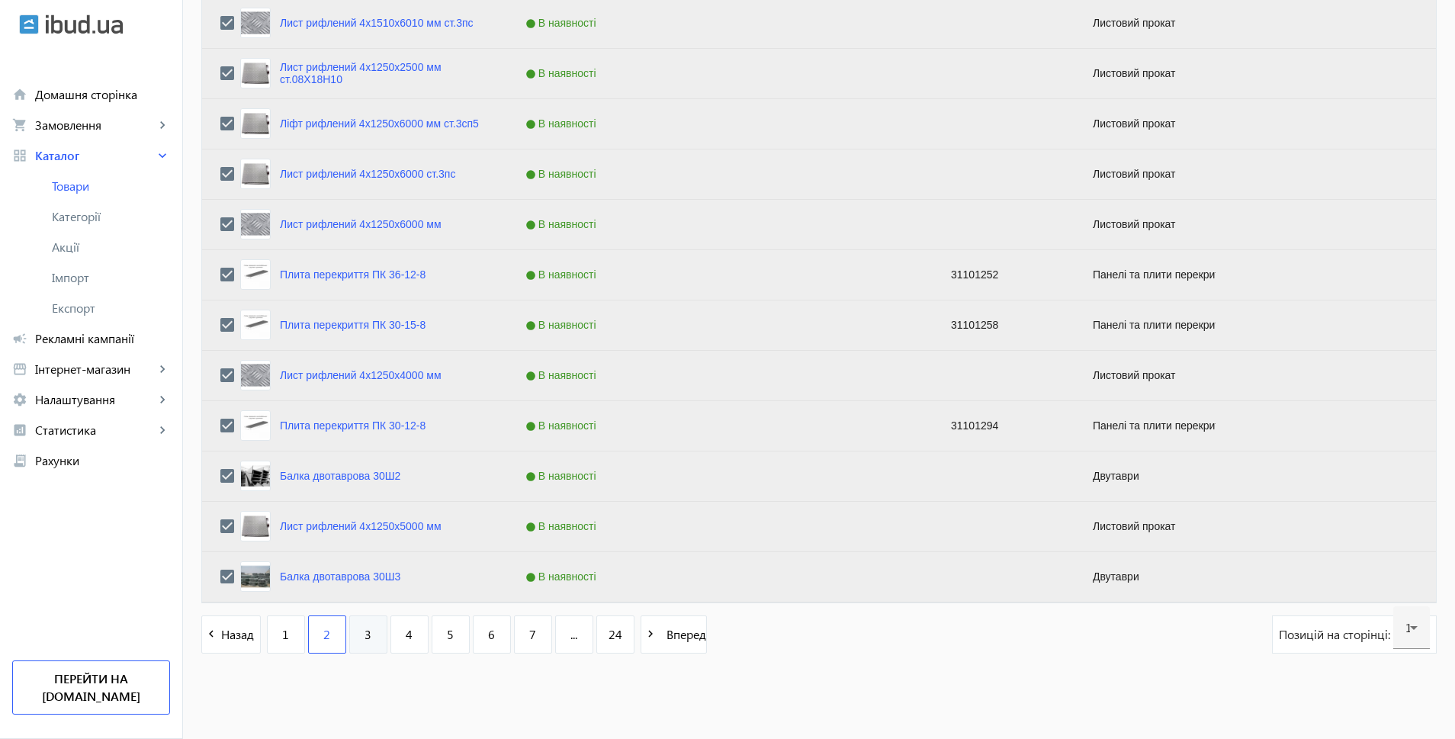
click at [364, 638] on link "3" at bounding box center [368, 634] width 38 height 38
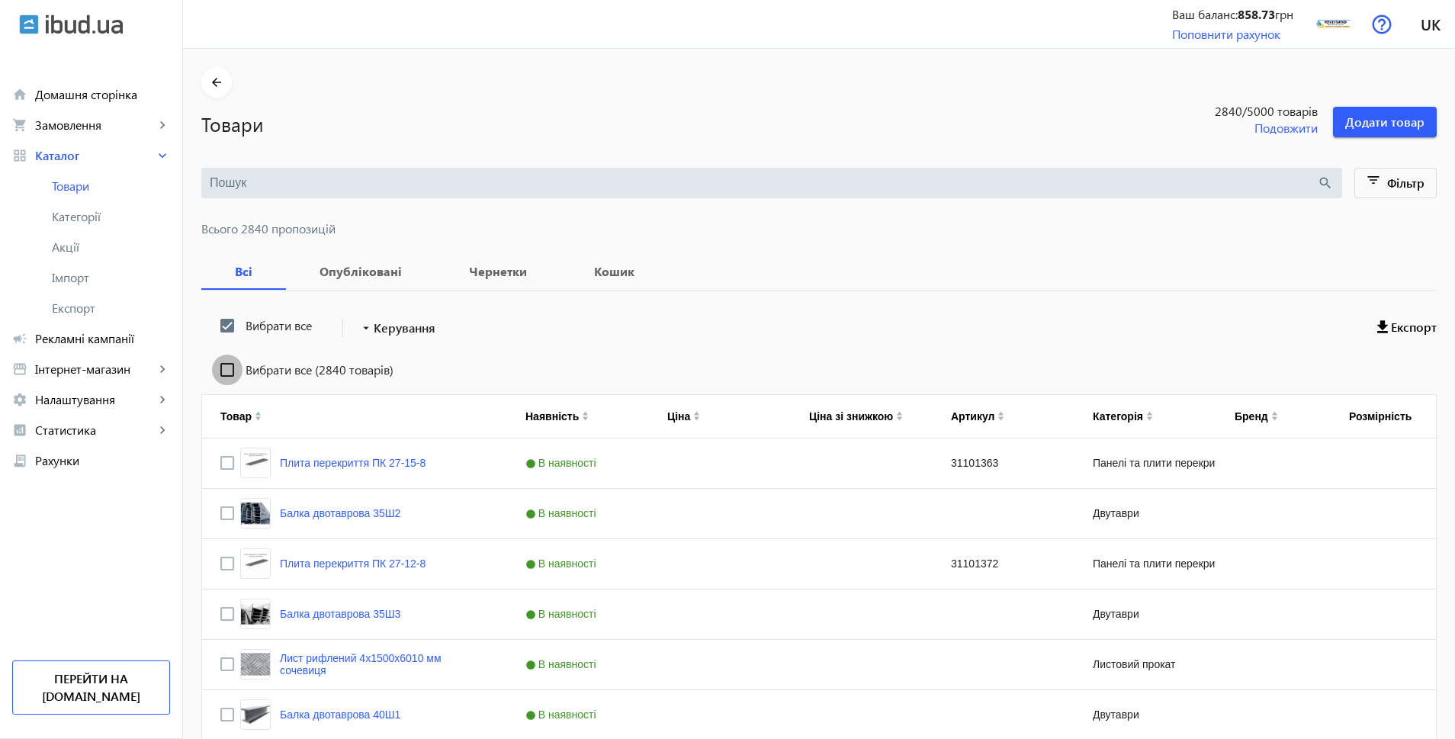
click at [219, 364] on input "Вибрати все (2840 товарів)" at bounding box center [227, 370] width 31 height 31
click at [220, 366] on input "Вибрати все (2840 товарів)" at bounding box center [227, 370] width 31 height 31
click at [220, 461] on input "Press Space to toggle row selection (unchecked)" at bounding box center [227, 463] width 14 height 14
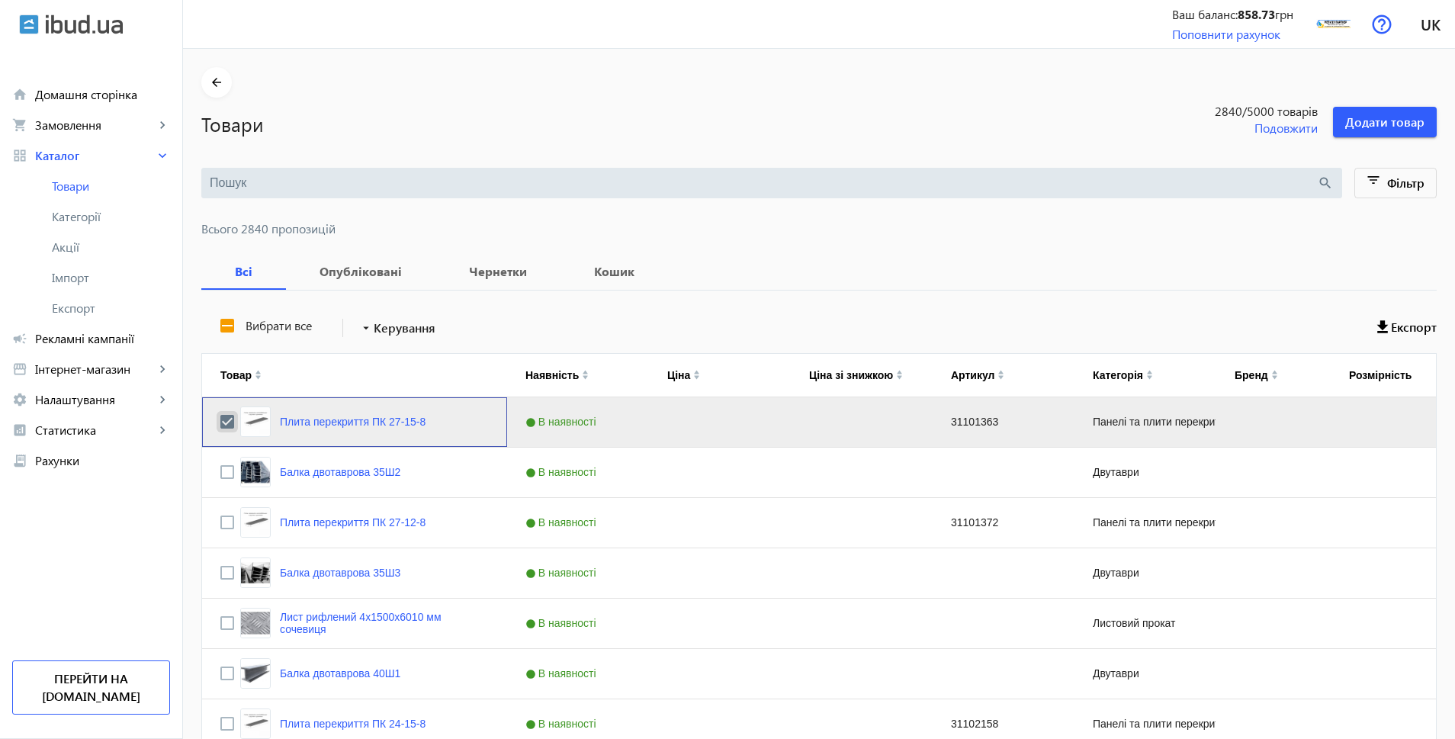
click at [220, 422] on input "Press Space to toggle row selection (checked)" at bounding box center [227, 422] width 14 height 14
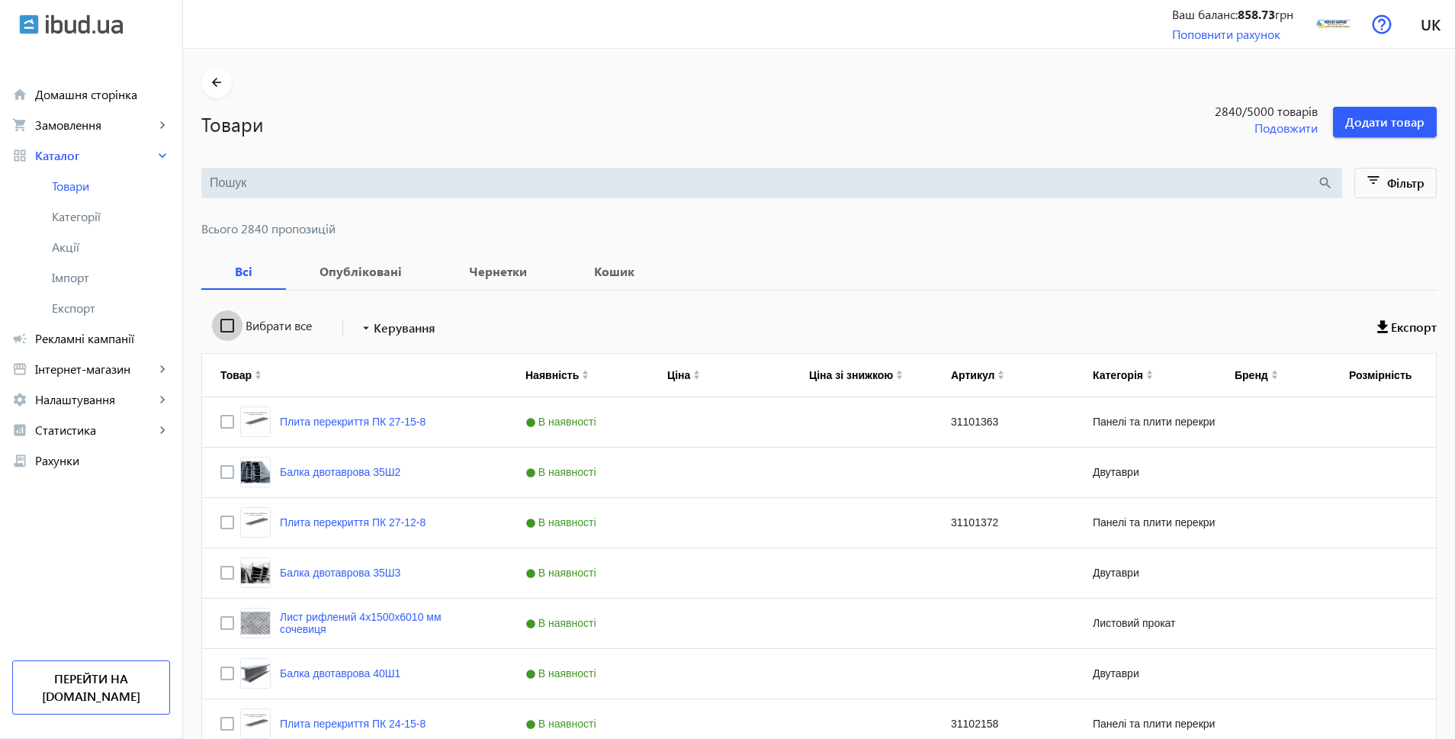
click at [224, 323] on input "Вибрати все" at bounding box center [227, 325] width 31 height 31
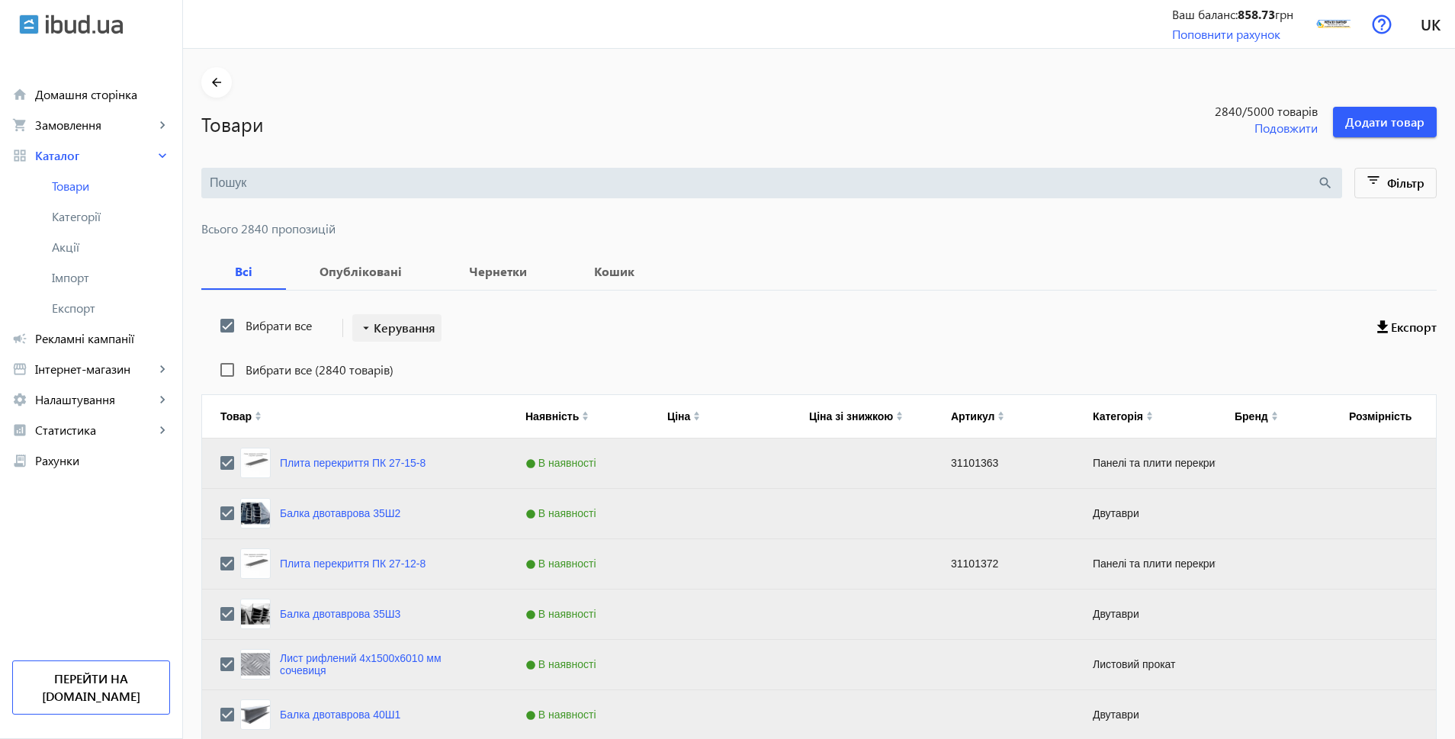
click at [400, 333] on span "Керування" at bounding box center [405, 328] width 62 height 18
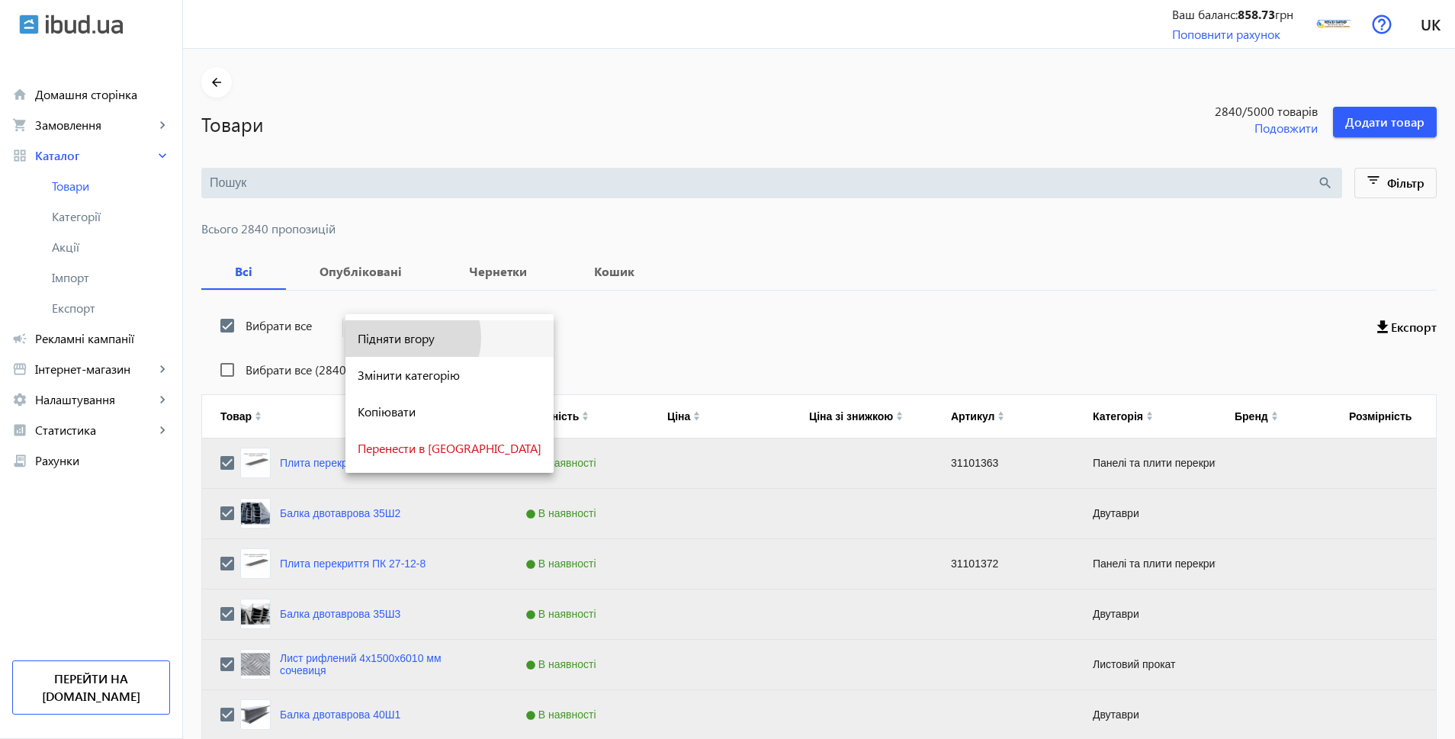
click at [403, 337] on span "Підняти вгору" at bounding box center [450, 339] width 184 height 12
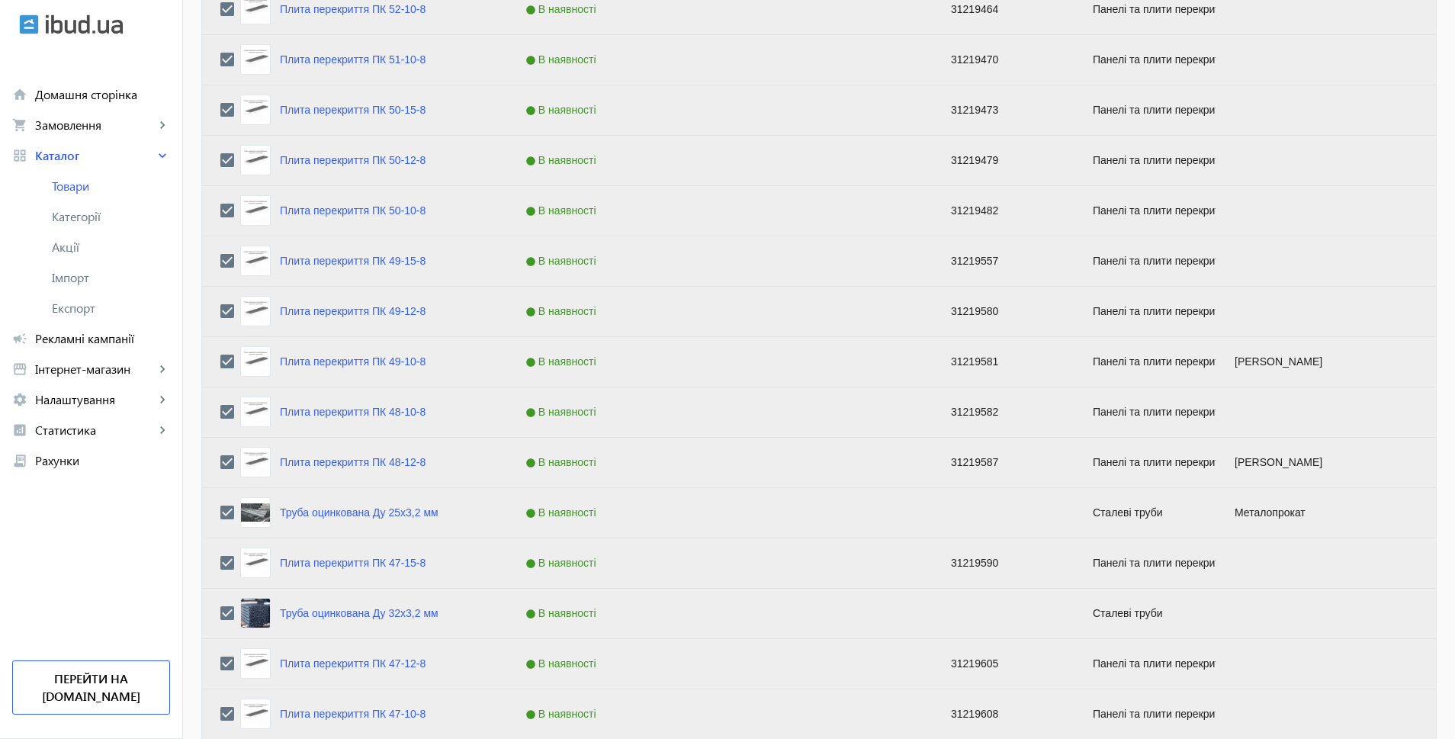
scroll to position [5876, 0]
